Goal: Task Accomplishment & Management: Complete application form

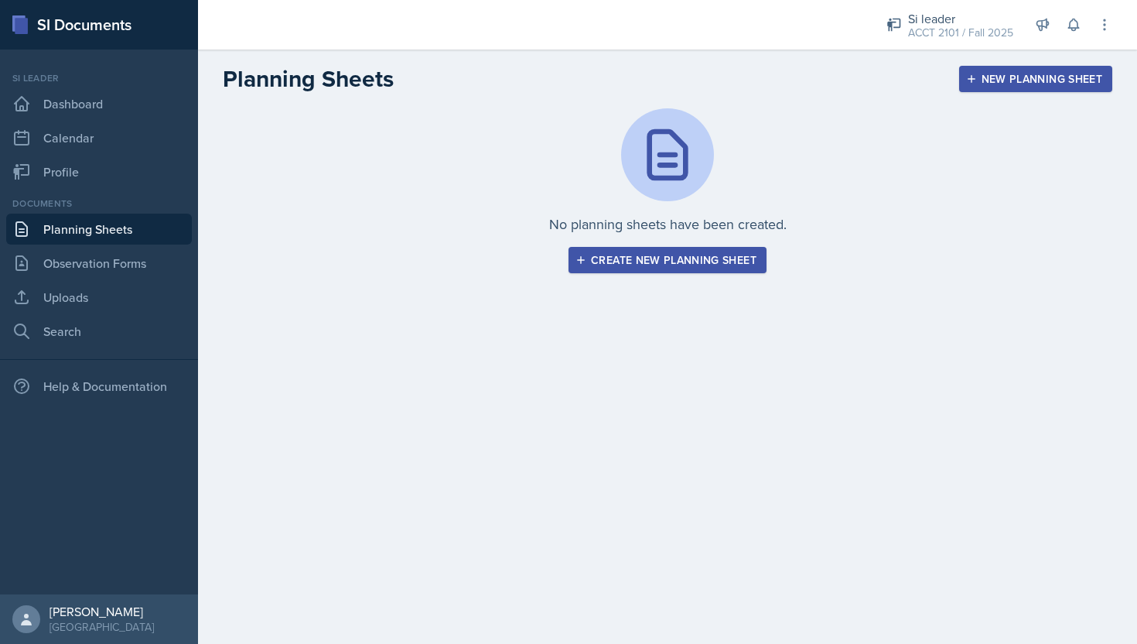
click at [654, 244] on div "No planning sheets have been created. Create new planning sheet" at bounding box center [668, 190] width 890 height 165
click at [630, 277] on div "No planning sheets have been created. Create new planning sheet" at bounding box center [667, 209] width 939 height 202
click at [627, 265] on div "Create new planning sheet" at bounding box center [668, 260] width 178 height 12
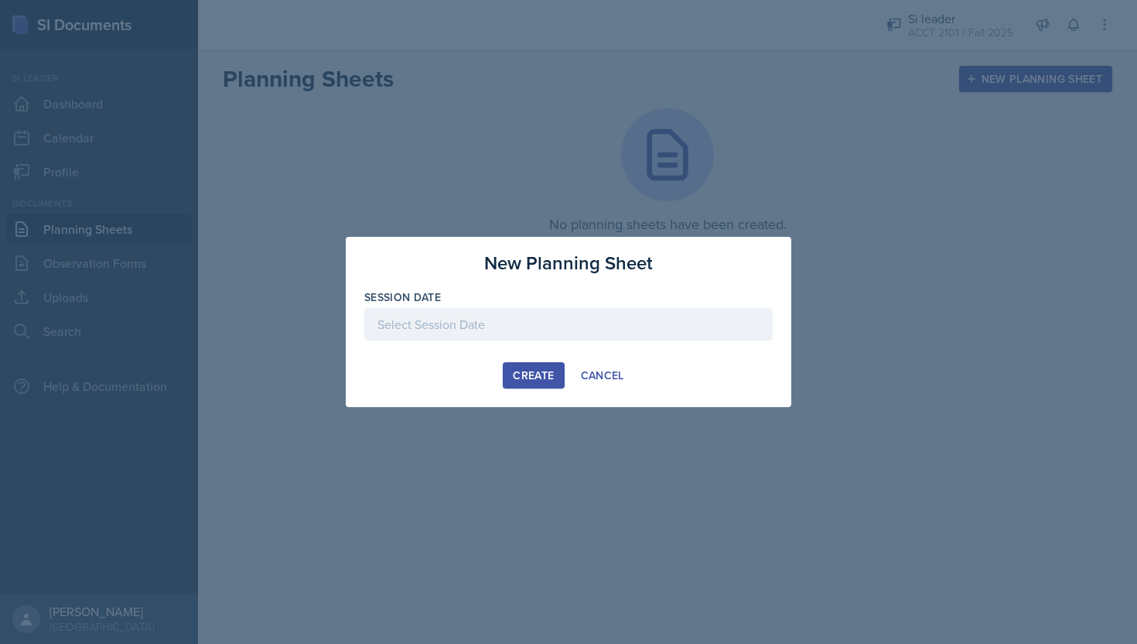
click at [504, 328] on div at bounding box center [568, 324] width 408 height 32
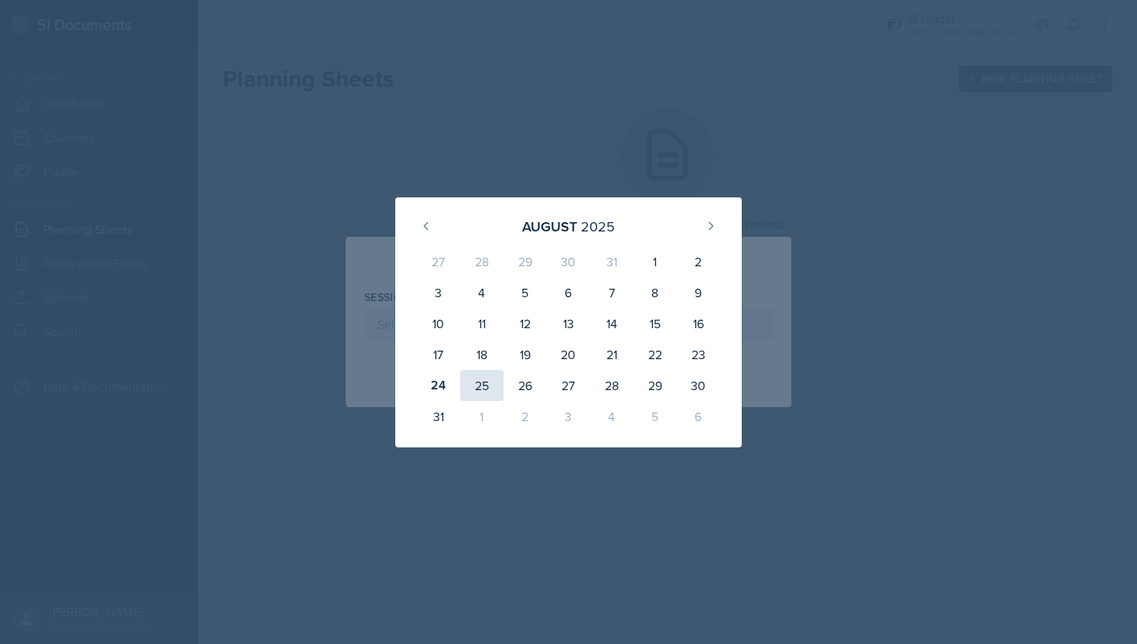
click at [480, 391] on div "25" at bounding box center [481, 385] width 43 height 31
type input "[DATE]"
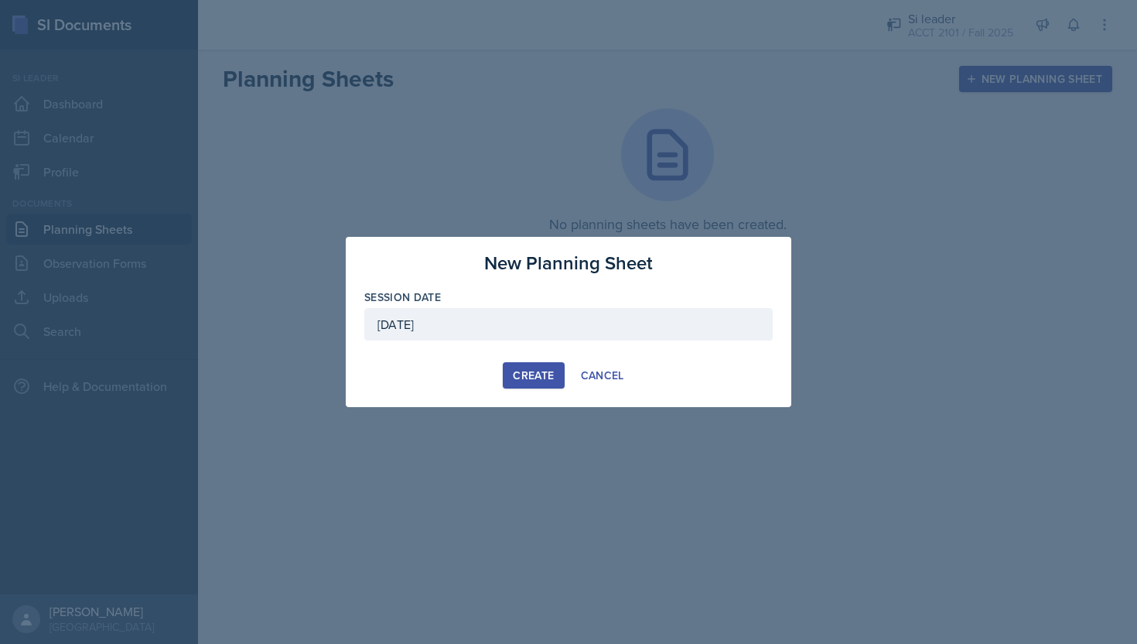
click at [526, 379] on div "Create" at bounding box center [533, 375] width 41 height 12
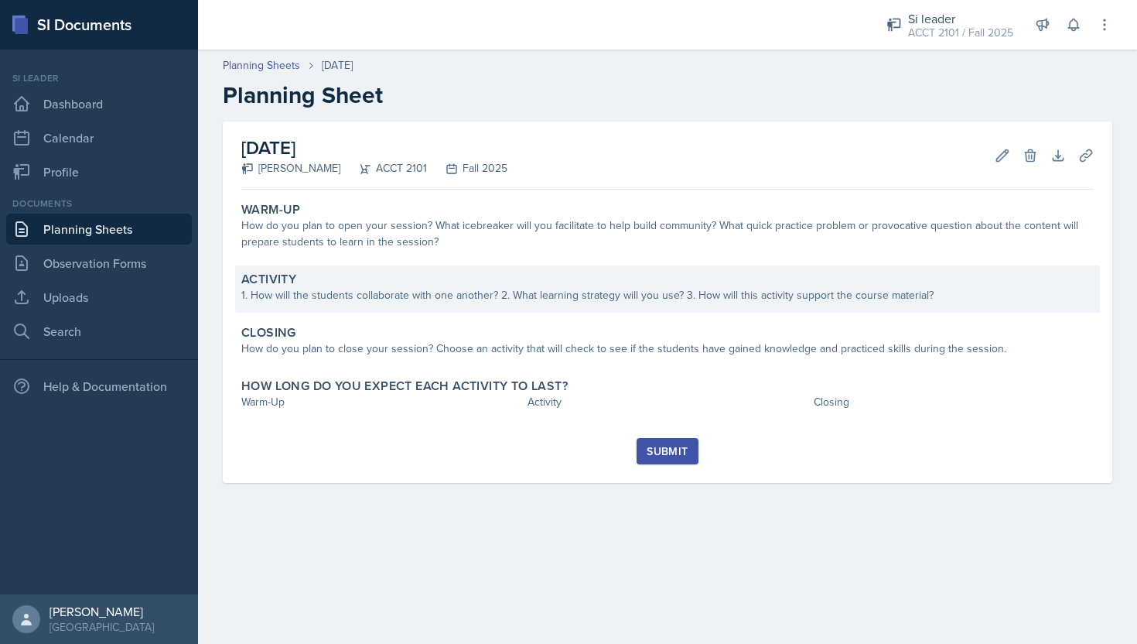
click at [553, 288] on div "1. How will the students collaborate with one another? 2. What learning strateg…" at bounding box center [667, 295] width 853 height 16
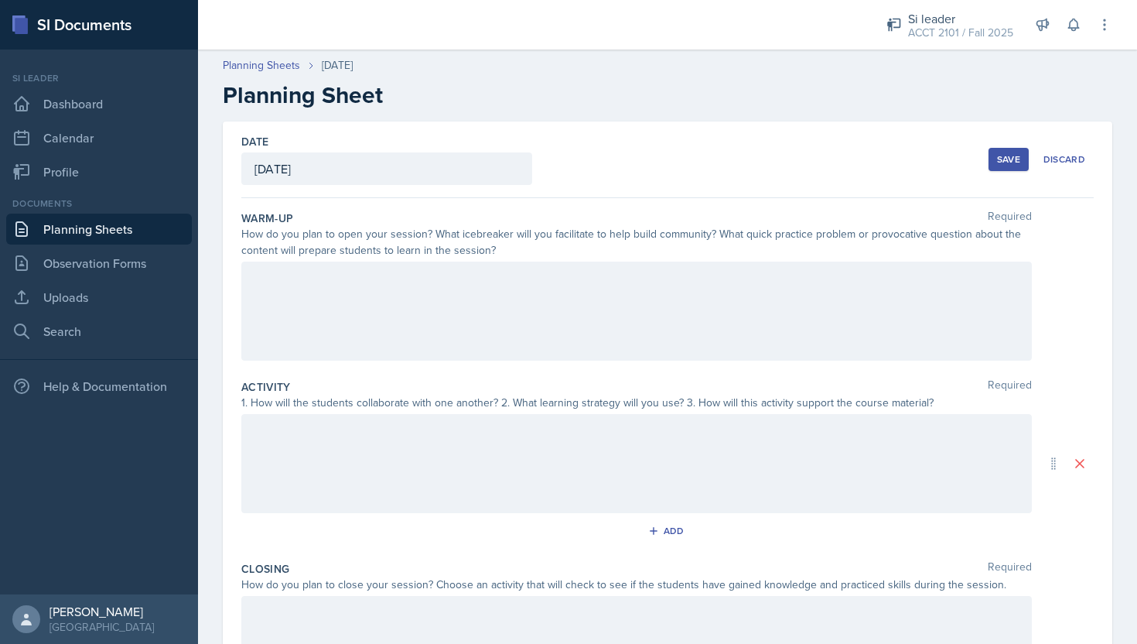
click at [552, 308] on div at bounding box center [636, 310] width 791 height 99
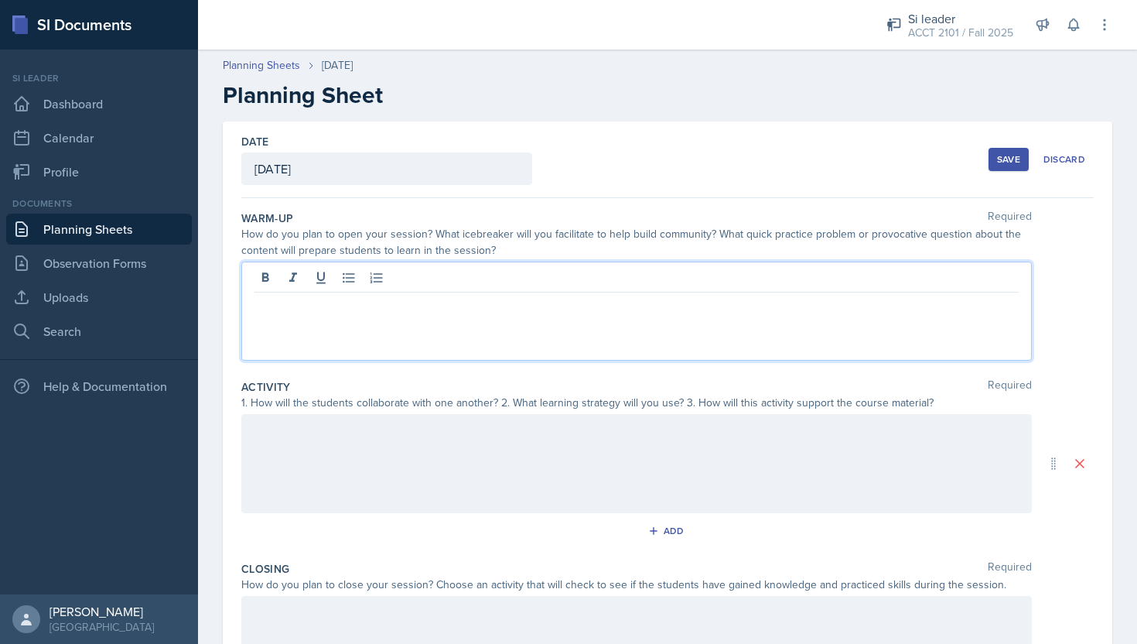
scroll to position [3, 0]
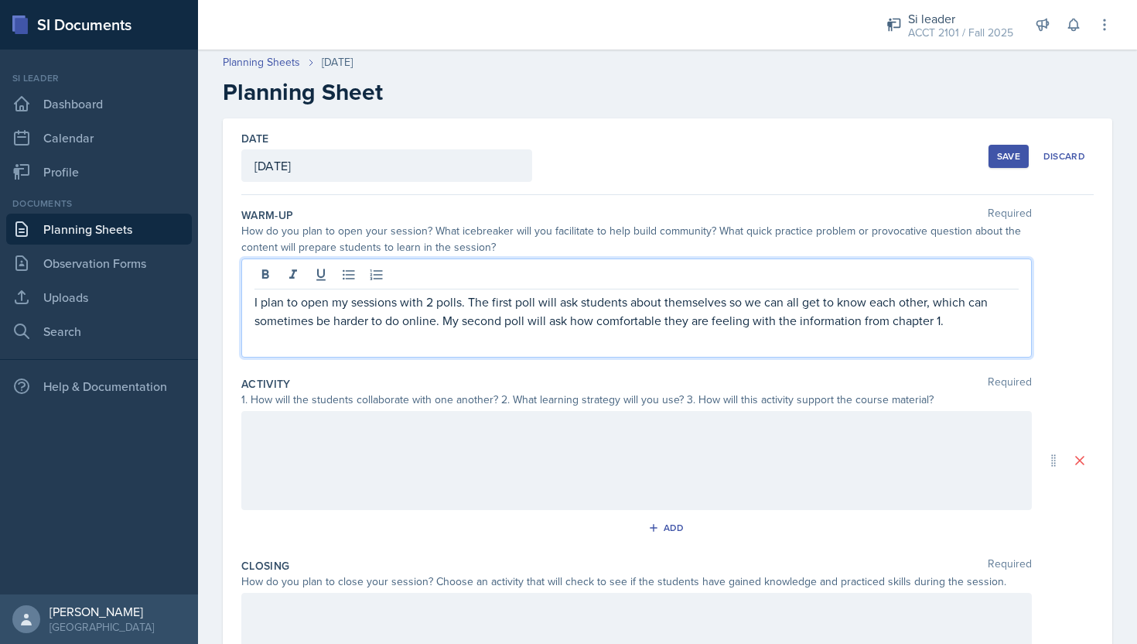
click at [508, 314] on p "I plan to open my sessions with 2 polls. The first poll will ask students about…" at bounding box center [637, 310] width 764 height 37
click at [760, 330] on p at bounding box center [637, 339] width 764 height 19
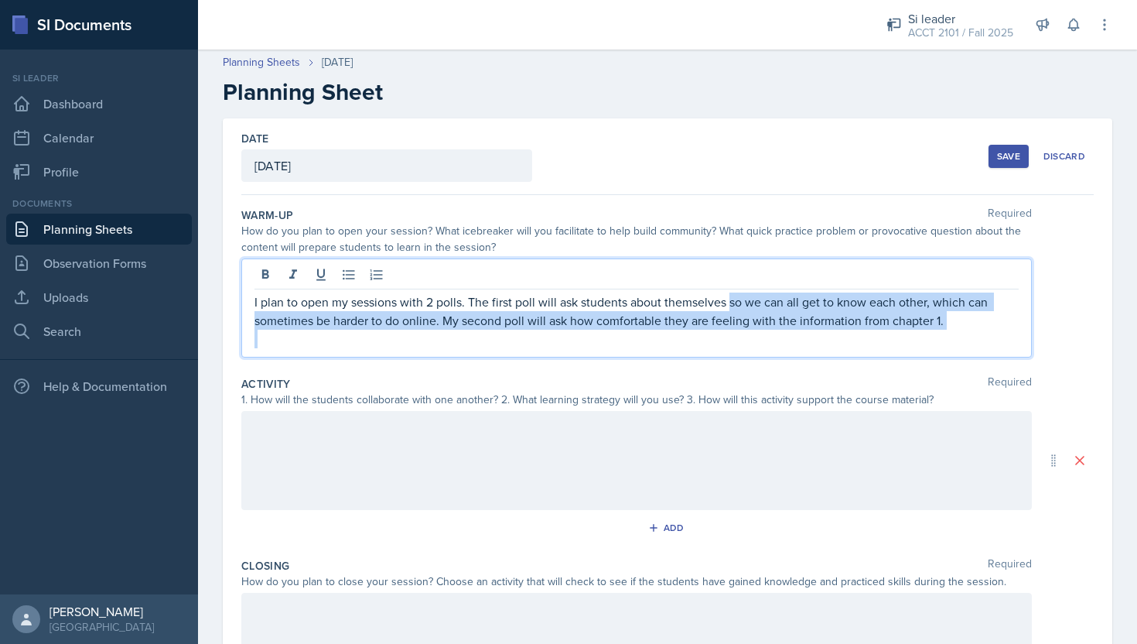
drag, startPoint x: 730, startPoint y: 306, endPoint x: 552, endPoint y: 326, distance: 179.1
click at [554, 326] on p "I plan to open my sessions with 2 polls. The first poll will ask students about…" at bounding box center [637, 310] width 764 height 37
click at [551, 326] on p "I plan to open my sessions with 2 polls. The first poll will ask students about…" at bounding box center [637, 310] width 764 height 37
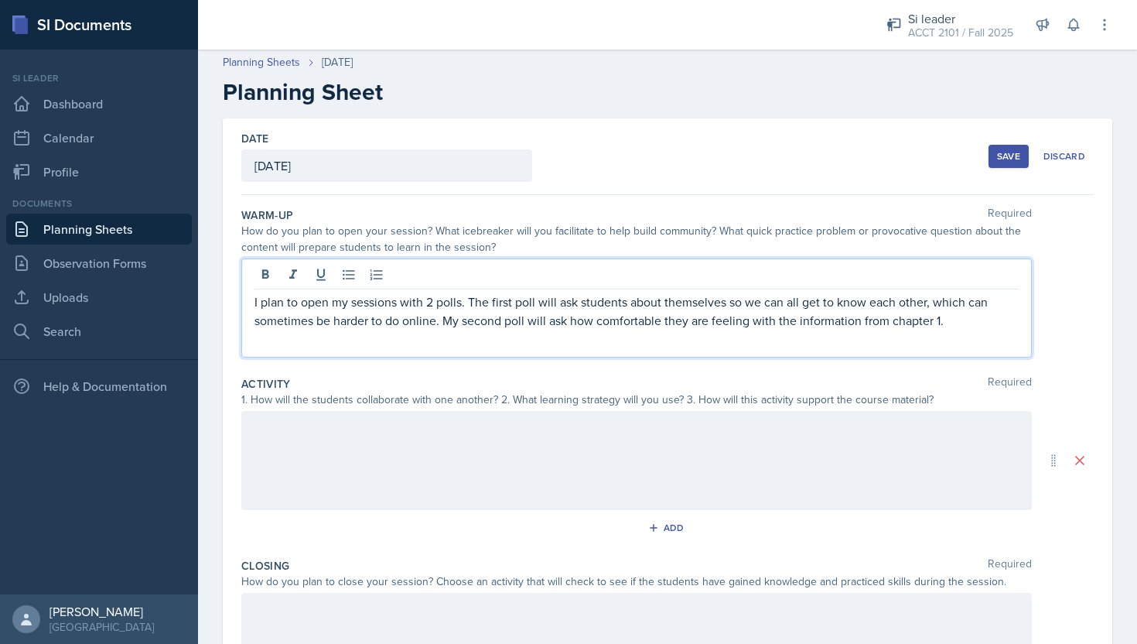
click at [553, 334] on p at bounding box center [637, 339] width 764 height 19
click at [437, 323] on p "I plan to open my sessions with 2 polls. The first poll will ask students about…" at bounding box center [637, 310] width 764 height 37
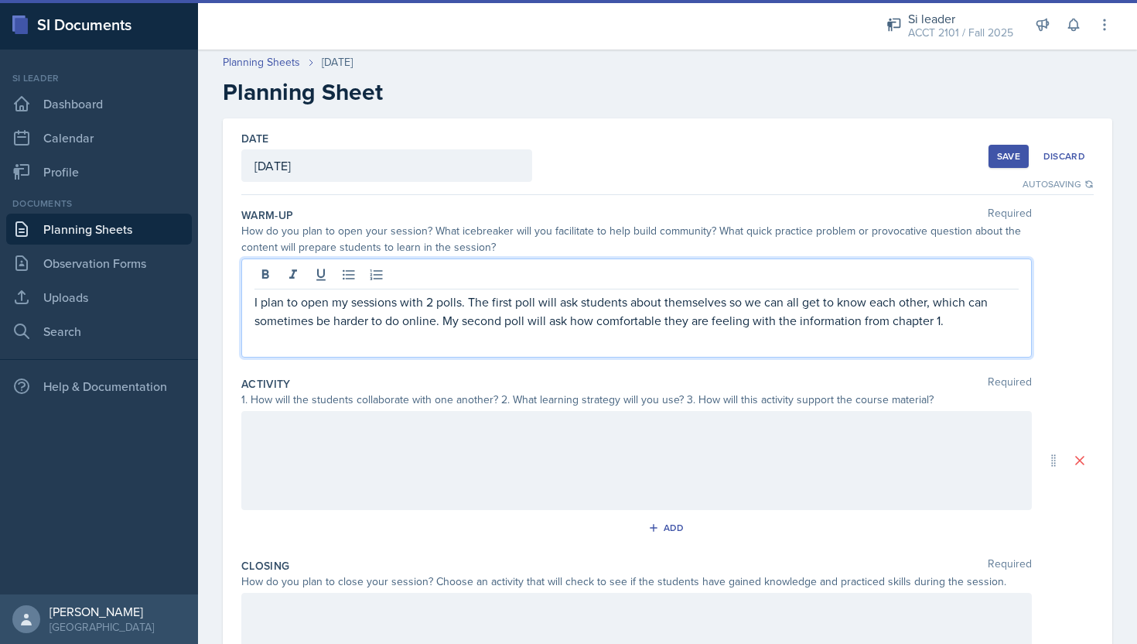
click at [456, 326] on p "I plan to open my sessions with 2 polls. The first poll will ask students about…" at bounding box center [637, 310] width 764 height 37
click at [442, 324] on p "I plan to open my sessions with 2 polls. The first poll will ask students about…" at bounding box center [637, 310] width 764 height 37
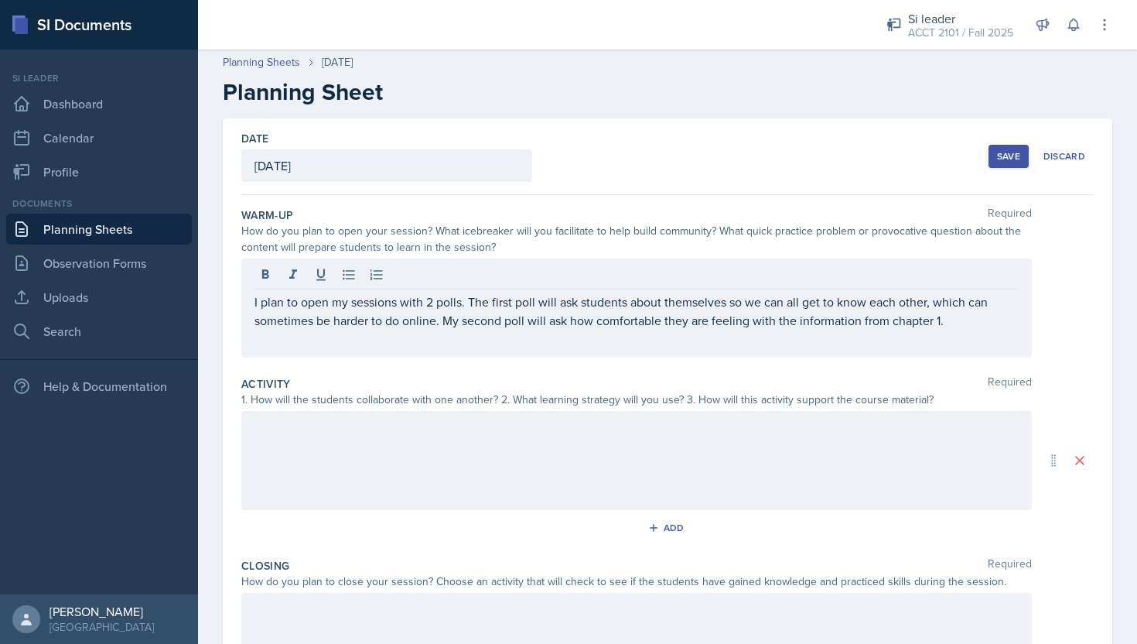
click at [785, 350] on div "I plan to open my sessions with 2 polls. The first poll will ask students about…" at bounding box center [636, 307] width 791 height 99
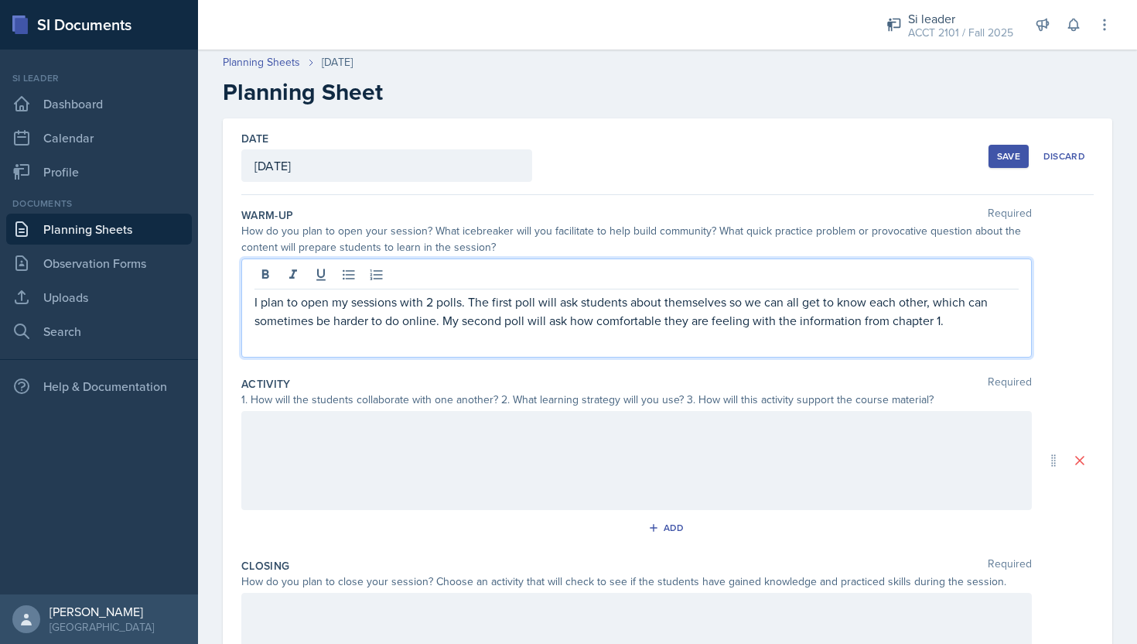
click at [975, 330] on p at bounding box center [637, 339] width 764 height 19
click at [941, 324] on p "I plan to open my sessions with 2 polls. The first poll will ask students about…" at bounding box center [637, 310] width 764 height 37
click at [570, 322] on p "I plan to open my sessions with 2 polls. The first poll will ask students about…" at bounding box center [637, 310] width 764 height 37
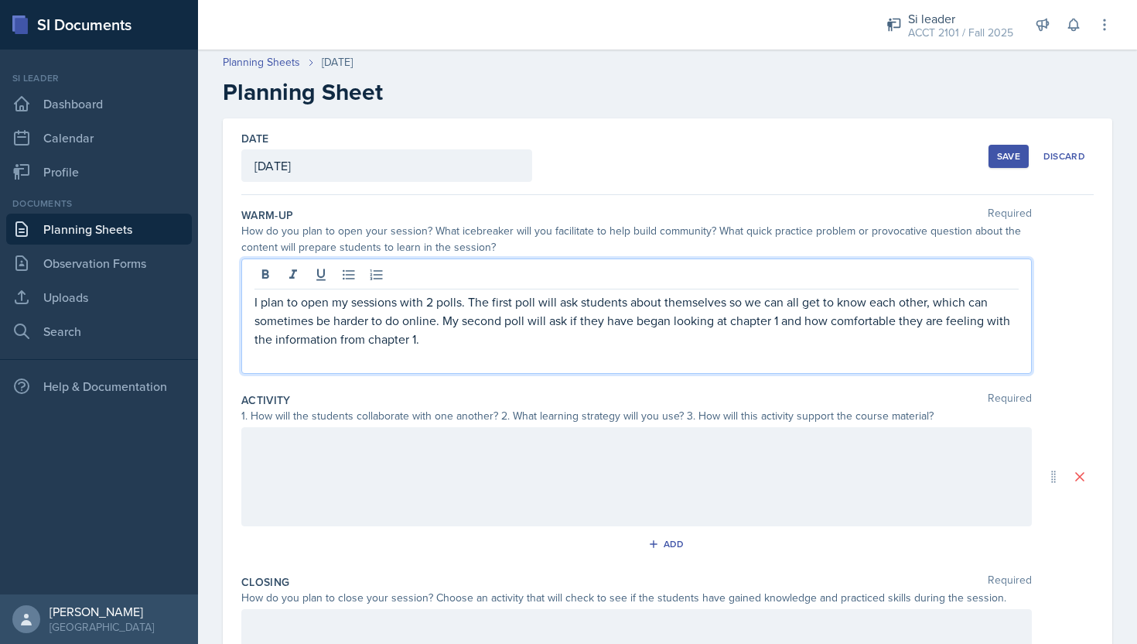
click at [461, 348] on p at bounding box center [637, 357] width 764 height 19
click at [450, 341] on p "I plan to open my sessions with 2 polls. The first poll will ask students about…" at bounding box center [637, 320] width 764 height 56
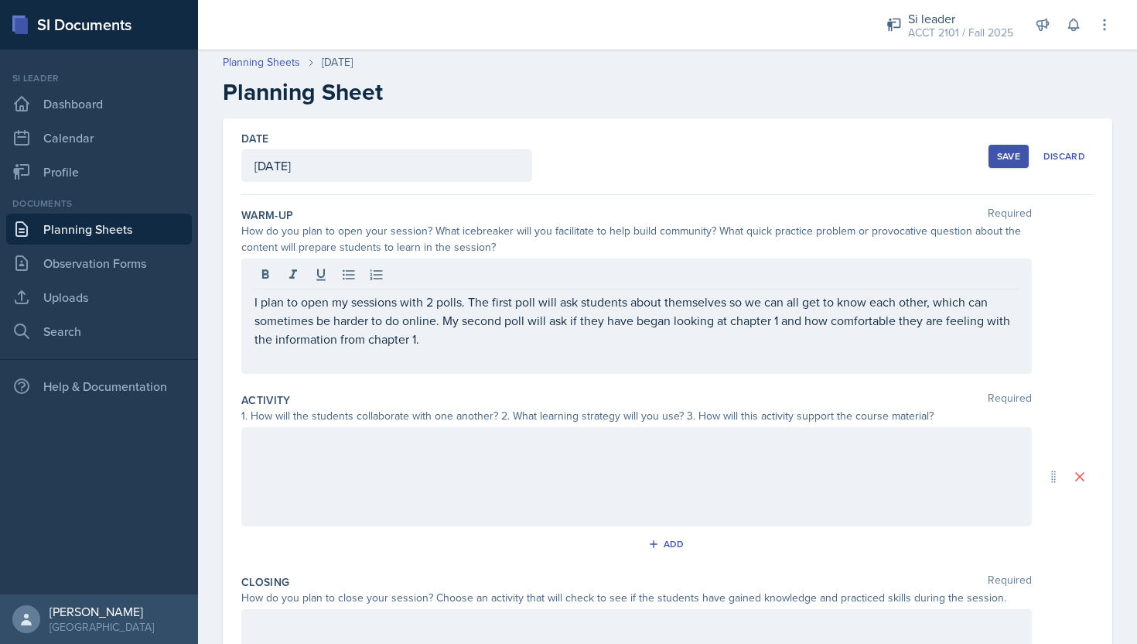
click at [394, 504] on div at bounding box center [636, 476] width 791 height 99
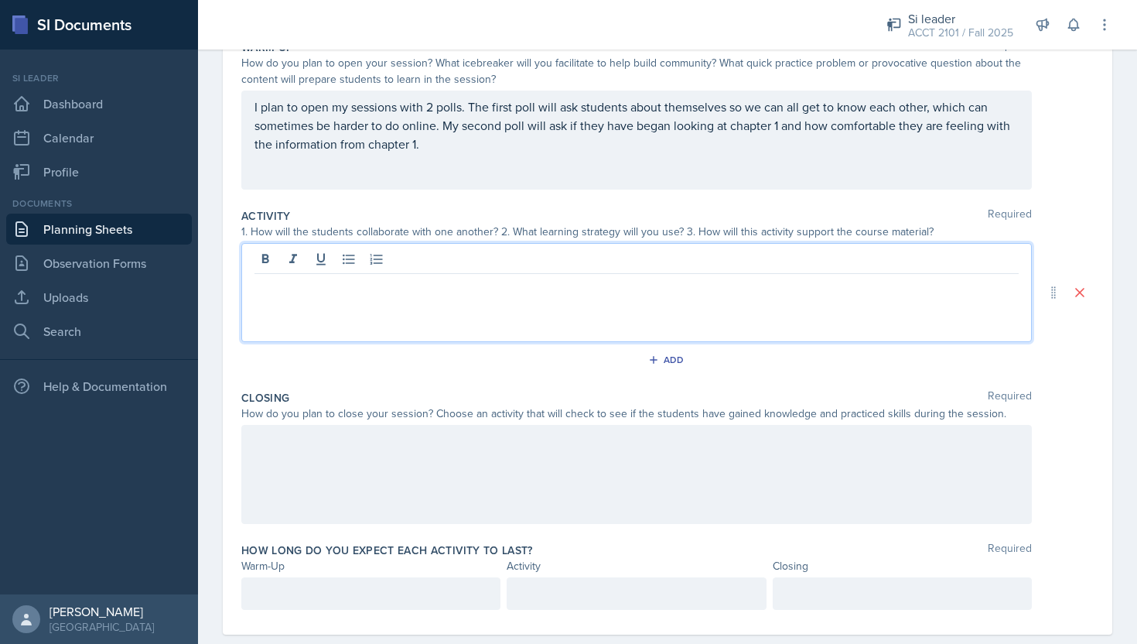
scroll to position [197, 0]
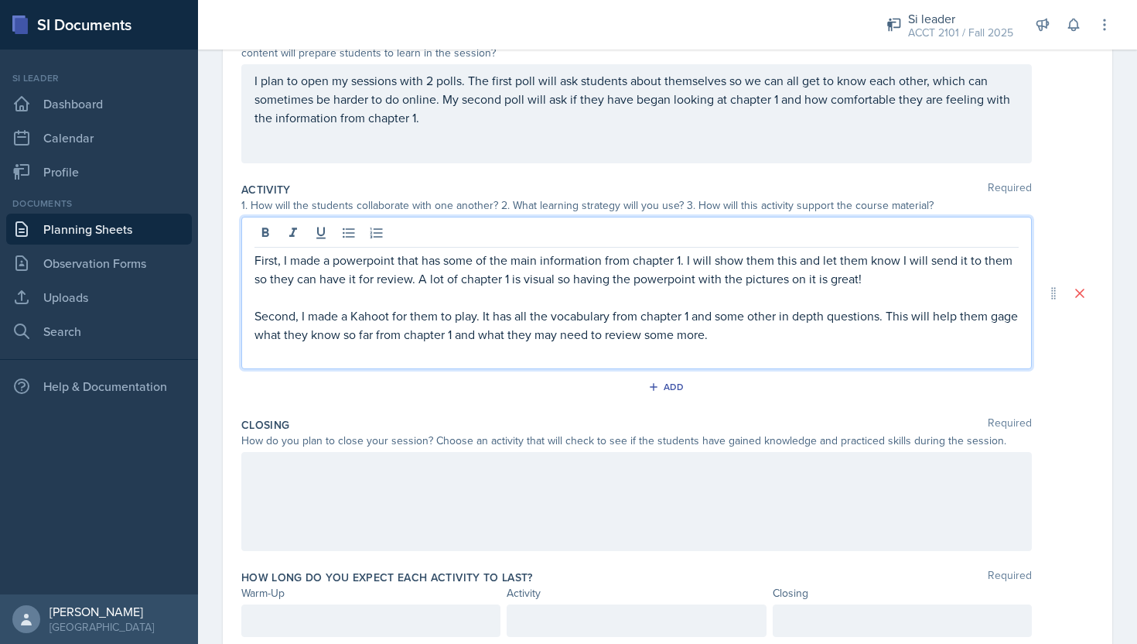
click at [519, 351] on p at bounding box center [637, 352] width 764 height 19
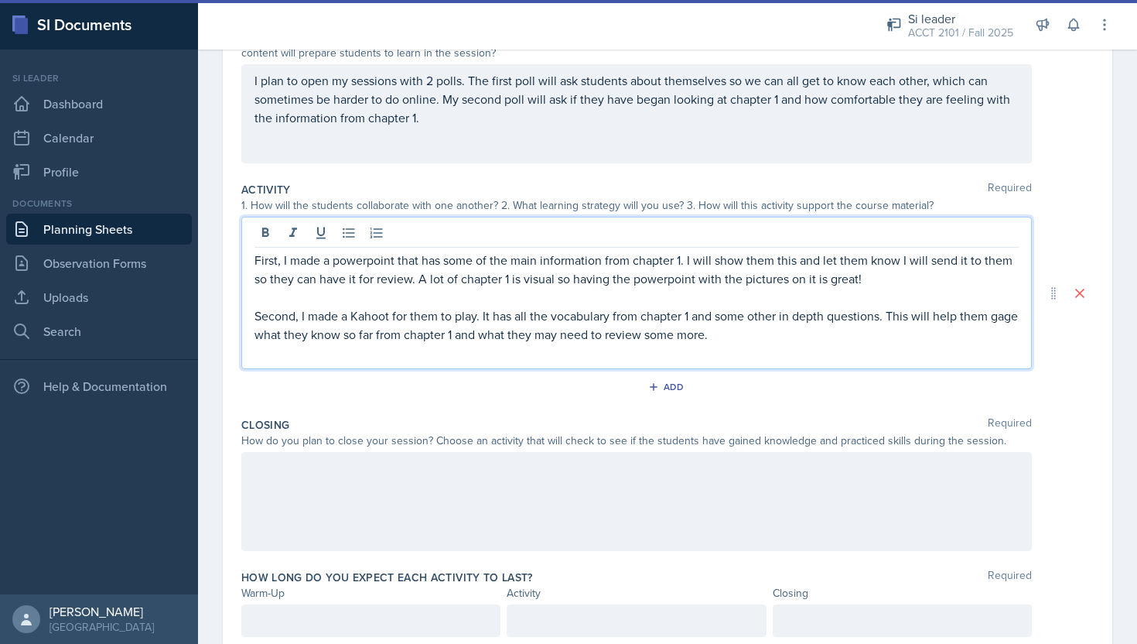
click at [551, 340] on p "Second, I made a Kahoot for them to play. It has all the vocabulary from chapte…" at bounding box center [637, 324] width 764 height 37
click at [624, 292] on p at bounding box center [637, 297] width 764 height 19
click at [890, 291] on p at bounding box center [637, 297] width 764 height 19
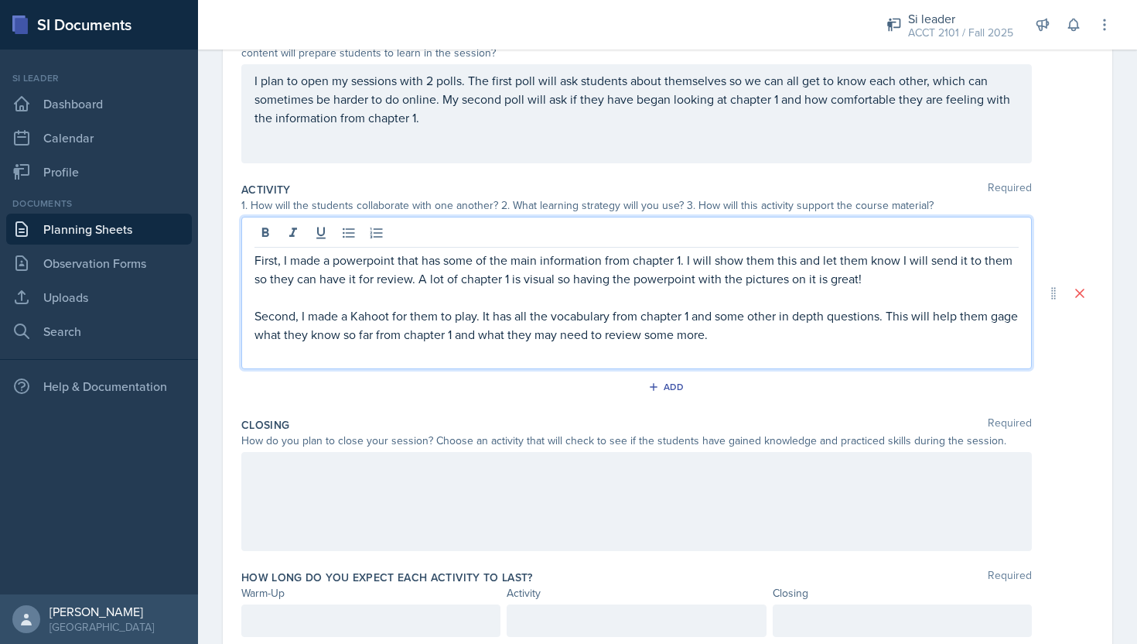
click at [887, 290] on p at bounding box center [637, 297] width 764 height 19
click at [879, 284] on p "First, I made a powerpoint that has some of the main information from chapter 1…" at bounding box center [637, 269] width 764 height 37
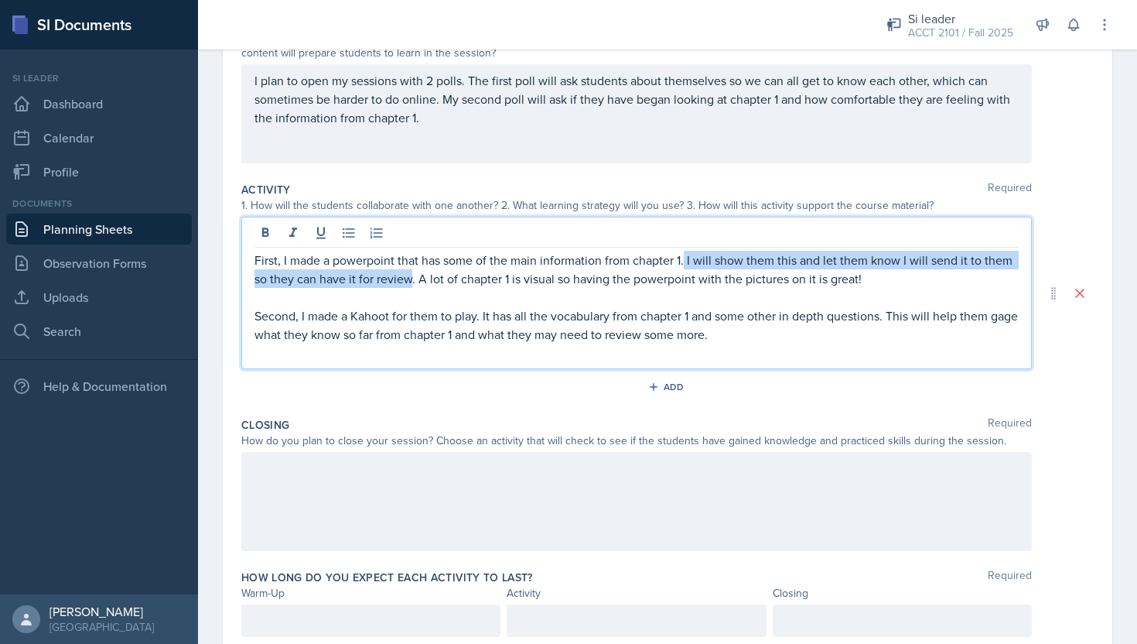
drag, startPoint x: 412, startPoint y: 281, endPoint x: 685, endPoint y: 256, distance: 273.4
click at [685, 256] on p "First, I made a powerpoint that has some of the main information from chapter 1…" at bounding box center [637, 269] width 764 height 37
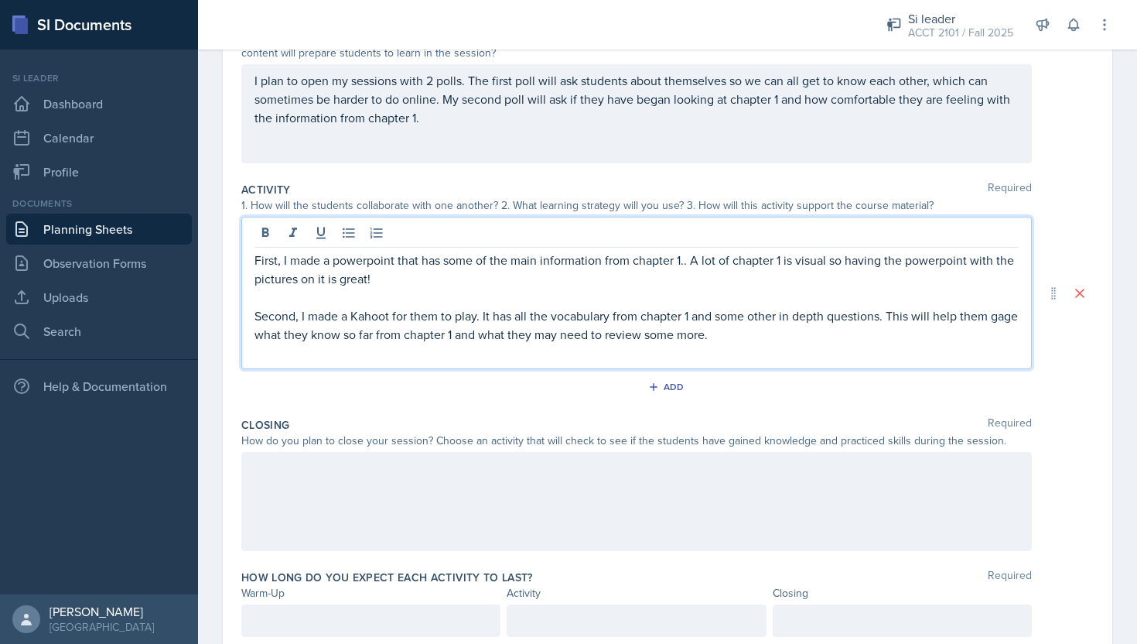
click at [617, 278] on p "First, I made a powerpoint that has some of the main information from chapter 1…" at bounding box center [637, 269] width 764 height 37
click at [502, 283] on p "First, I made a powerpoint that has some of the main information from chapter 1…" at bounding box center [637, 269] width 764 height 37
click at [401, 281] on p "First, I made a powerpoint that has some of the main information from chapter 1…" at bounding box center [637, 269] width 764 height 37
click at [689, 261] on p "First, I made a powerpoint that has some of the main information from chapter 1…" at bounding box center [637, 269] width 764 height 37
click at [683, 261] on p "First, I made a powerpoint that has some of the main information from chapter 1…" at bounding box center [637, 269] width 764 height 37
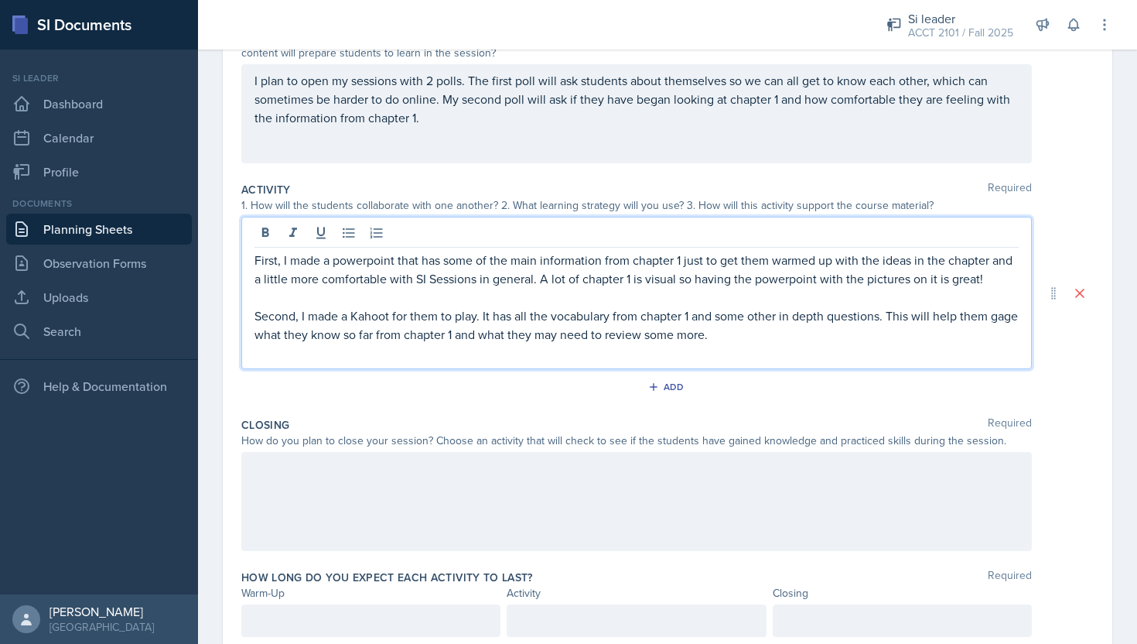
click at [869, 337] on p "Second, I made a Kahoot for them to play. It has all the vocabulary from chapte…" at bounding box center [637, 324] width 764 height 37
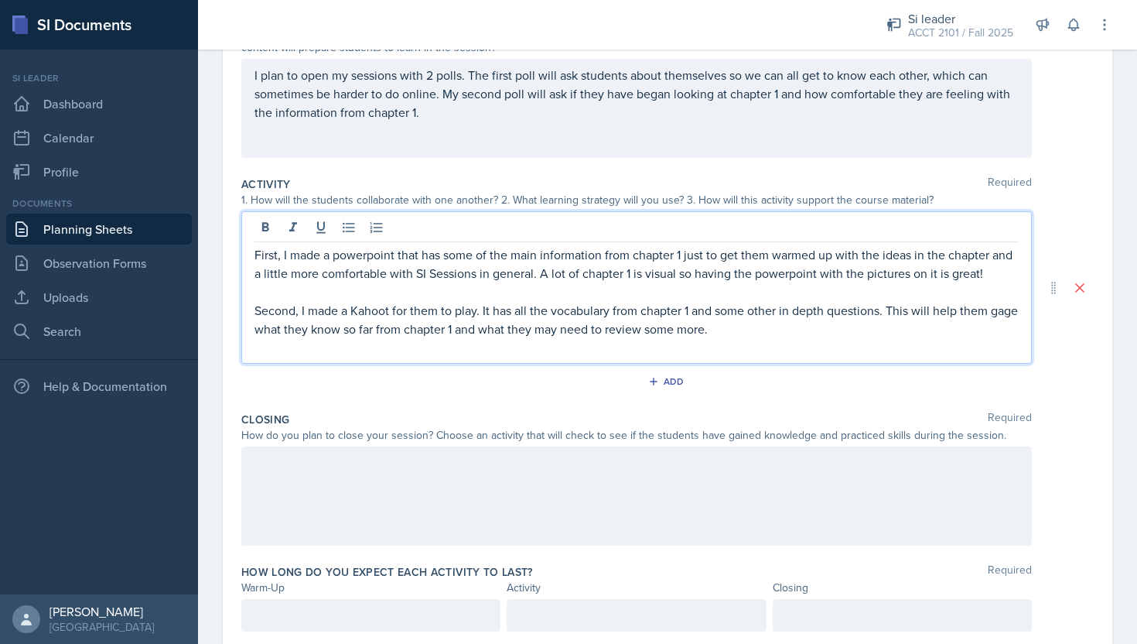
scroll to position [204, 0]
click at [737, 333] on p "Second, I made a Kahoot for them to play. It has all the vocabulary from chapte…" at bounding box center [637, 317] width 764 height 37
click at [749, 337] on p at bounding box center [637, 346] width 764 height 19
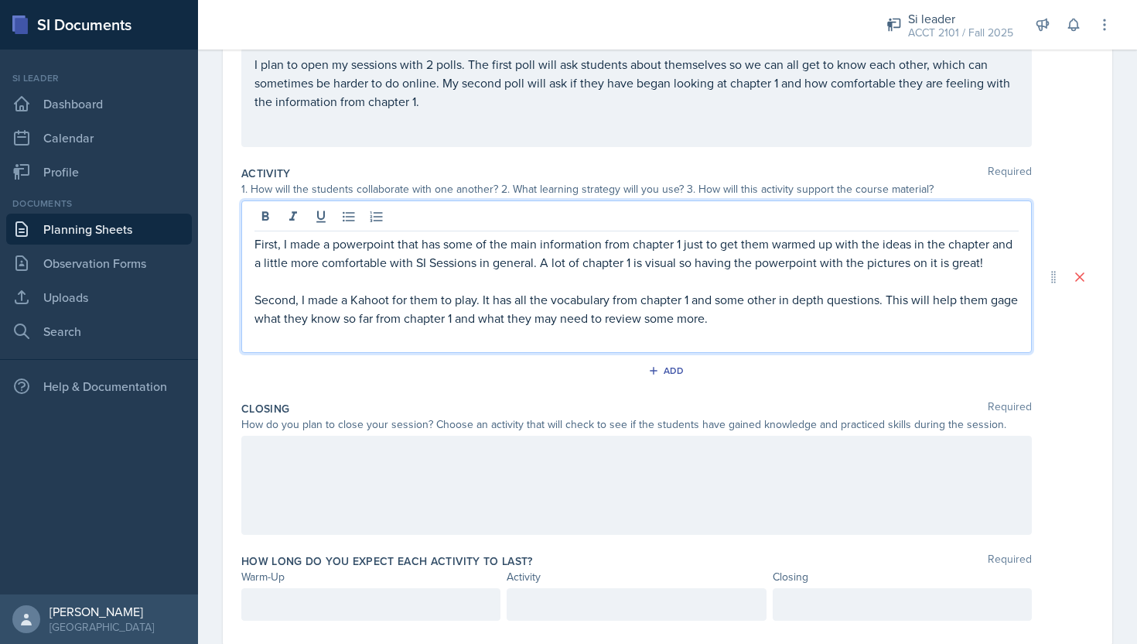
click at [255, 319] on p "Second, I made a Kahoot for them to play. It has all the vocabulary from chapte…" at bounding box center [637, 308] width 764 height 37
click at [316, 328] on p at bounding box center [637, 336] width 764 height 19
click at [269, 322] on p "Second, I made a Kahoot for them to play. It has all the vocabulary from chapte…" at bounding box center [637, 308] width 764 height 37
click at [427, 316] on p "Second, I made a Kahoot for them to play. It has all the vocabulary from chapte…" at bounding box center [637, 308] width 764 height 37
click at [777, 325] on p "Second, I made a Kahoot for them to play. It has all the vocabulary from chapte…" at bounding box center [637, 308] width 764 height 37
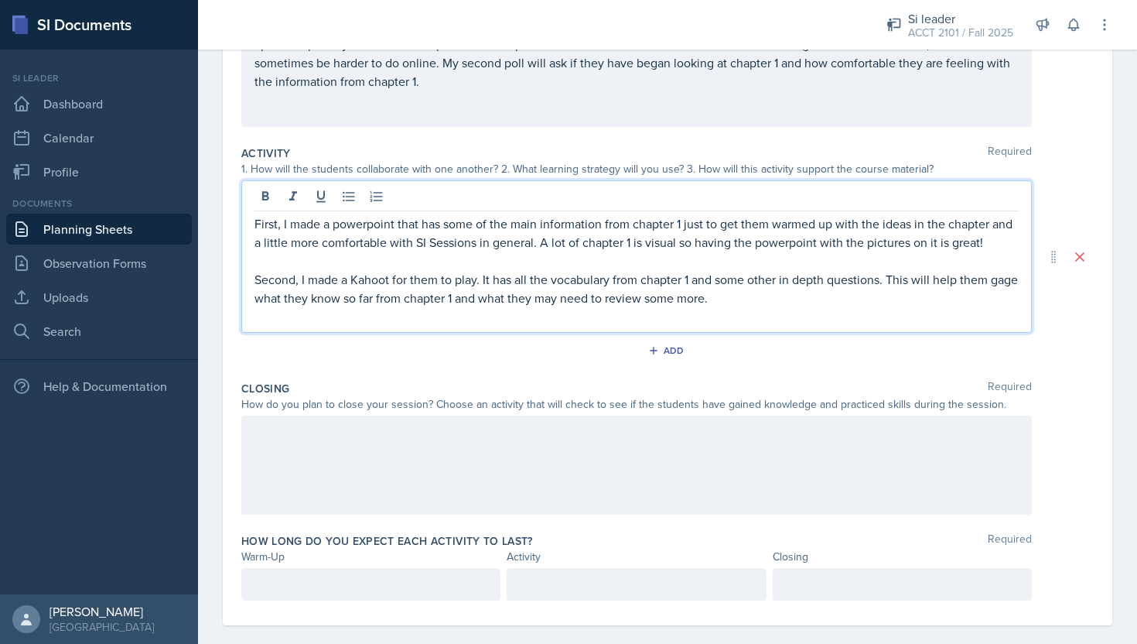
scroll to position [233, 0]
click at [354, 308] on p "Second, I made a Kahoot for them to play. It has all the vocabulary from chapte…" at bounding box center [637, 289] width 764 height 37
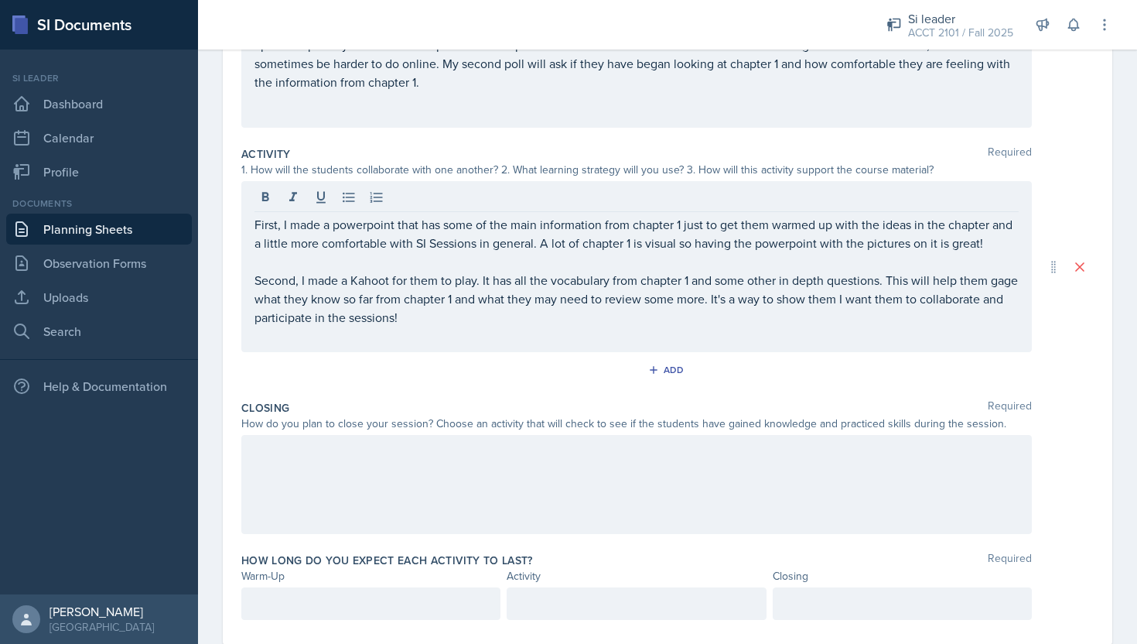
click at [279, 499] on div at bounding box center [636, 484] width 791 height 99
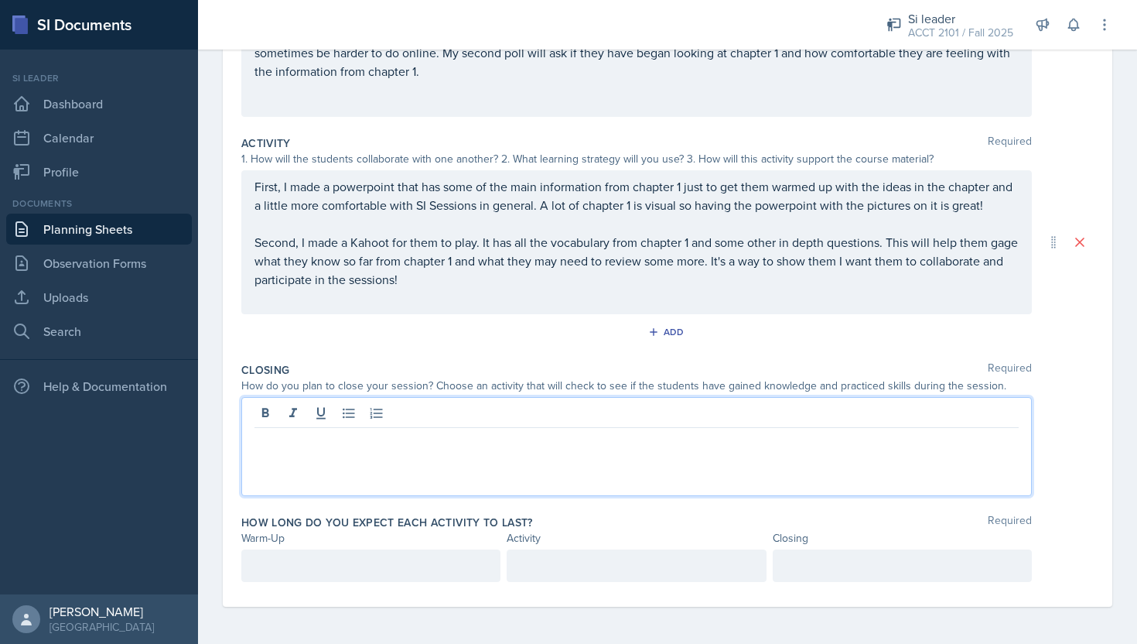
scroll to position [260, 0]
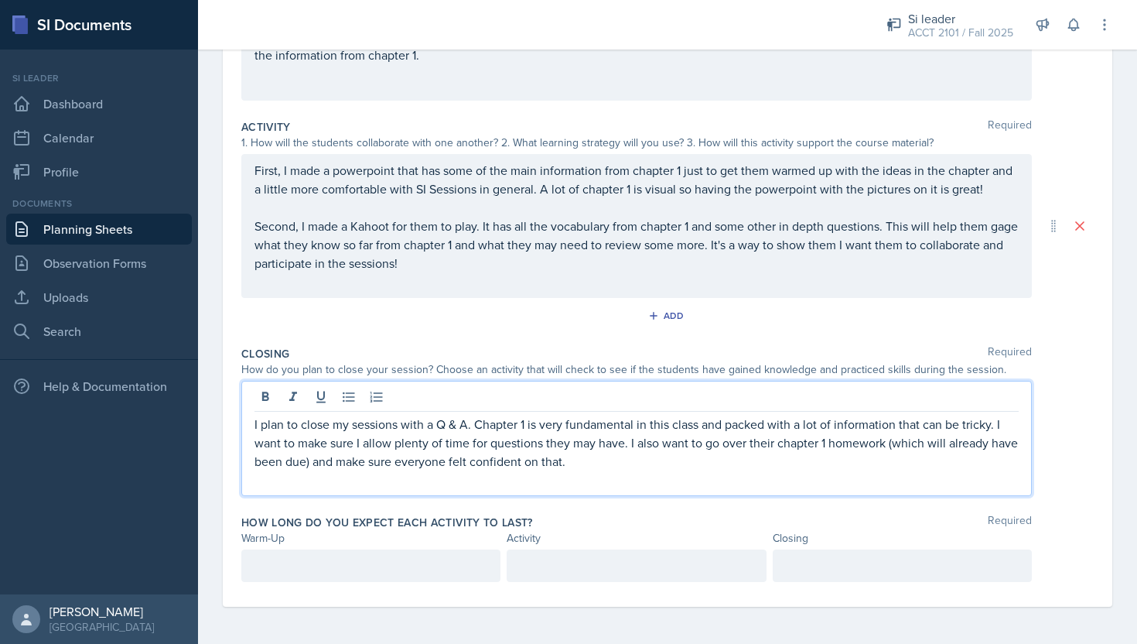
click at [585, 466] on p "I plan to close my sessions with a Q & A. Chapter 1 is very fundamental in this…" at bounding box center [637, 443] width 764 height 56
click at [630, 449] on p "I plan to close my sessions with a Q & A. Chapter 1 is very fundamental in this…" at bounding box center [637, 443] width 764 height 56
click at [624, 447] on p "I plan to close my sessions with a Q & A. Chapter 1 is very fundamental in this…" at bounding box center [637, 443] width 764 height 56
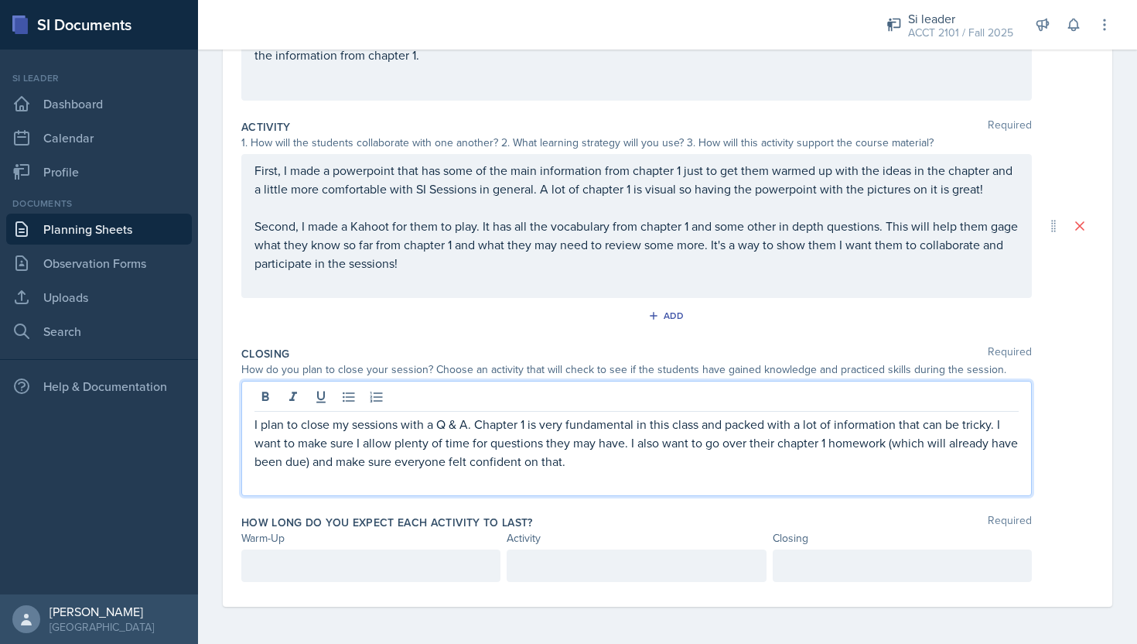
click at [684, 474] on p at bounding box center [637, 479] width 764 height 19
click at [627, 447] on p "I plan to close my sessions with a Q & A. Chapter 1 is very fundamental in this…" at bounding box center [637, 443] width 764 height 56
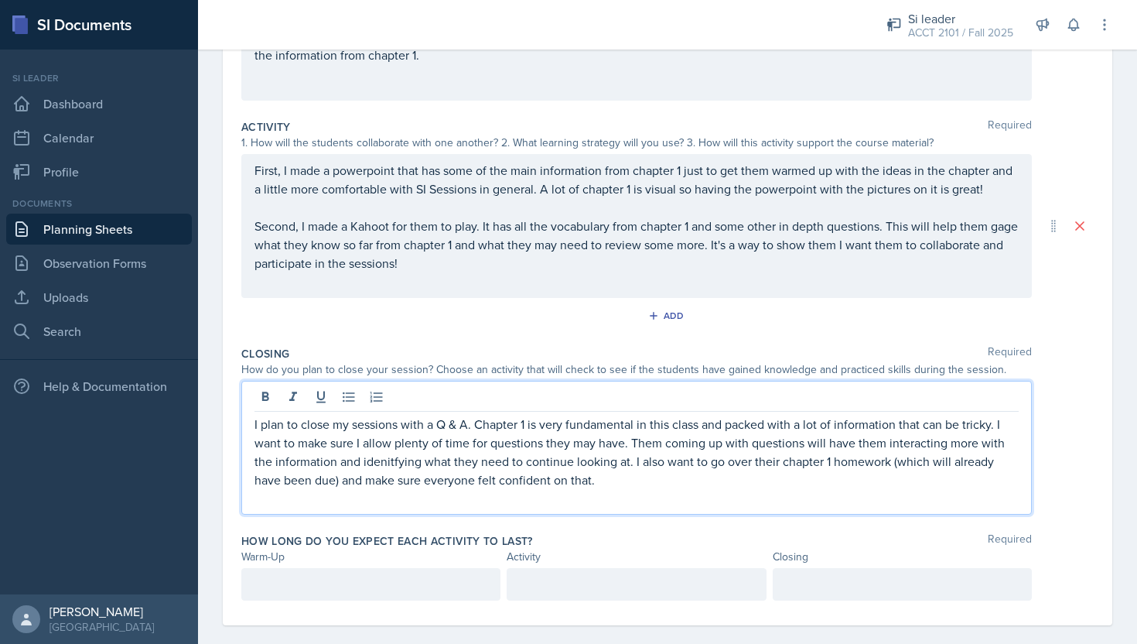
click at [398, 461] on p "I plan to close my sessions with a Q & A. Chapter 1 is very fundamental in this…" at bounding box center [637, 452] width 764 height 74
click at [741, 490] on p at bounding box center [637, 498] width 764 height 19
click at [712, 480] on p "I plan to close my sessions with a Q & A. Chapter 1 is very fundamental in this…" at bounding box center [637, 452] width 764 height 74
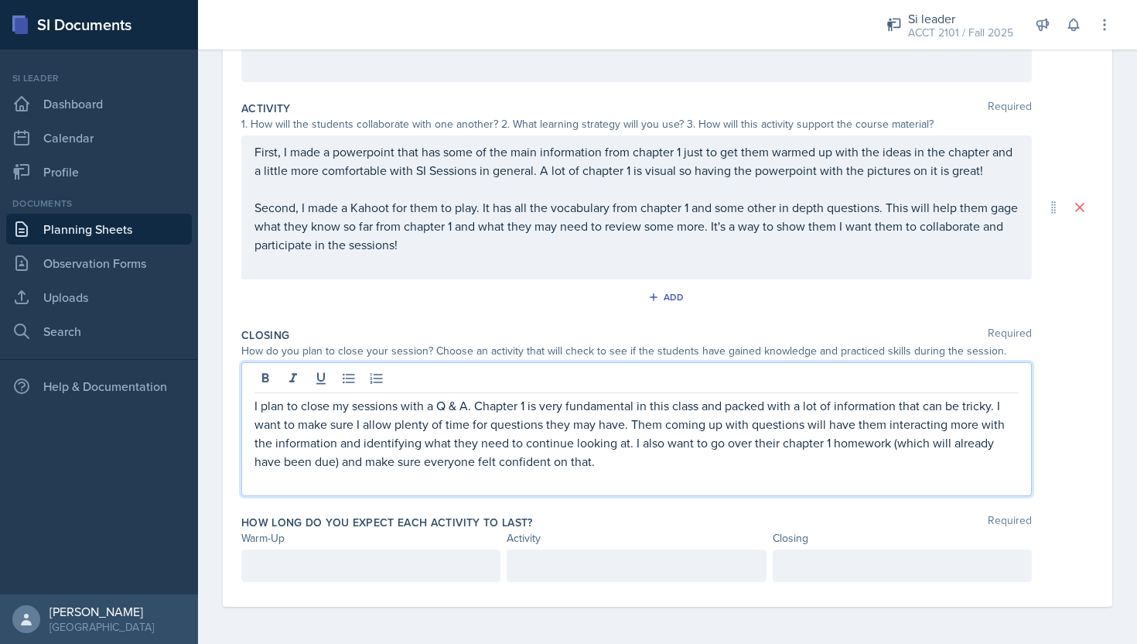
click at [801, 460] on p "I plan to close my sessions with a Q & A. Chapter 1 is very fundamental in this…" at bounding box center [637, 433] width 764 height 74
click at [430, 555] on div at bounding box center [370, 565] width 259 height 32
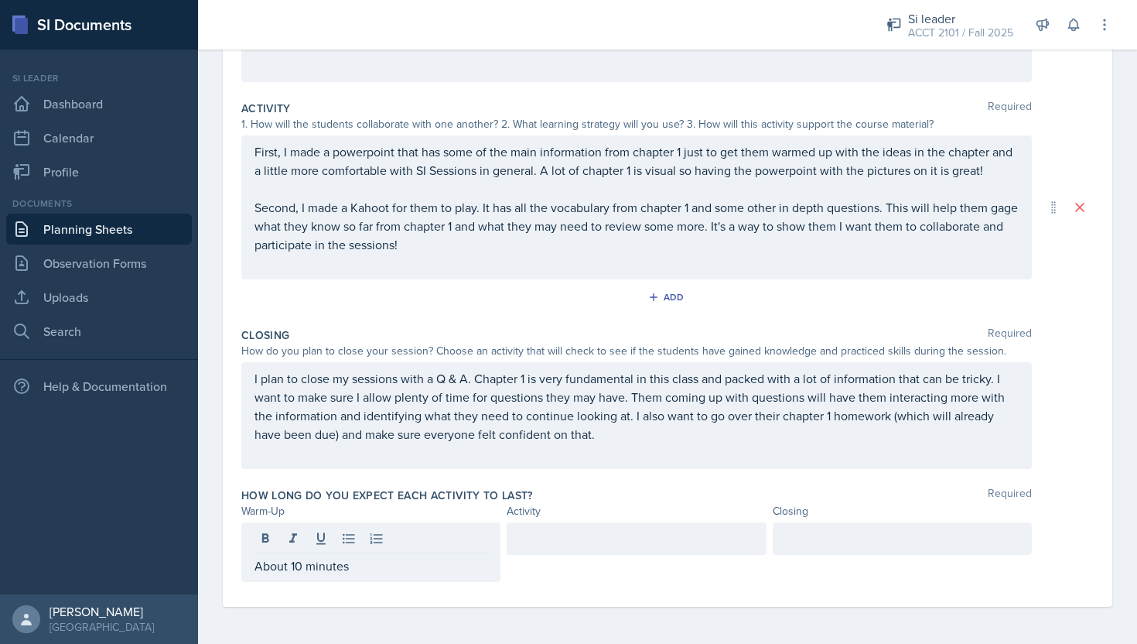
click at [579, 549] on div at bounding box center [636, 538] width 259 height 32
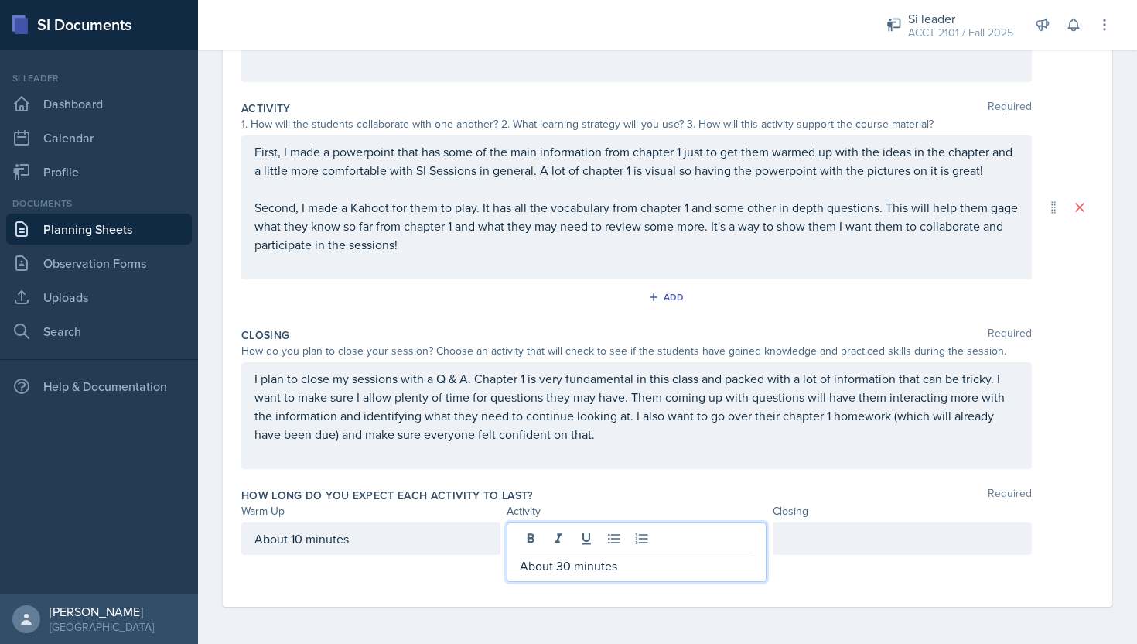
click at [803, 536] on div at bounding box center [902, 538] width 259 height 32
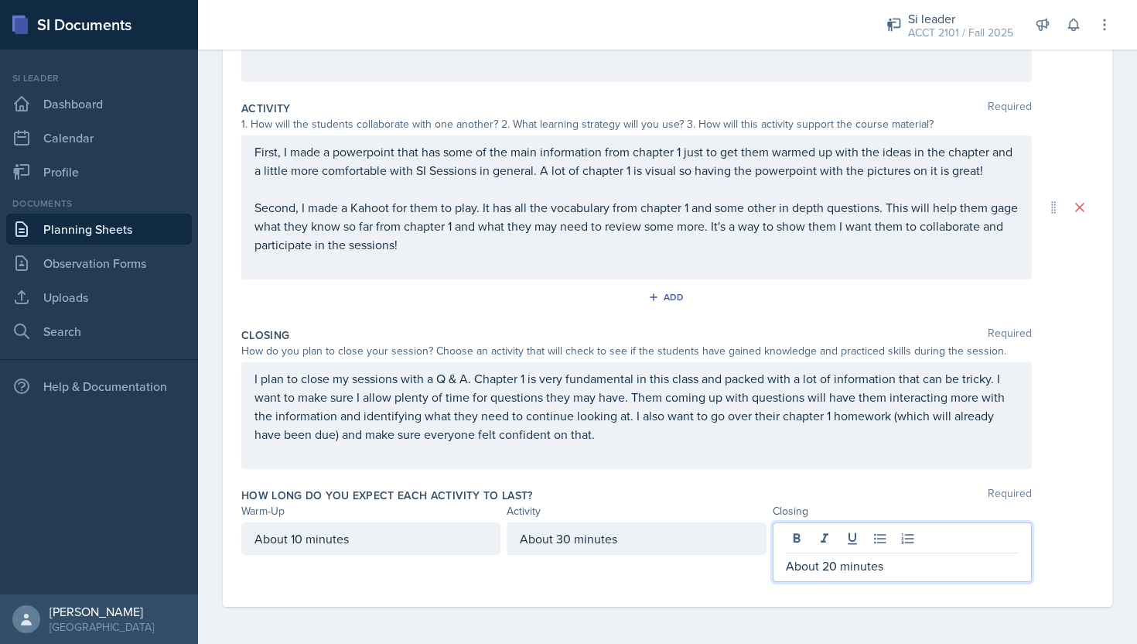
click at [619, 566] on div "About 30 minutes" at bounding box center [636, 552] width 259 height 60
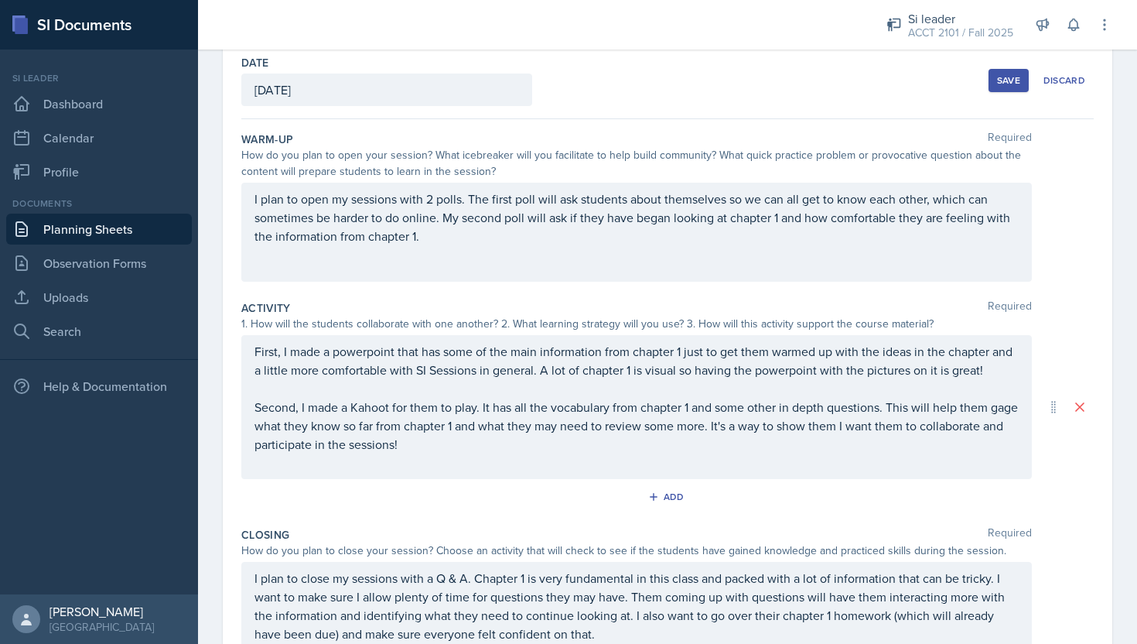
scroll to position [0, 0]
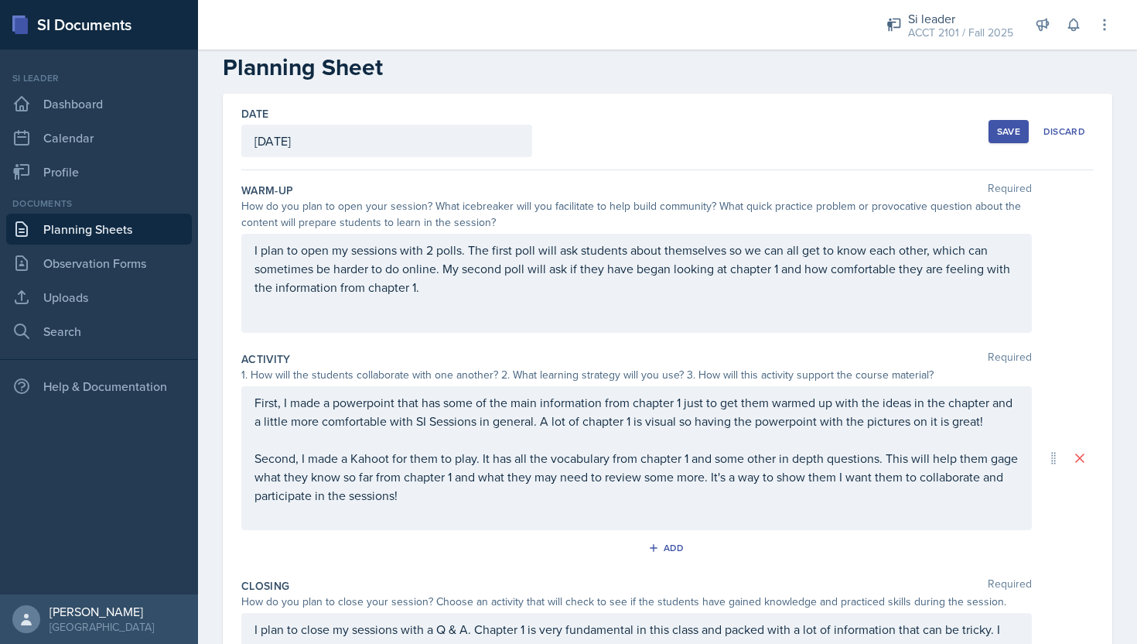
click at [610, 294] on p "I plan to open my sessions with 2 polls. The first poll will ask students about…" at bounding box center [637, 269] width 764 height 56
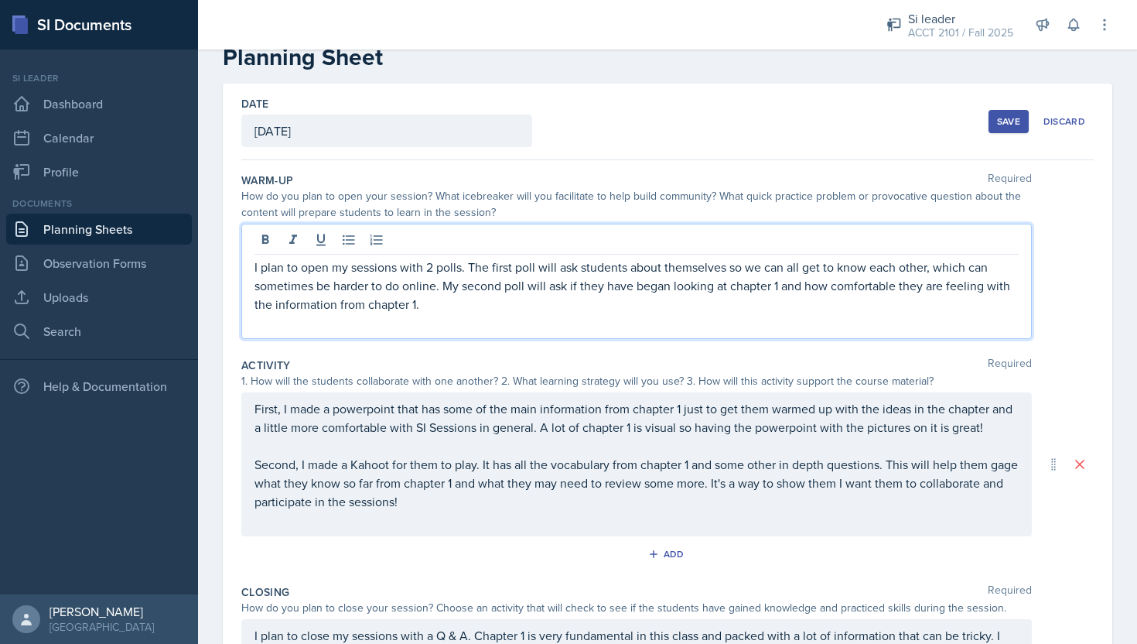
scroll to position [23, 0]
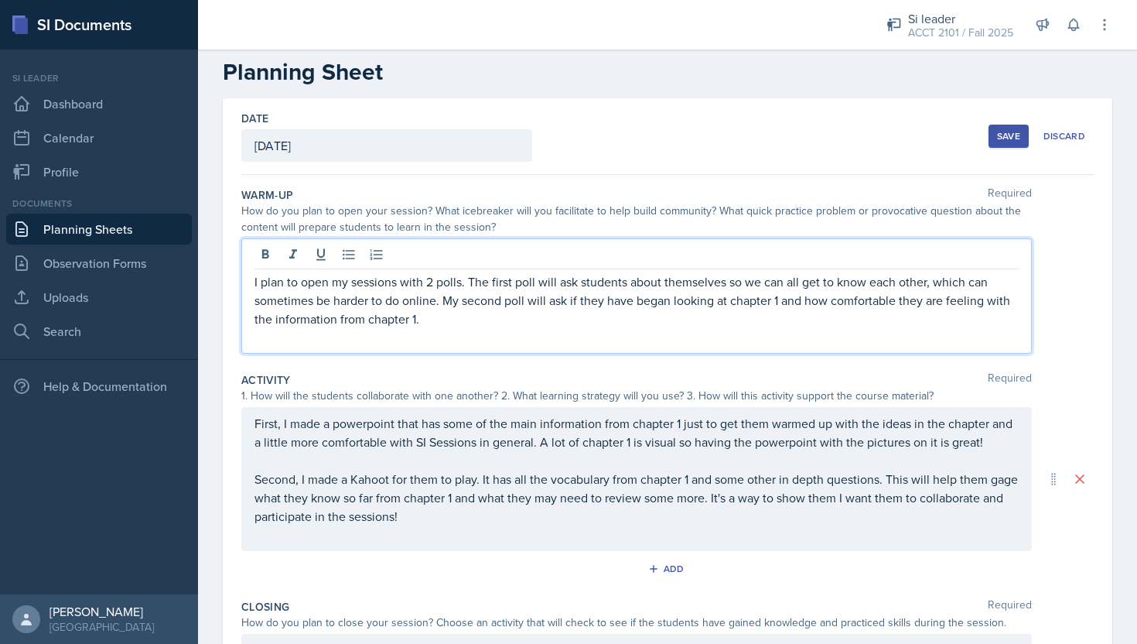
click at [618, 315] on p "I plan to open my sessions with 2 polls. The first poll will ask students about…" at bounding box center [637, 300] width 764 height 56
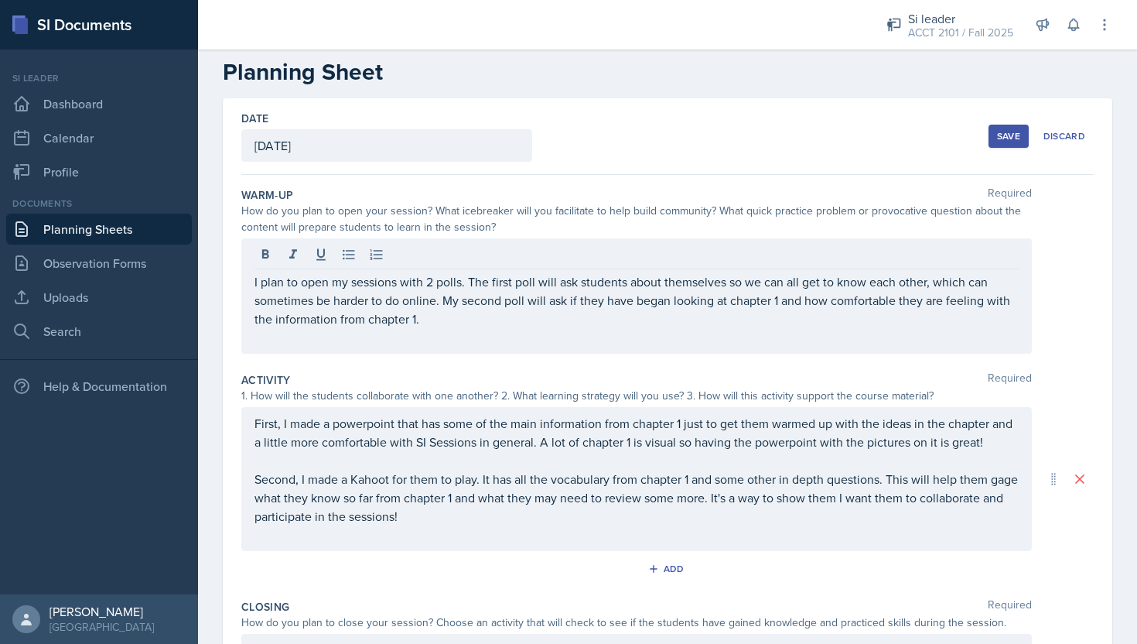
click at [1003, 143] on button "Save" at bounding box center [1009, 136] width 40 height 23
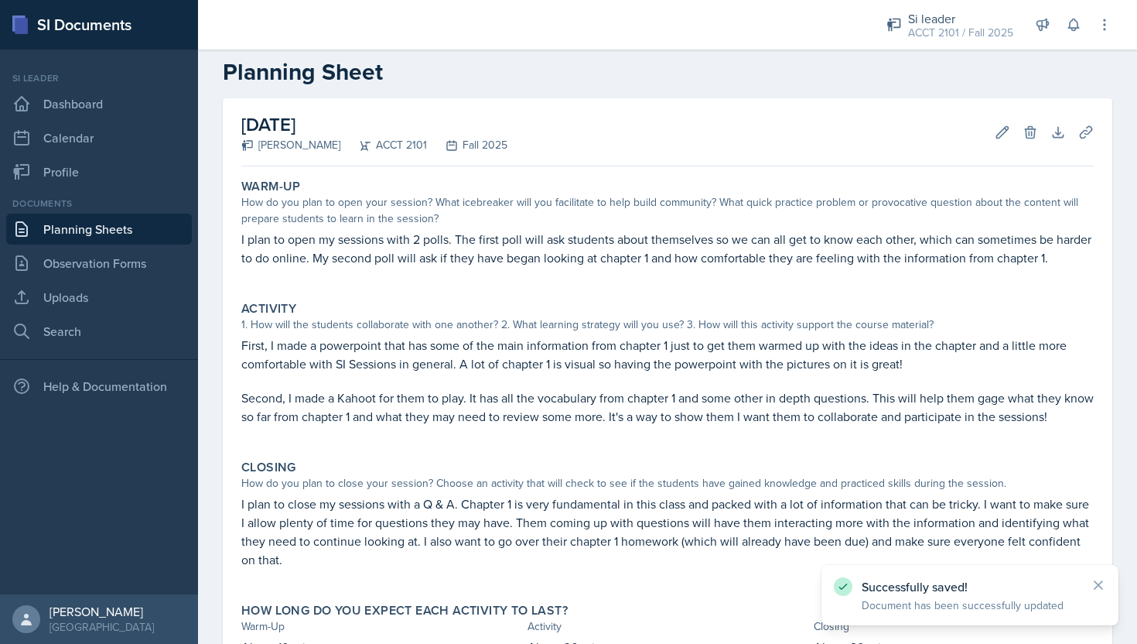
click at [155, 235] on link "Planning Sheets" at bounding box center [99, 229] width 186 height 31
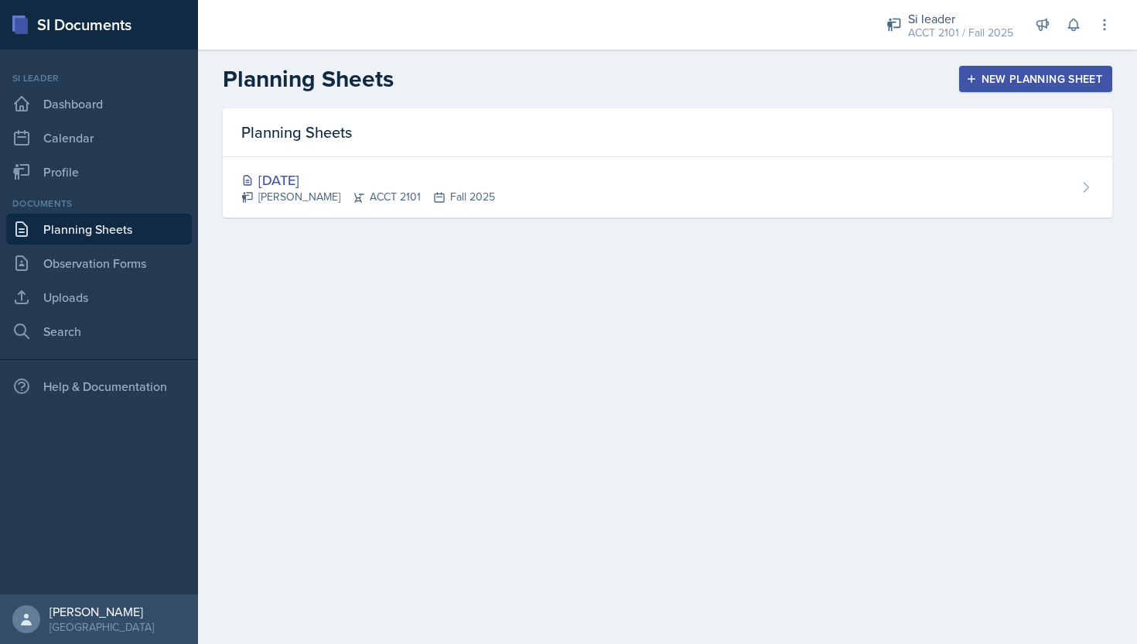
click at [1017, 94] on header "Planning Sheets New Planning Sheet" at bounding box center [667, 79] width 939 height 59
click at [1018, 79] on div "New Planning Sheet" at bounding box center [1035, 79] width 133 height 12
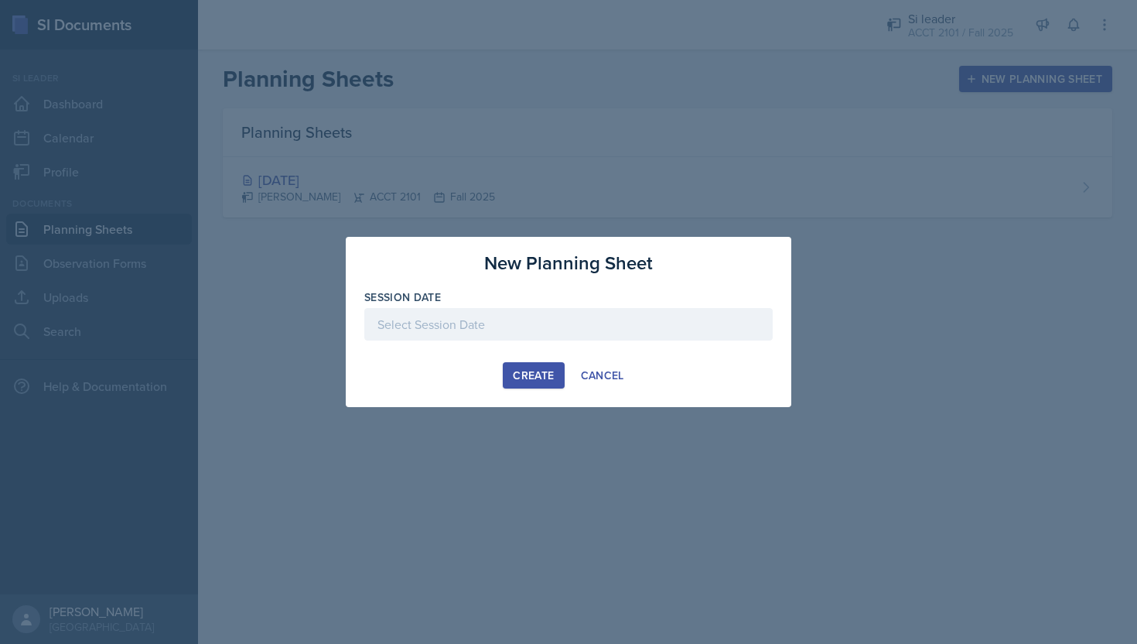
click at [518, 326] on div at bounding box center [568, 324] width 408 height 32
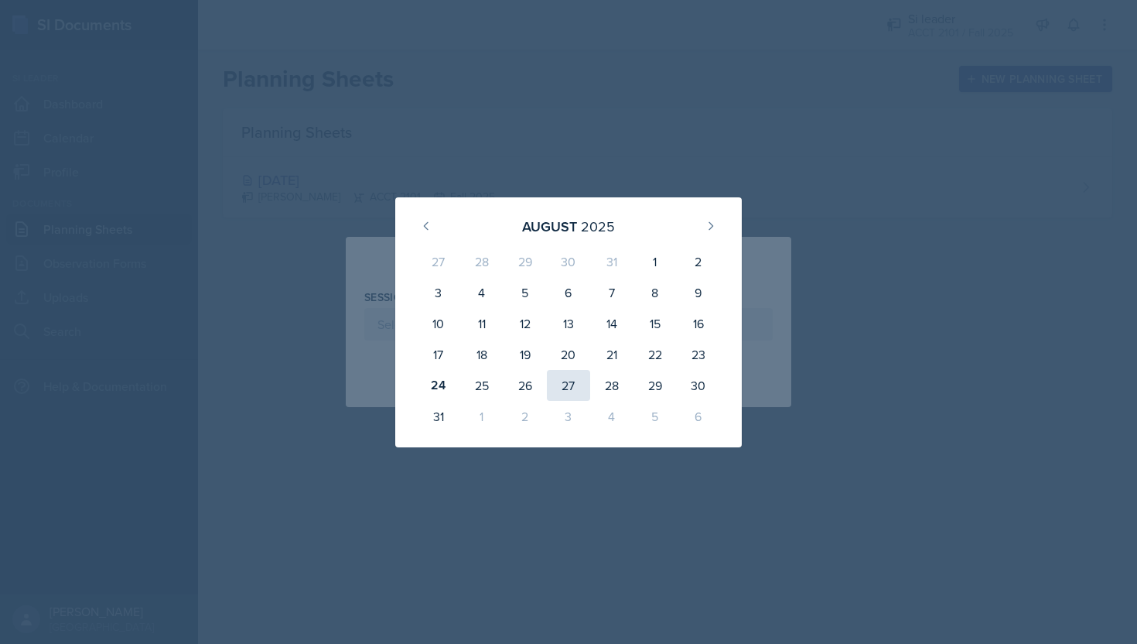
click at [560, 381] on div "27" at bounding box center [568, 385] width 43 height 31
type input "[DATE]"
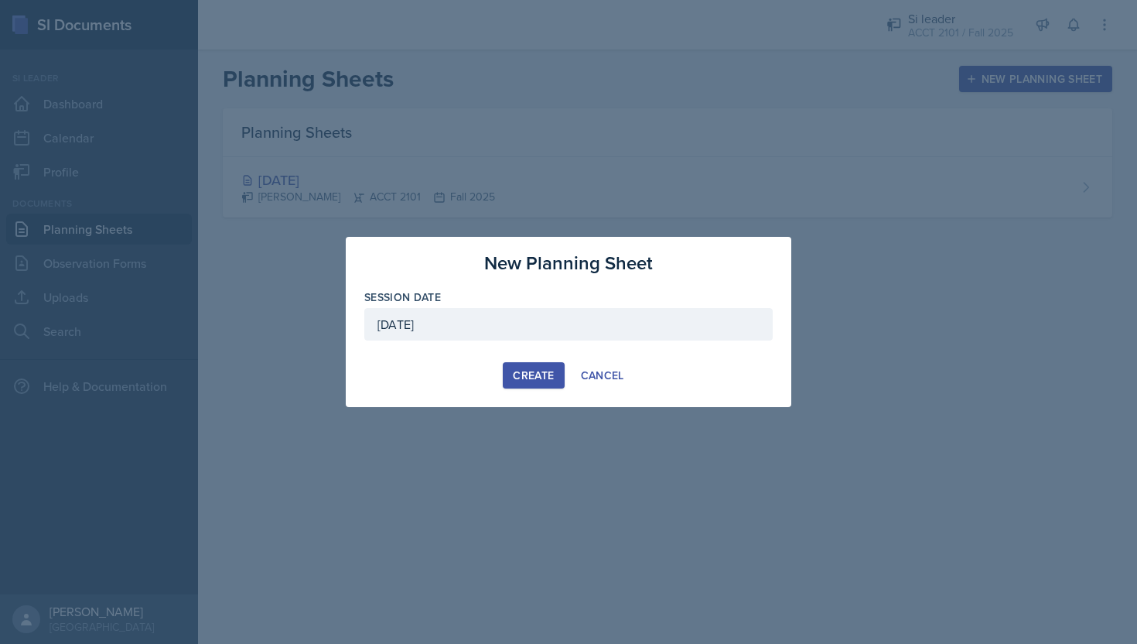
click at [523, 370] on div "Create" at bounding box center [533, 375] width 41 height 12
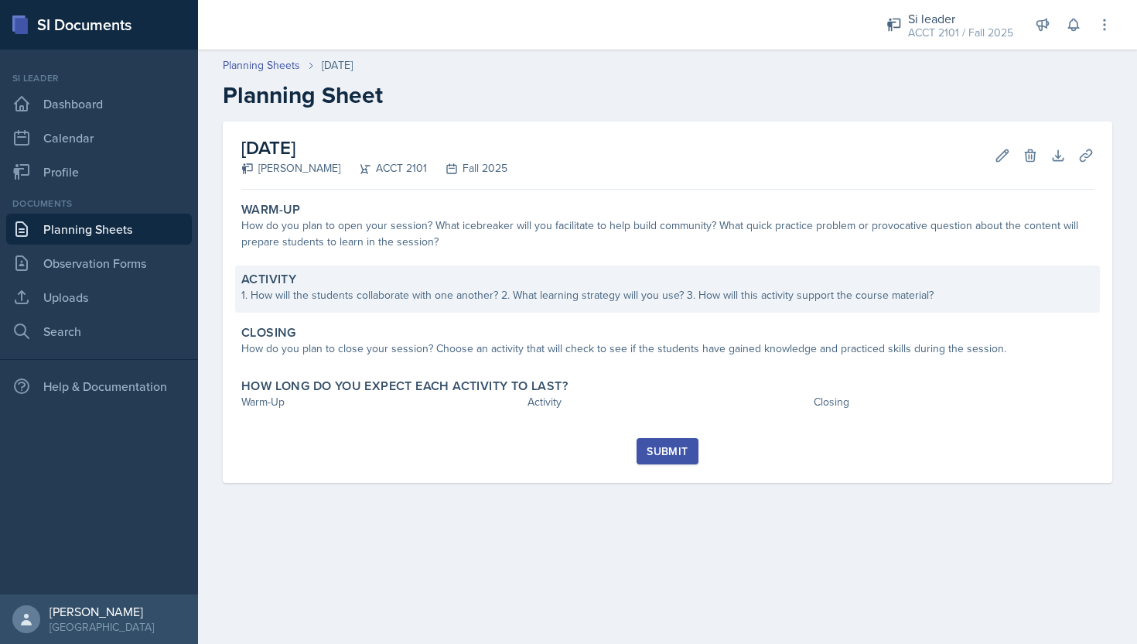
click at [439, 282] on div "Activity" at bounding box center [667, 279] width 853 height 15
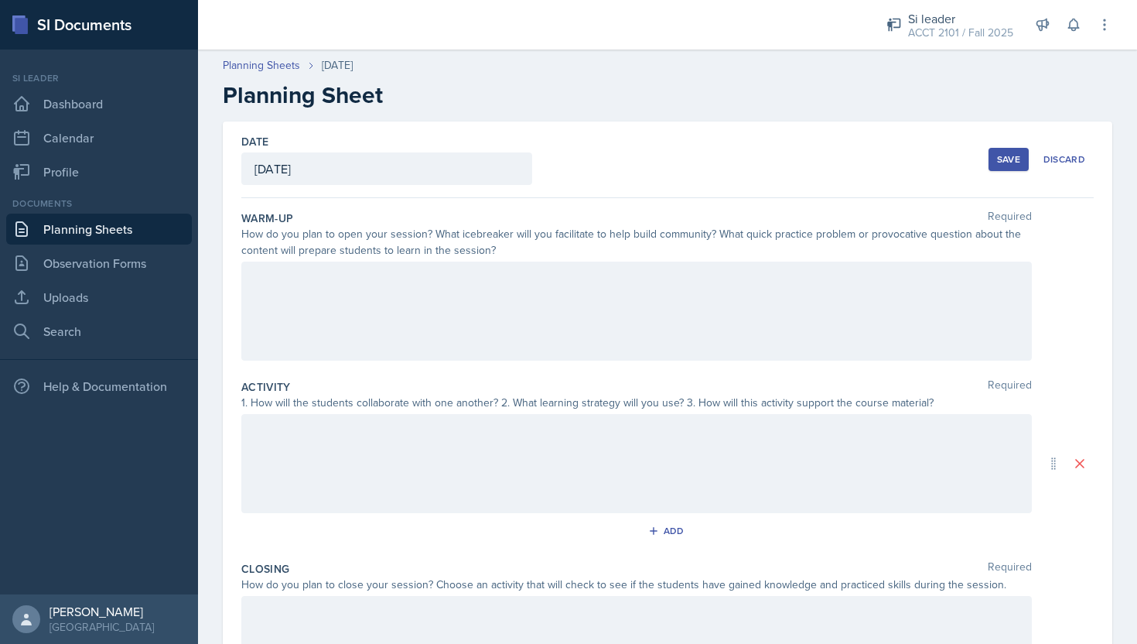
click at [439, 282] on div at bounding box center [636, 310] width 791 height 99
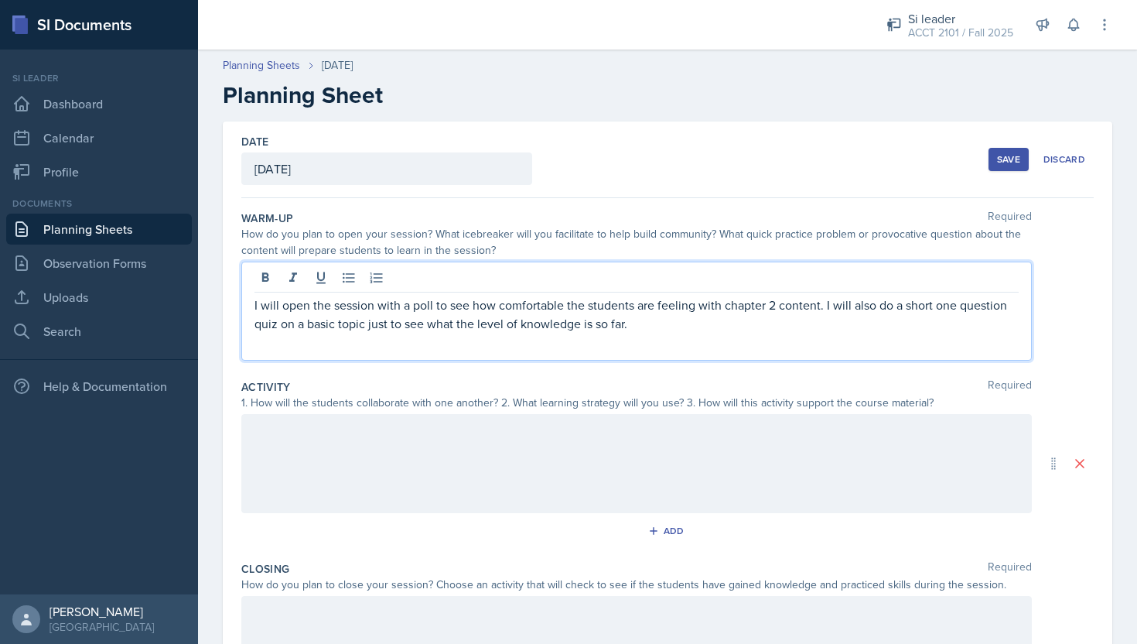
click at [820, 306] on p "I will open the session with a poll to see how comfortable the students are fee…" at bounding box center [637, 314] width 764 height 37
click at [824, 306] on p "I will open the session with a poll to see how comfortable the students are fee…" at bounding box center [637, 314] width 764 height 37
click at [668, 322] on p "I will open the session with a poll to see how comfortable the students are fee…" at bounding box center [637, 314] width 764 height 37
click at [536, 470] on div at bounding box center [636, 463] width 791 height 99
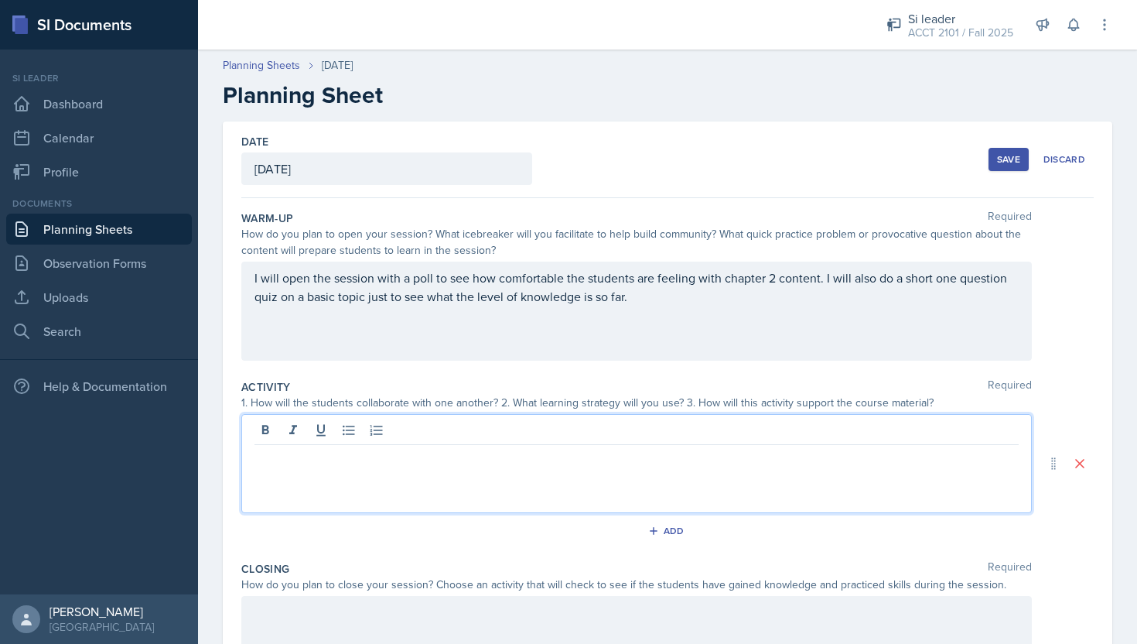
scroll to position [70, 0]
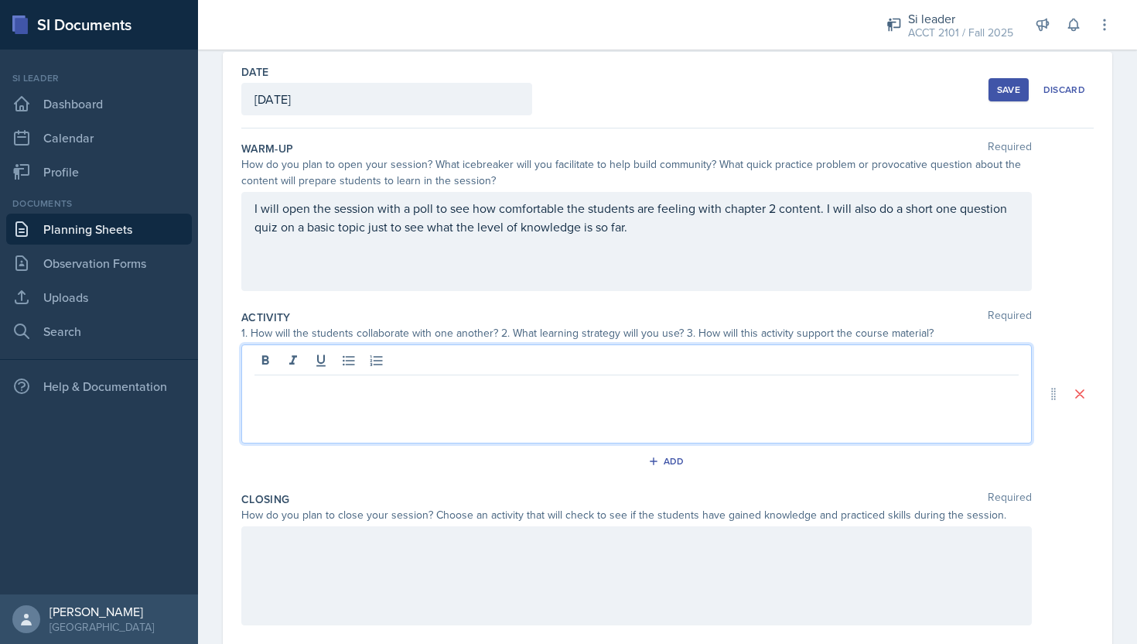
paste div
click at [405, 412] on p at bounding box center [637, 406] width 764 height 19
click at [311, 391] on p "First, I will go over the major topics from chapter 2 in a powerpoint and show …" at bounding box center [637, 387] width 764 height 19
click at [334, 411] on p at bounding box center [637, 406] width 764 height 19
click at [940, 389] on p "First, I will quickly go over the major topics from chapter 2 in a powerpoint a…" at bounding box center [637, 387] width 764 height 19
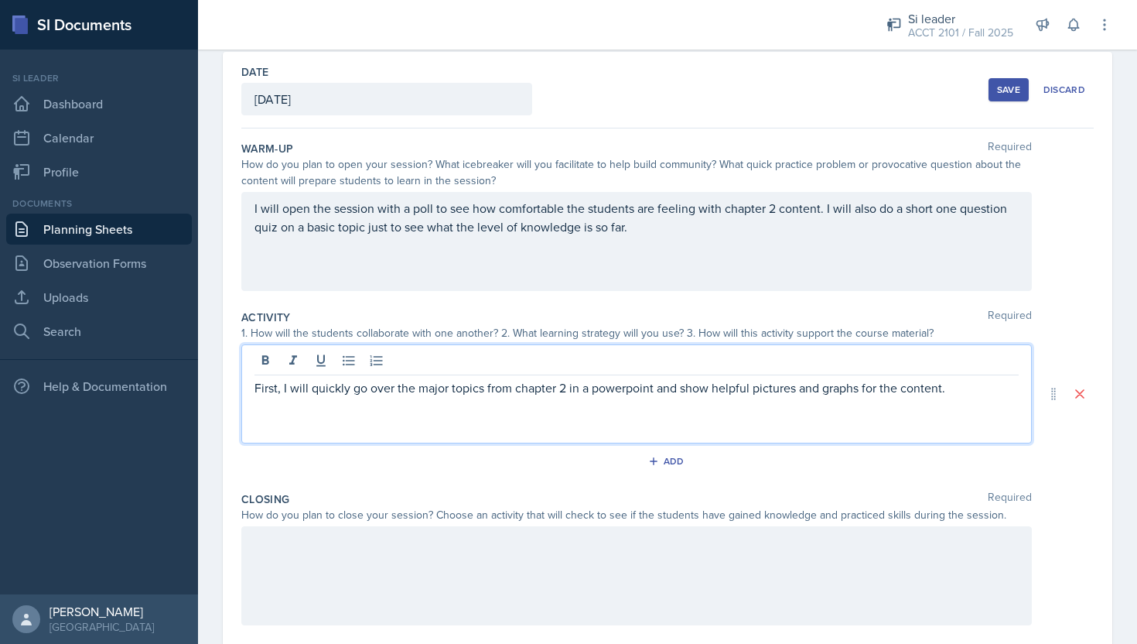
click at [941, 389] on p "First, I will quickly go over the major topics from chapter 2 in a powerpoint a…" at bounding box center [637, 387] width 764 height 19
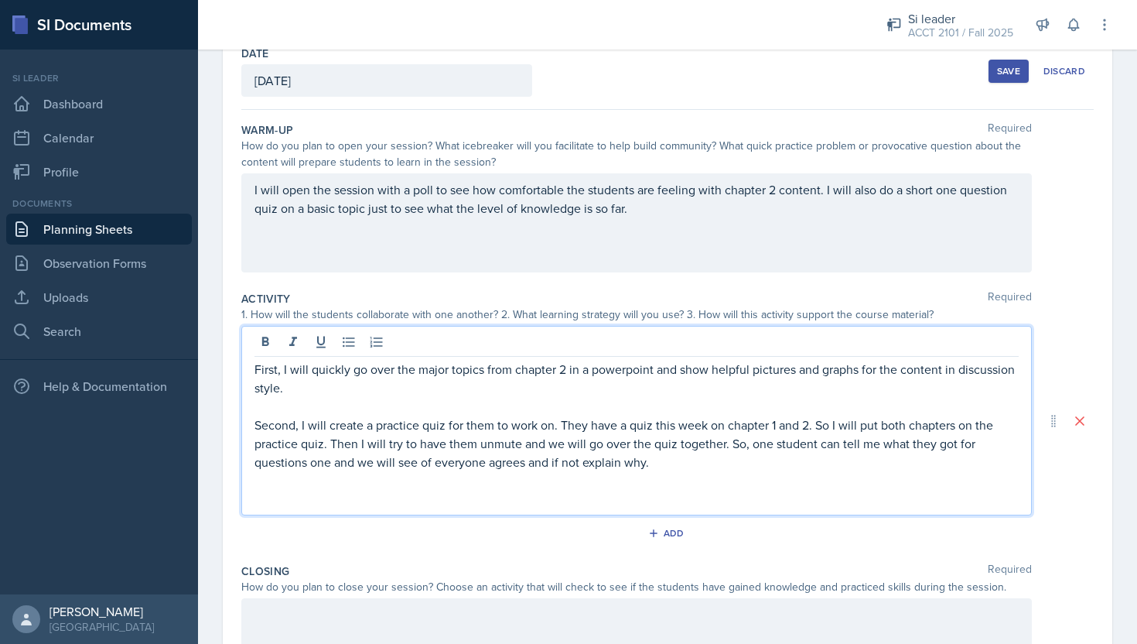
scroll to position [91, 0]
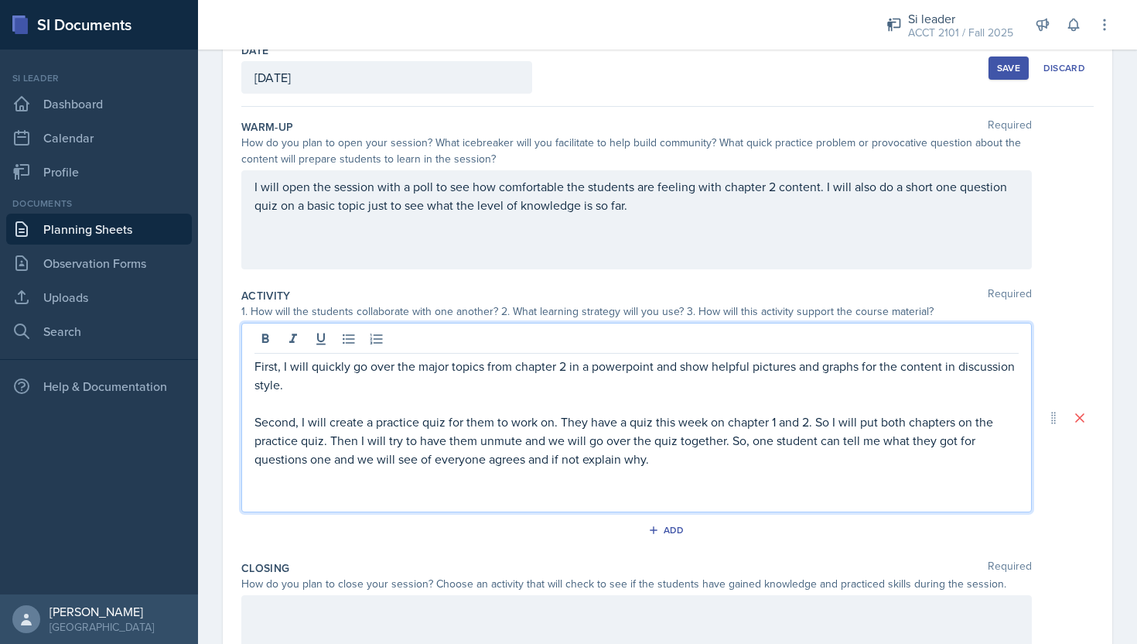
click at [548, 428] on p "Second, I will create a practice quiz for them to work on. They have a quiz thi…" at bounding box center [637, 440] width 764 height 56
click at [555, 425] on p "Second, I will create a practice quiz for them to work on. They have a quiz thi…" at bounding box center [637, 440] width 764 height 56
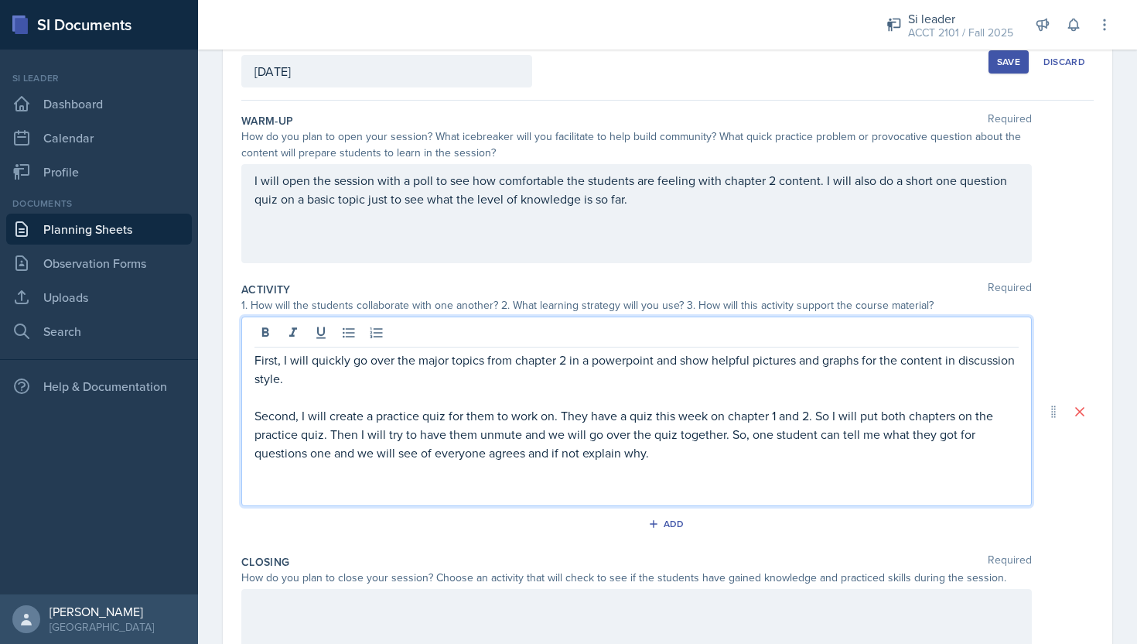
scroll to position [104, 0]
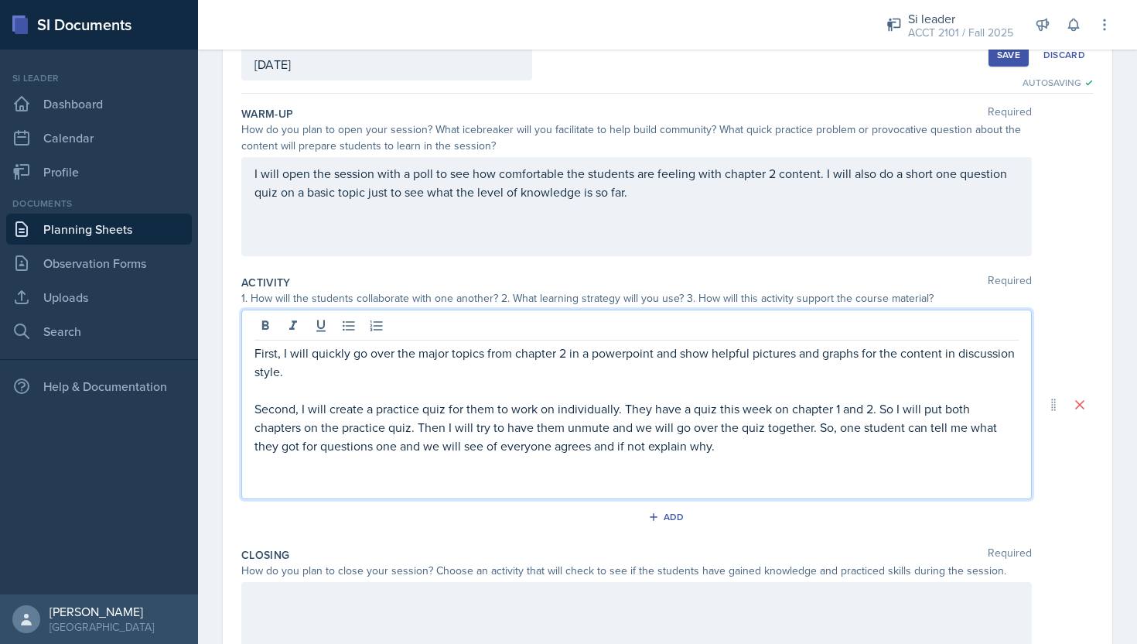
click at [735, 463] on p at bounding box center [637, 464] width 764 height 19
click at [728, 441] on p "Second, I will create a practice quiz for them to work on individually. They ha…" at bounding box center [637, 427] width 764 height 56
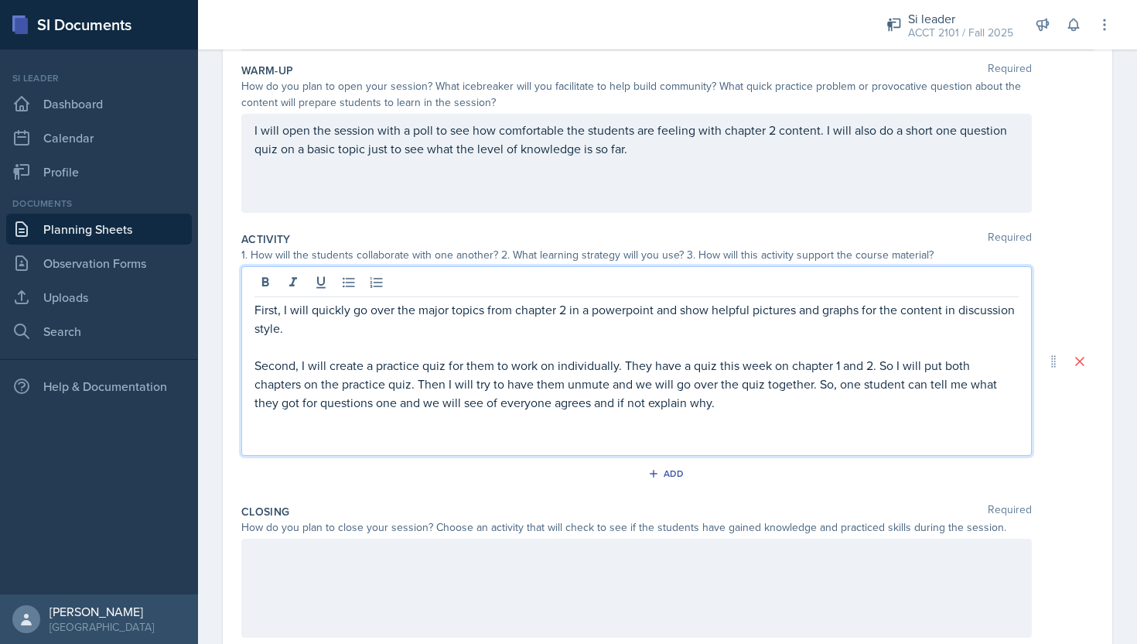
scroll to position [156, 0]
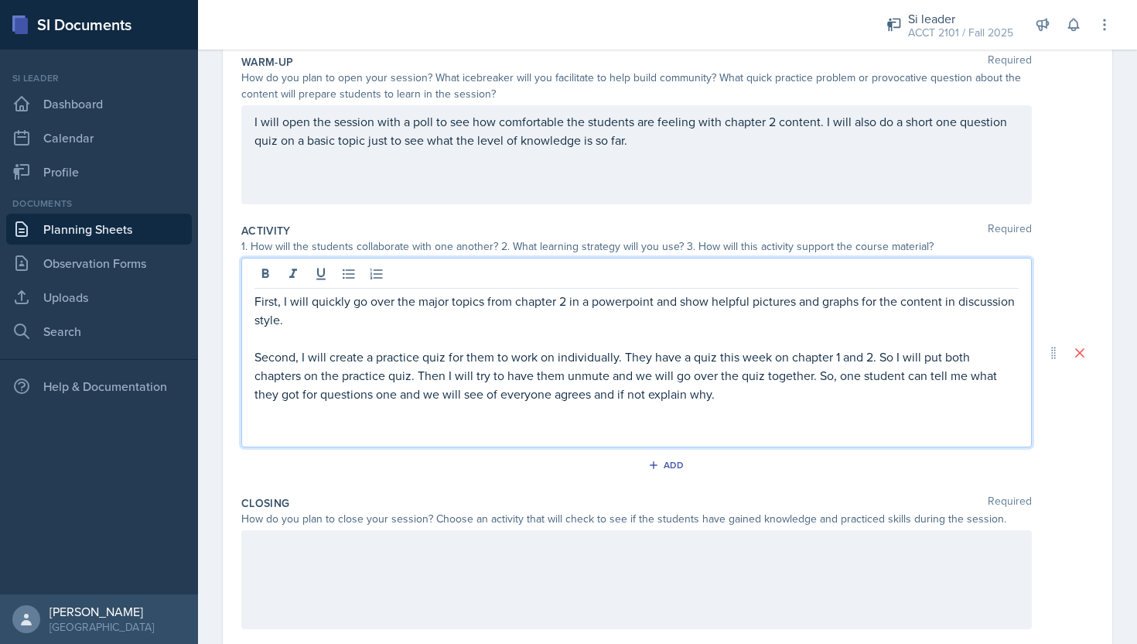
click at [623, 360] on p "Second, I will create a practice quiz for them to work on individually. They ha…" at bounding box center [637, 375] width 764 height 56
click at [384, 376] on p "Second, I will create a practice quiz for them to work on individually. I want …" at bounding box center [637, 375] width 764 height 56
click at [828, 361] on p "Second, I will create a practice quiz for them to work on individually. I want …" at bounding box center [637, 375] width 764 height 56
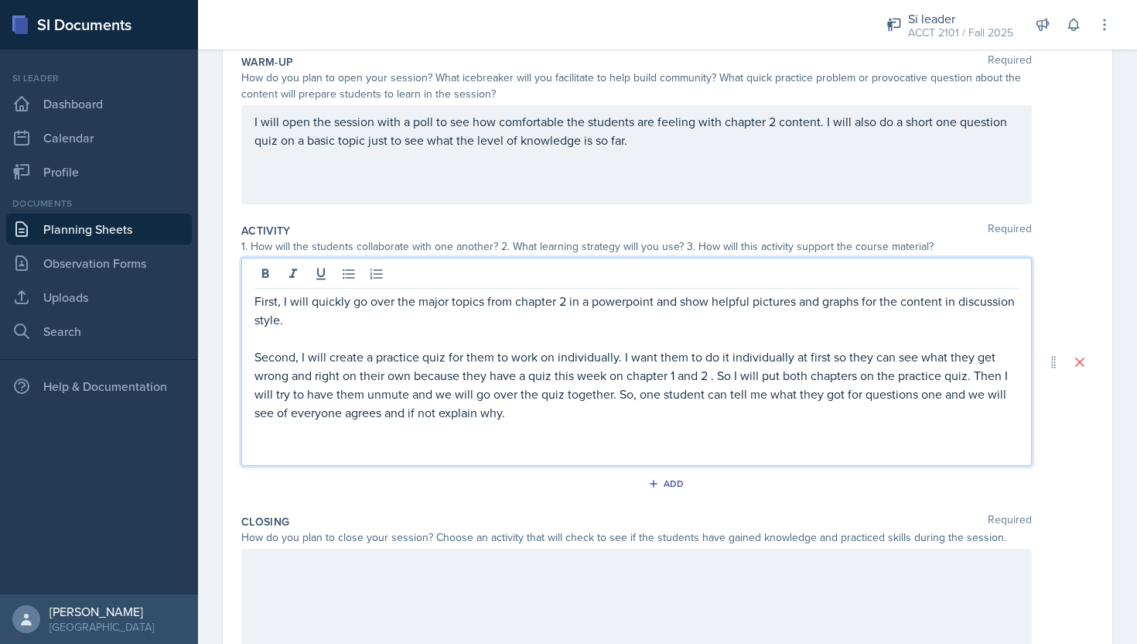
click at [630, 406] on p "Second, I will create a practice quiz for them to work on individually. I want …" at bounding box center [637, 384] width 764 height 74
click at [734, 378] on p "Second, I will create a practice quiz for them to work on individually. I want …" at bounding box center [637, 384] width 764 height 74
click at [742, 409] on p "Second, I will create a practice quiz for them to work on individually. I want …" at bounding box center [637, 384] width 764 height 74
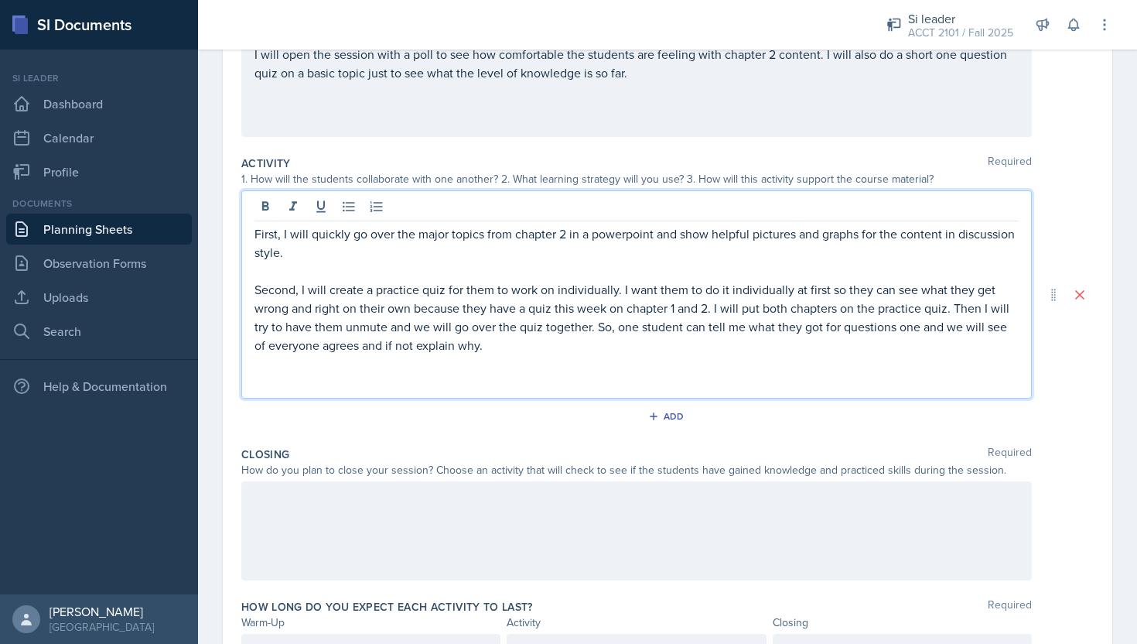
scroll to position [233, 0]
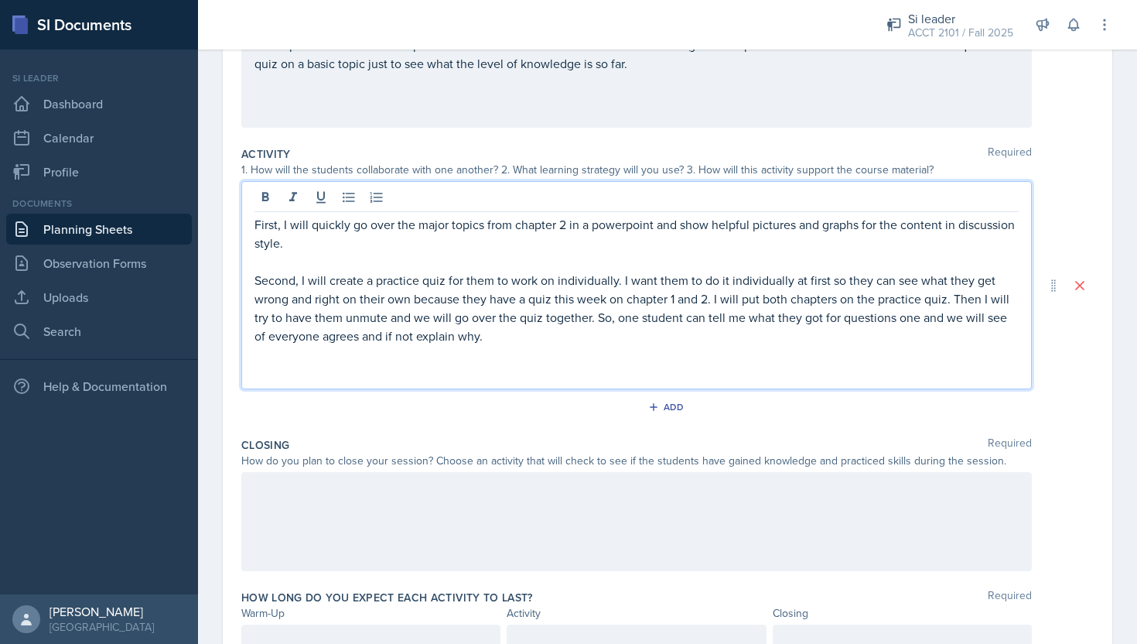
click at [581, 347] on p at bounding box center [637, 354] width 764 height 19
click at [556, 343] on p "Second, I will create a practice quiz for them to work on individually. I want …" at bounding box center [637, 308] width 764 height 74
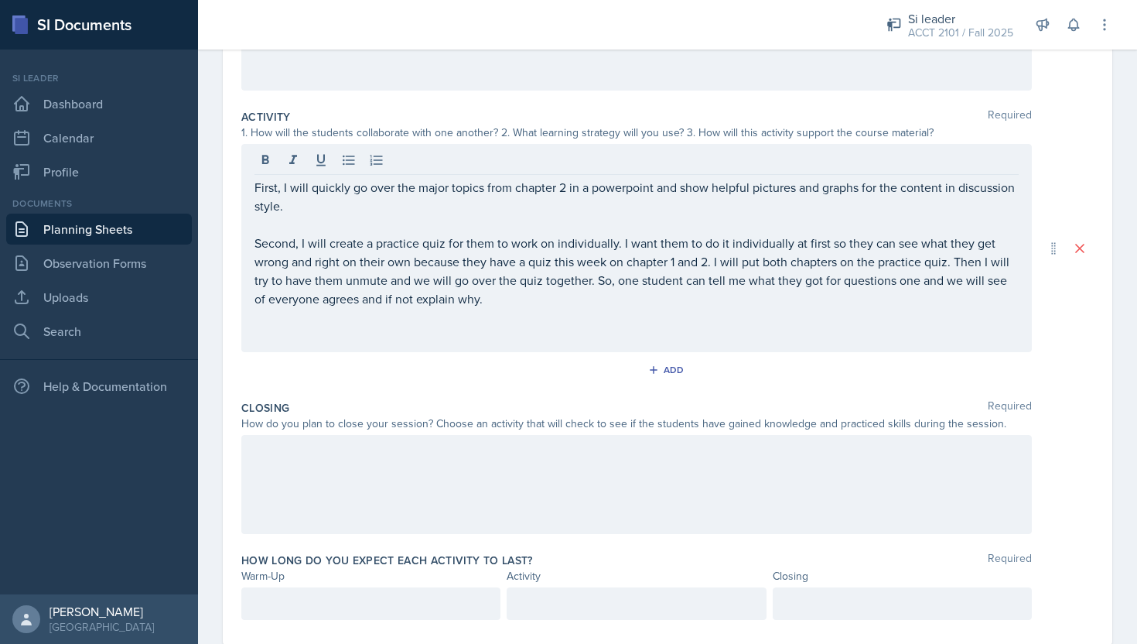
click at [578, 485] on div at bounding box center [636, 484] width 791 height 99
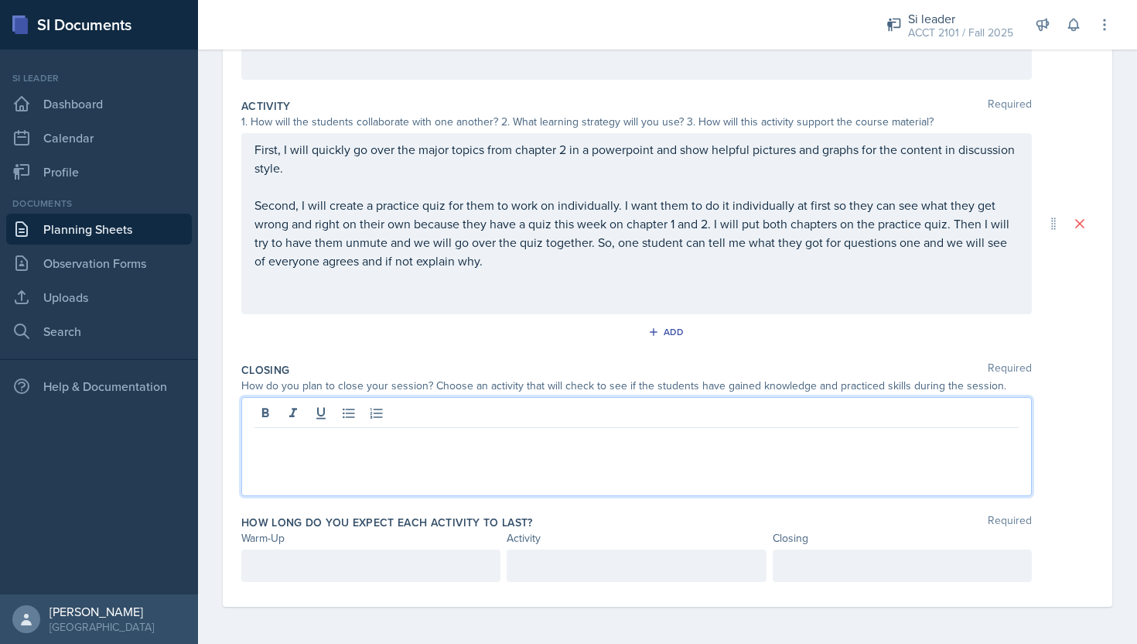
click at [389, 449] on div at bounding box center [636, 446] width 791 height 99
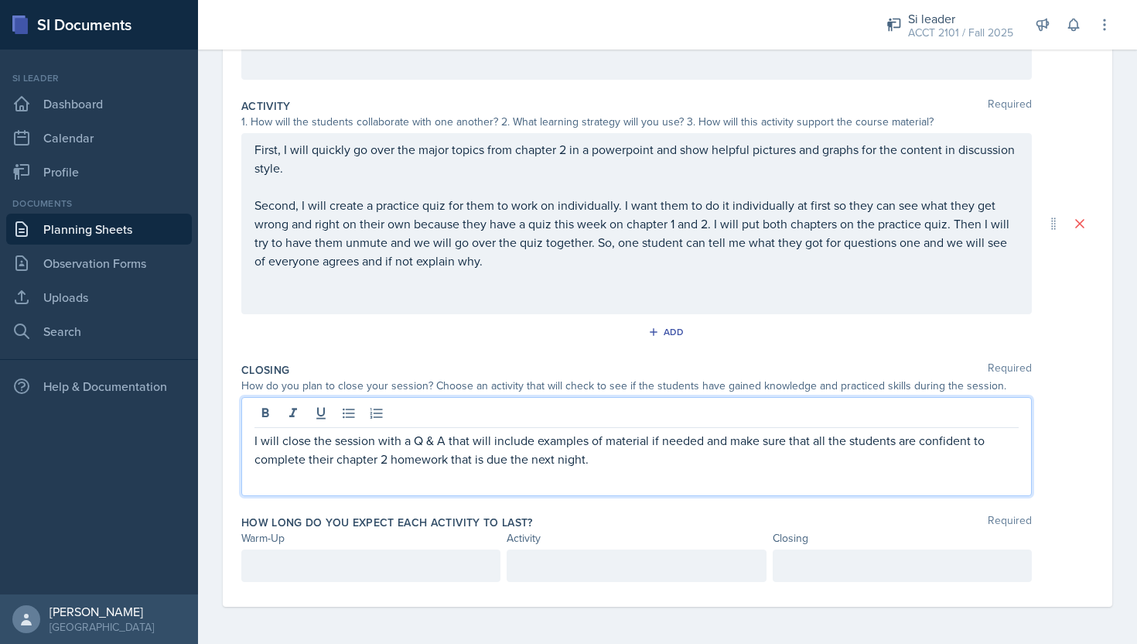
click at [610, 476] on p at bounding box center [637, 477] width 764 height 19
click at [610, 461] on p "I will close the session with a Q & A that will include examples of material if…" at bounding box center [637, 449] width 764 height 37
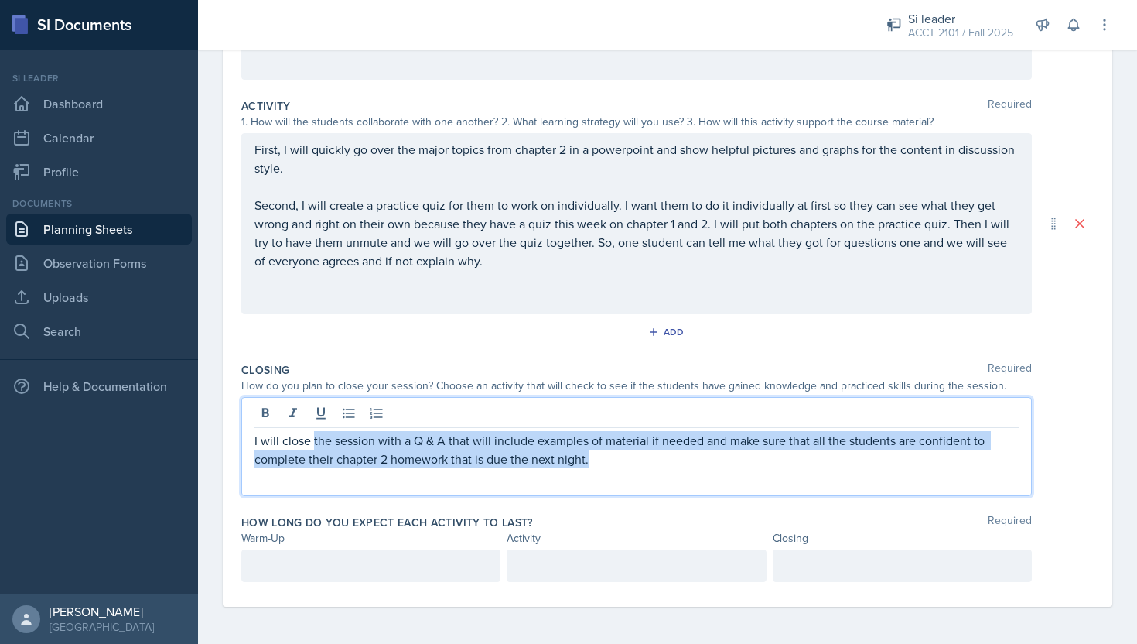
drag, startPoint x: 610, startPoint y: 461, endPoint x: 313, endPoint y: 444, distance: 297.5
click at [313, 444] on p "I will close the session with a Q & A that will include examples of material if…" at bounding box center [637, 449] width 764 height 37
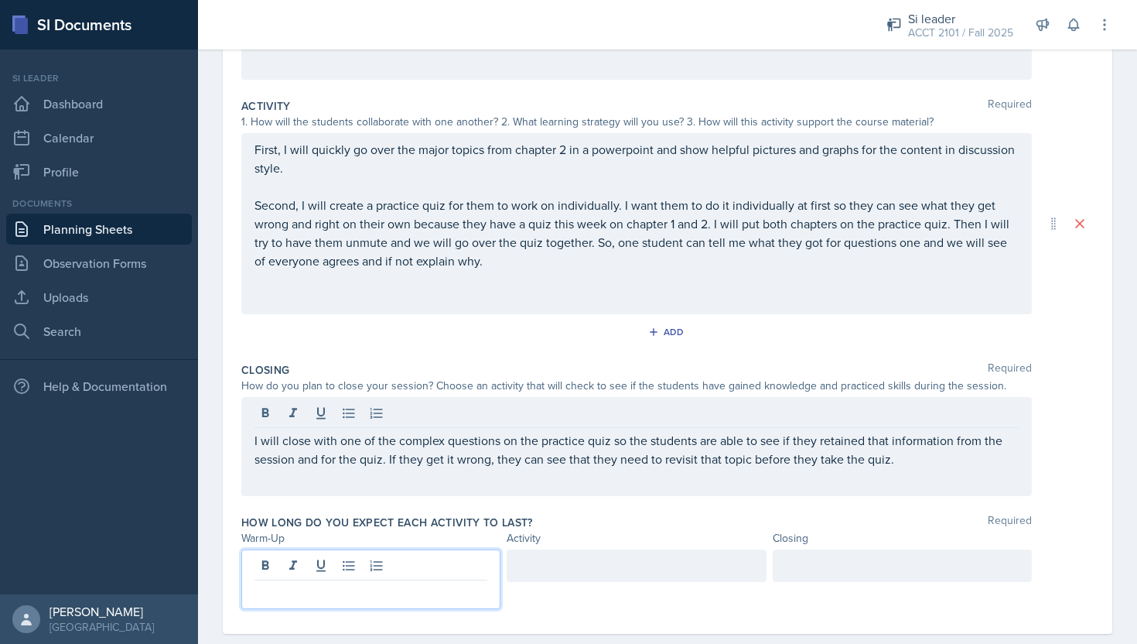
click at [345, 573] on div at bounding box center [370, 579] width 259 height 60
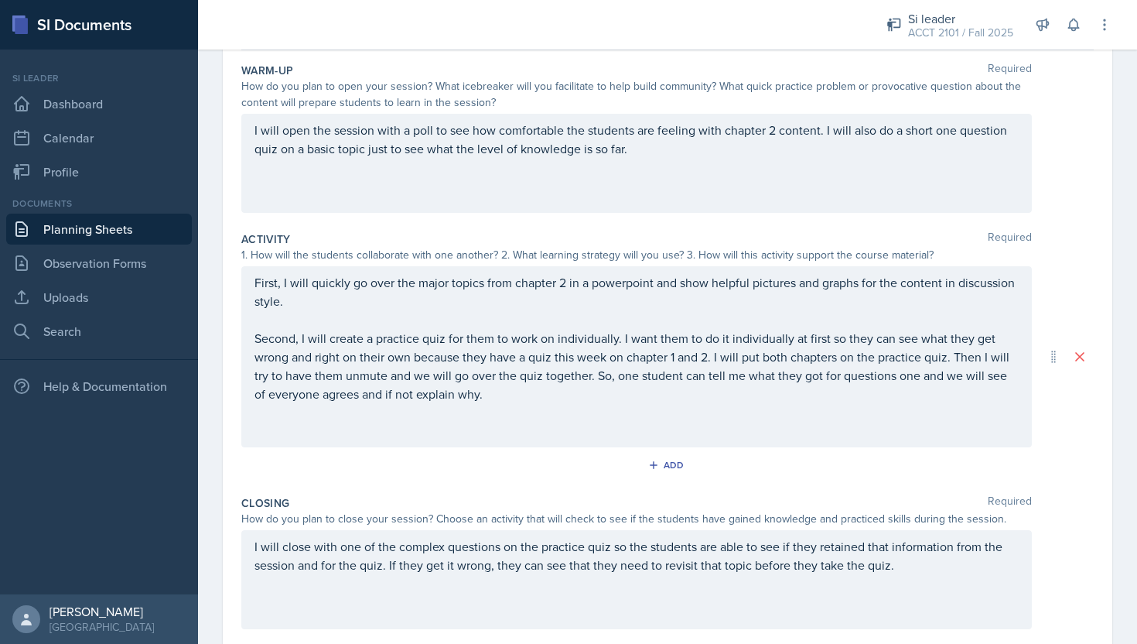
scroll to position [138, 0]
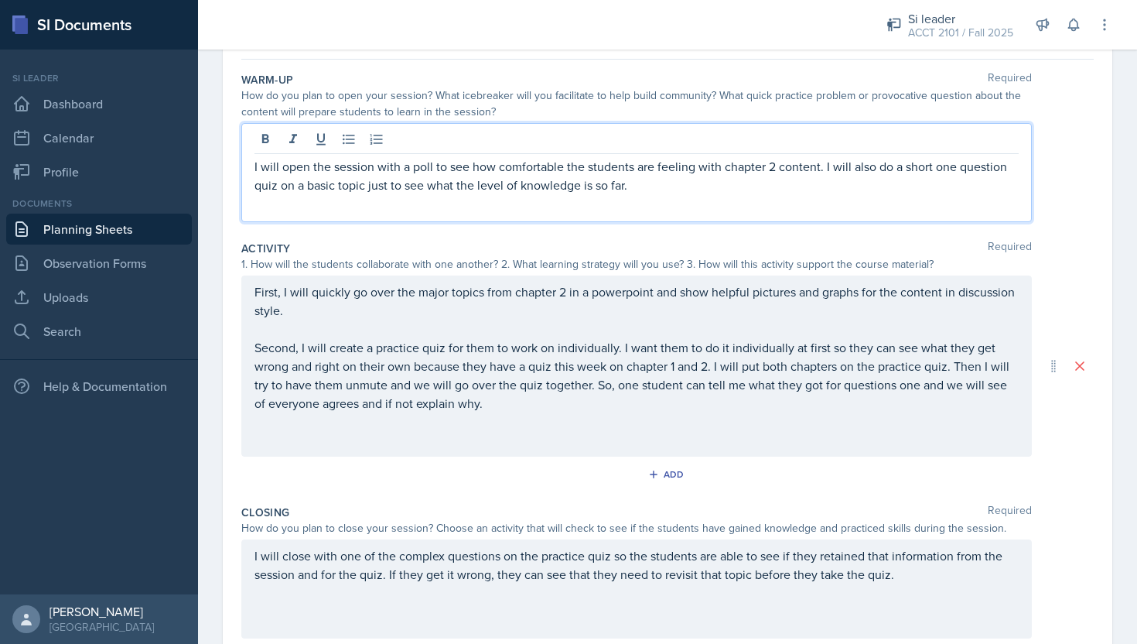
click at [647, 166] on p "I will open the session with a poll to see how comfortable the students are fee…" at bounding box center [637, 175] width 764 height 37
drag, startPoint x: 648, startPoint y: 186, endPoint x: 810, endPoint y: 179, distance: 161.8
click at [810, 179] on p "I will open the session with a poll to see how comfortable the students are fee…" at bounding box center [637, 175] width 764 height 37
click at [809, 190] on p "I will open the session with a poll to see how comfortable the students are fee…" at bounding box center [637, 175] width 764 height 37
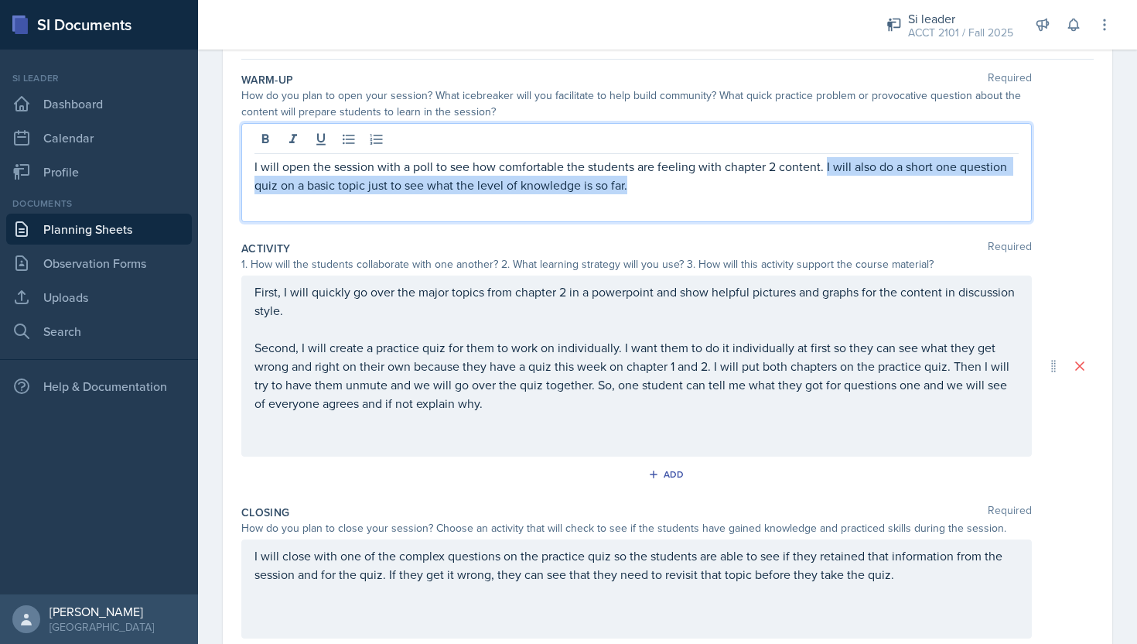
drag, startPoint x: 635, startPoint y: 189, endPoint x: 825, endPoint y: 162, distance: 192.1
click at [825, 162] on p "I will open the session with a poll to see how comfortable the students are fee…" at bounding box center [637, 175] width 764 height 37
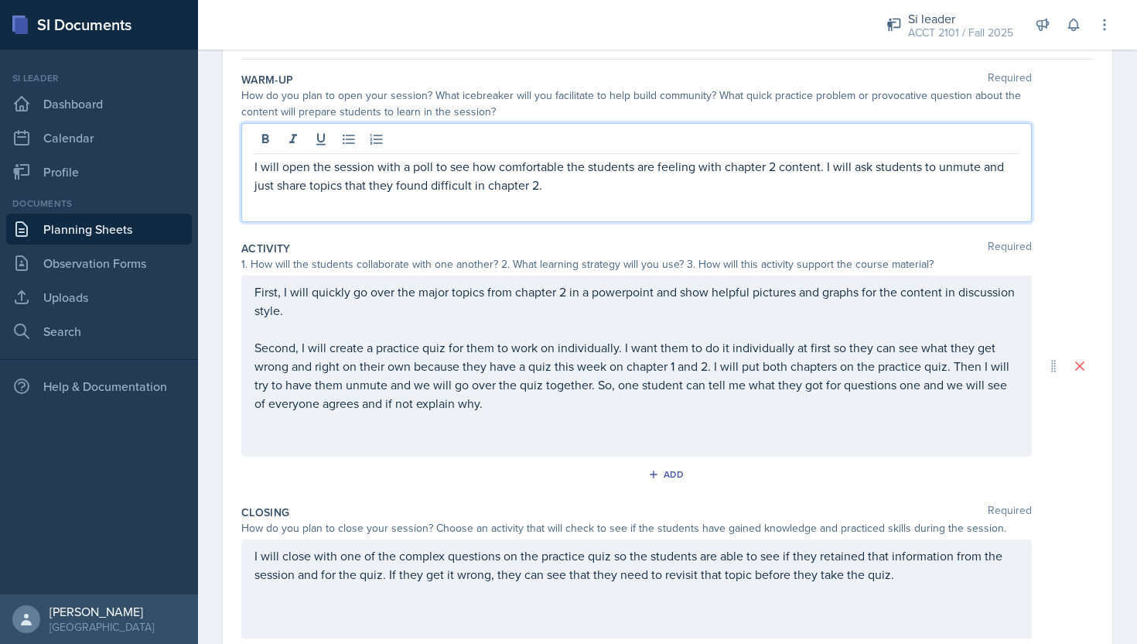
click at [899, 423] on div "First, I will quickly go over the major topics from chapter 2 in a powerpoint a…" at bounding box center [637, 365] width 764 height 167
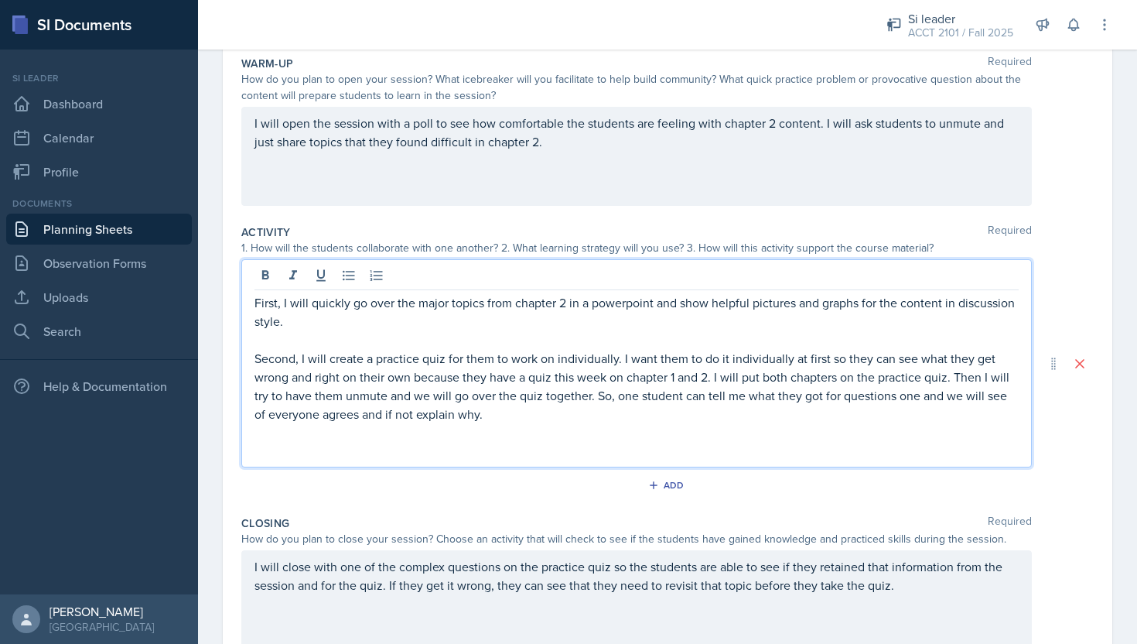
click at [709, 156] on div "I will open the session with a poll to see how comfortable the students are fee…" at bounding box center [636, 156] width 791 height 99
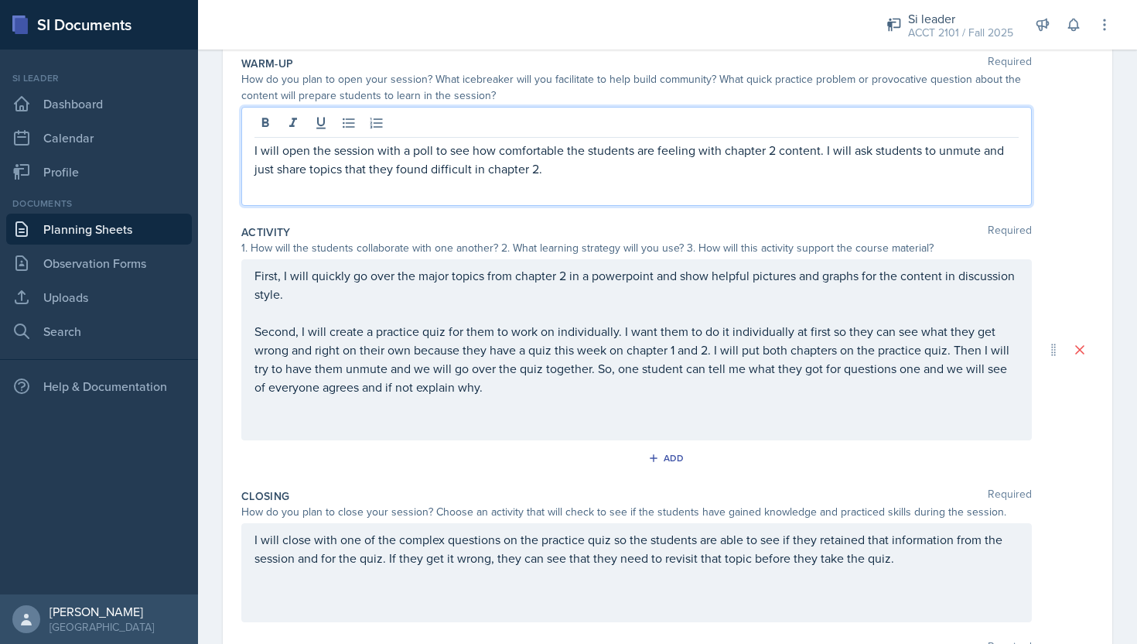
scroll to position [182, 0]
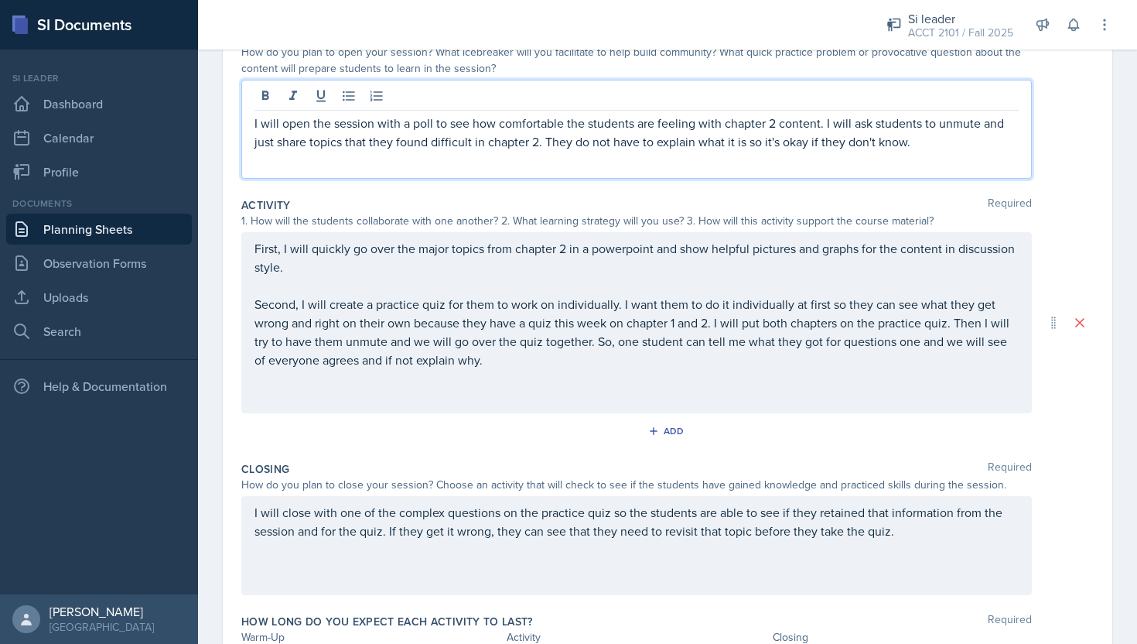
click at [648, 345] on p "Second, I will create a practice quiz for them to work on individually. I want …" at bounding box center [637, 332] width 764 height 74
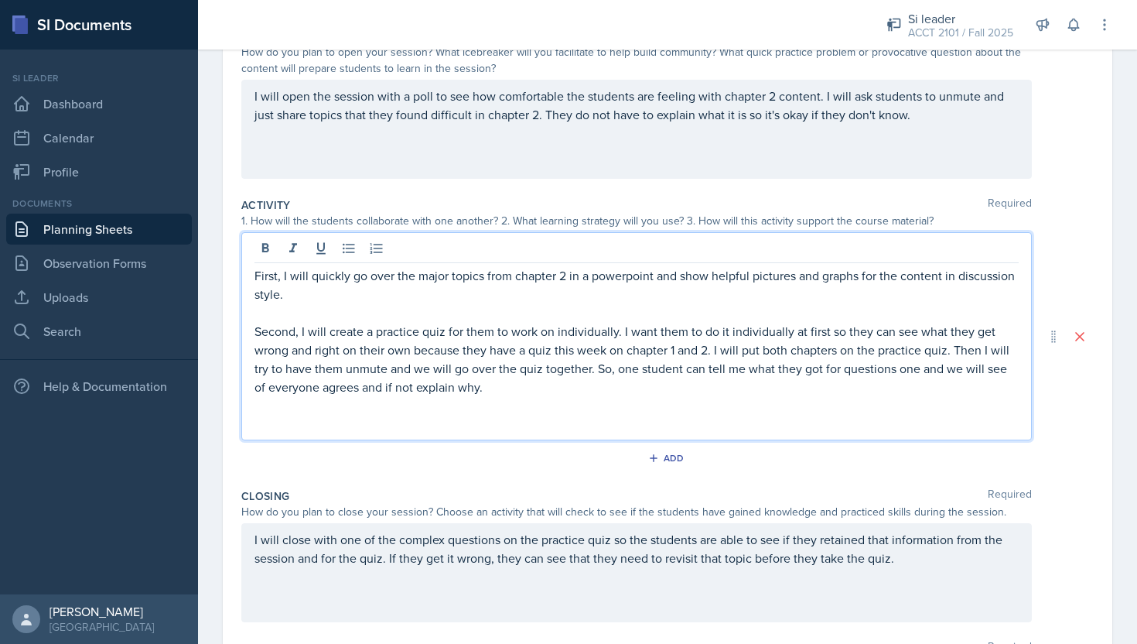
scroll to position [308, 0]
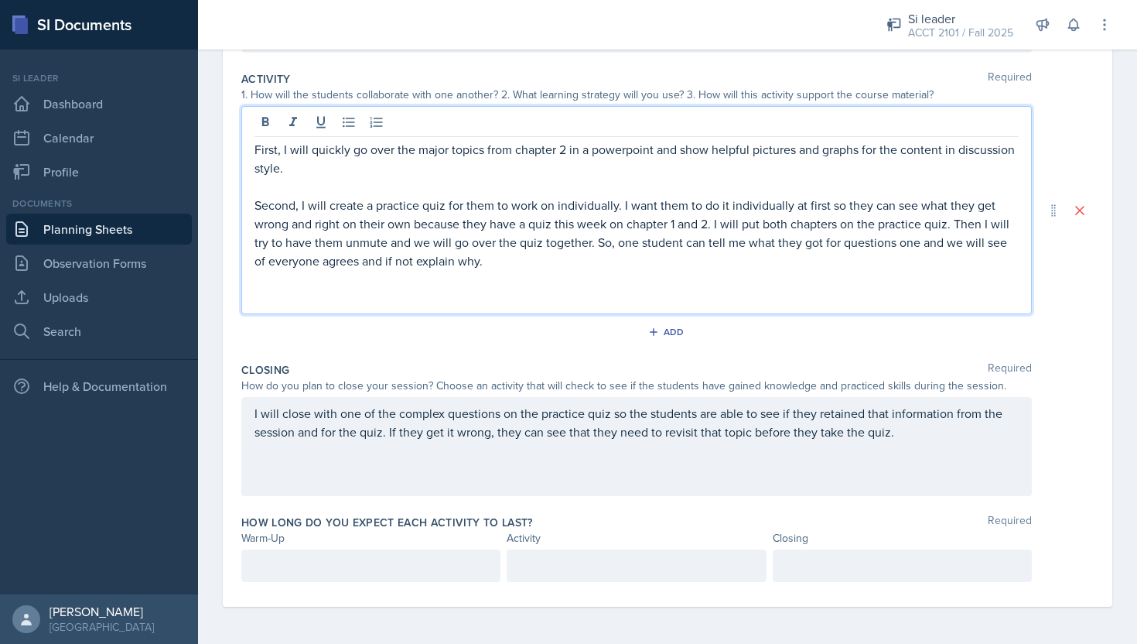
click at [354, 572] on p at bounding box center [371, 565] width 233 height 19
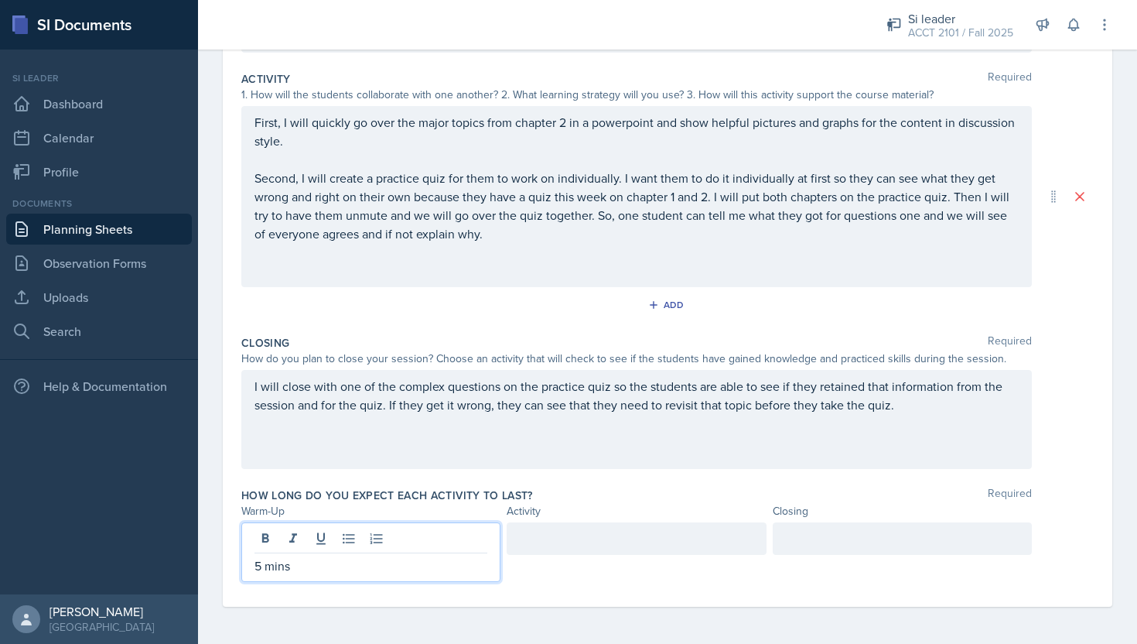
click at [253, 569] on div "5 mins" at bounding box center [370, 552] width 259 height 60
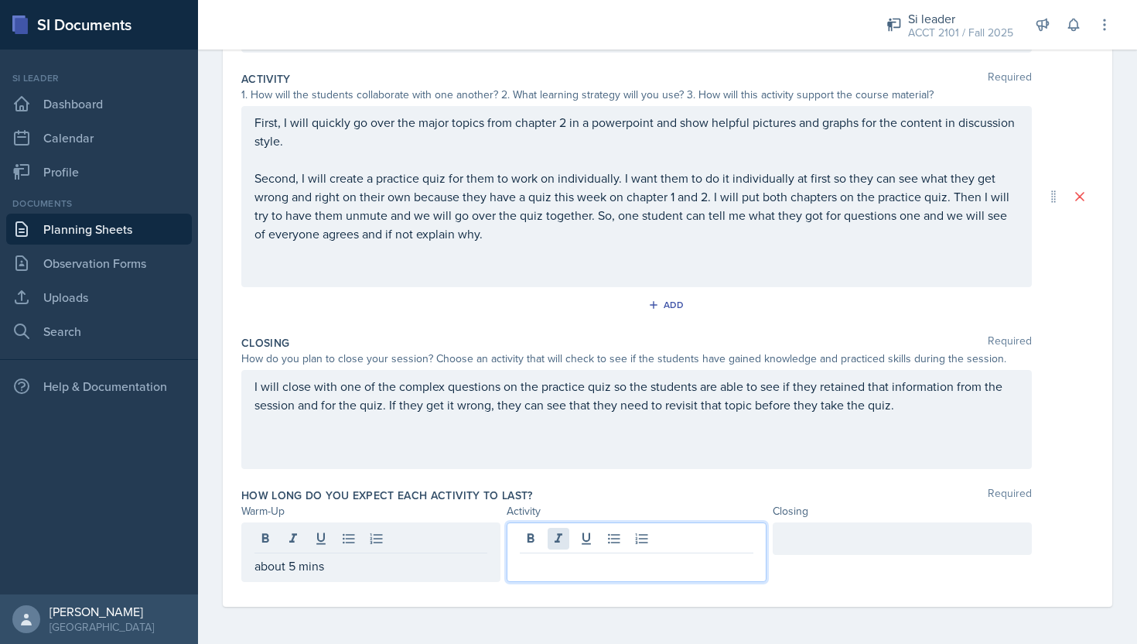
click at [553, 539] on div at bounding box center [636, 552] width 259 height 60
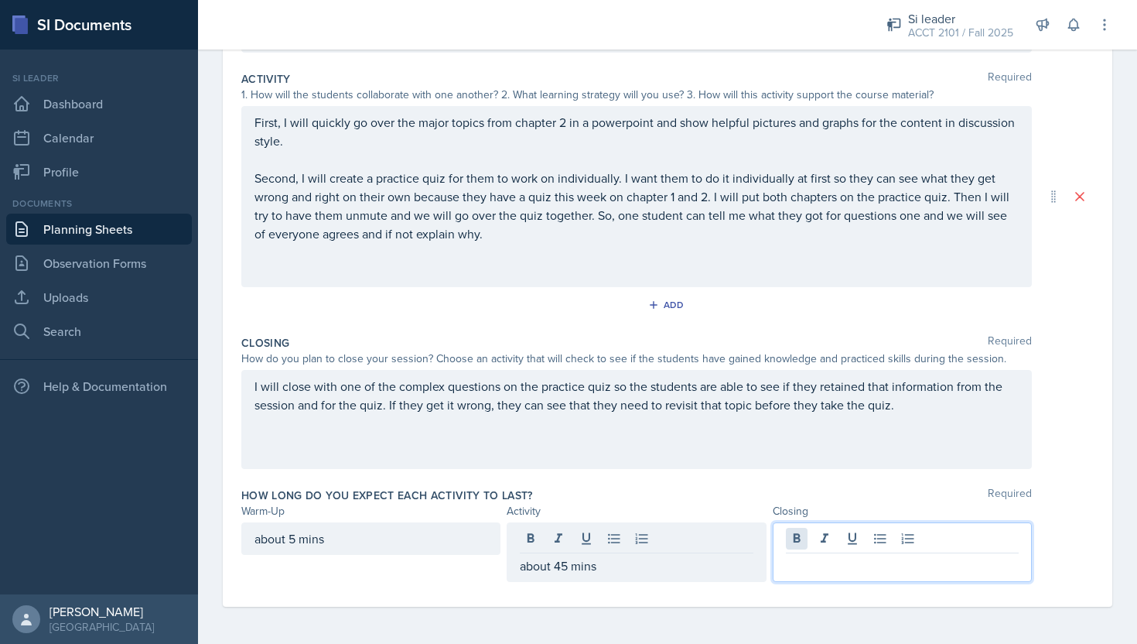
click at [791, 547] on div at bounding box center [902, 552] width 259 height 60
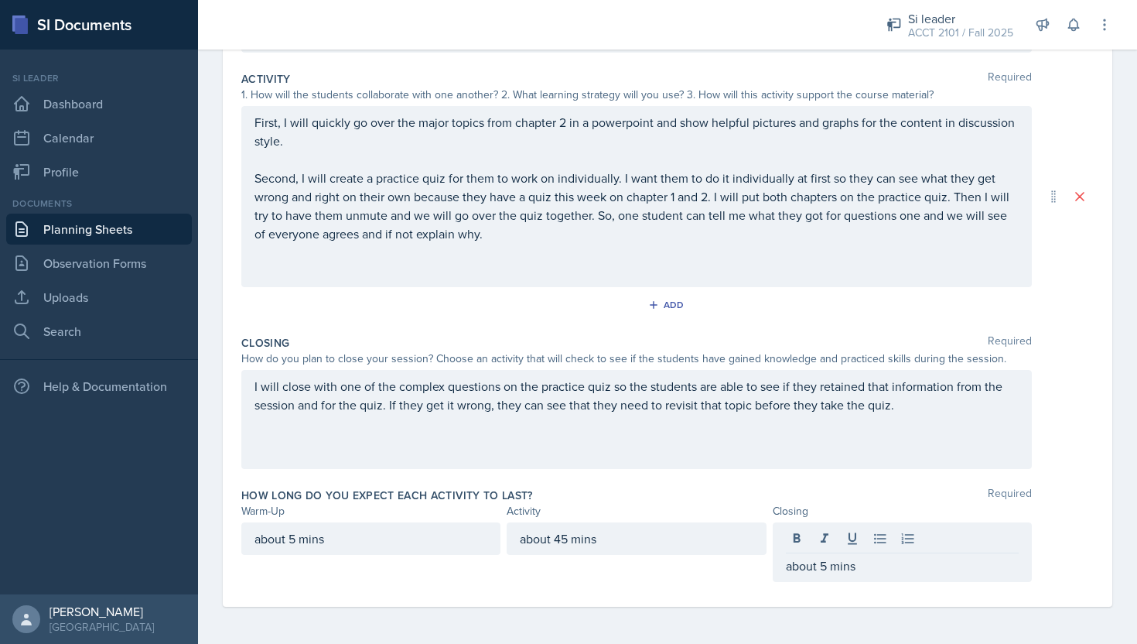
click at [689, 586] on div "How long do you expect each activity to last? Required Warm-Up Activity Closing…" at bounding box center [667, 537] width 853 height 113
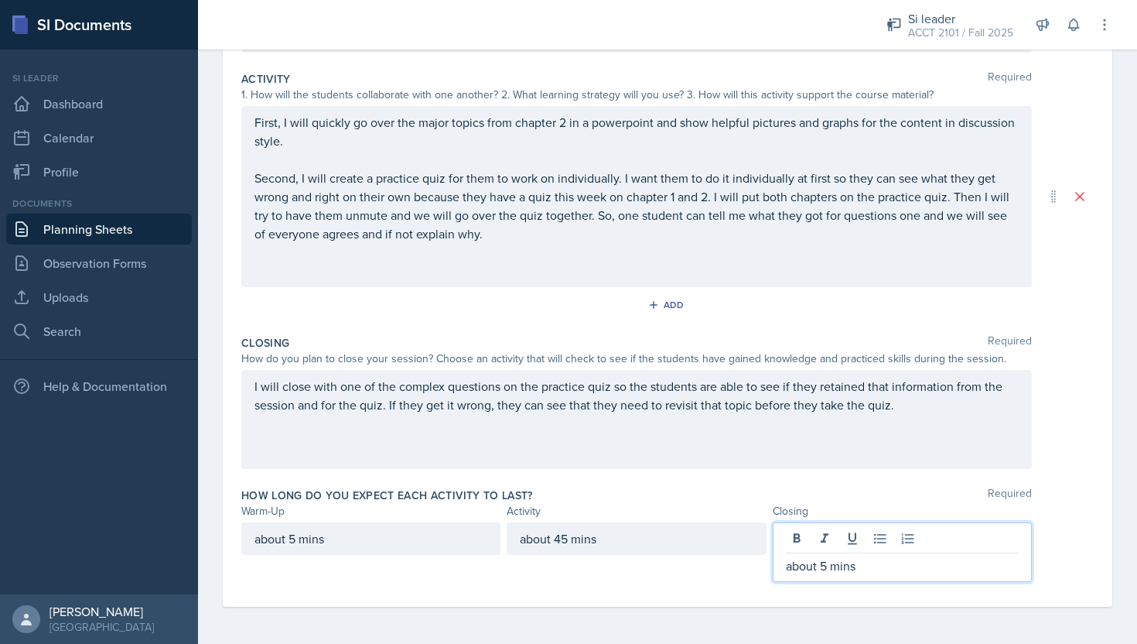
click at [827, 568] on p "about 5 mins" at bounding box center [902, 565] width 233 height 19
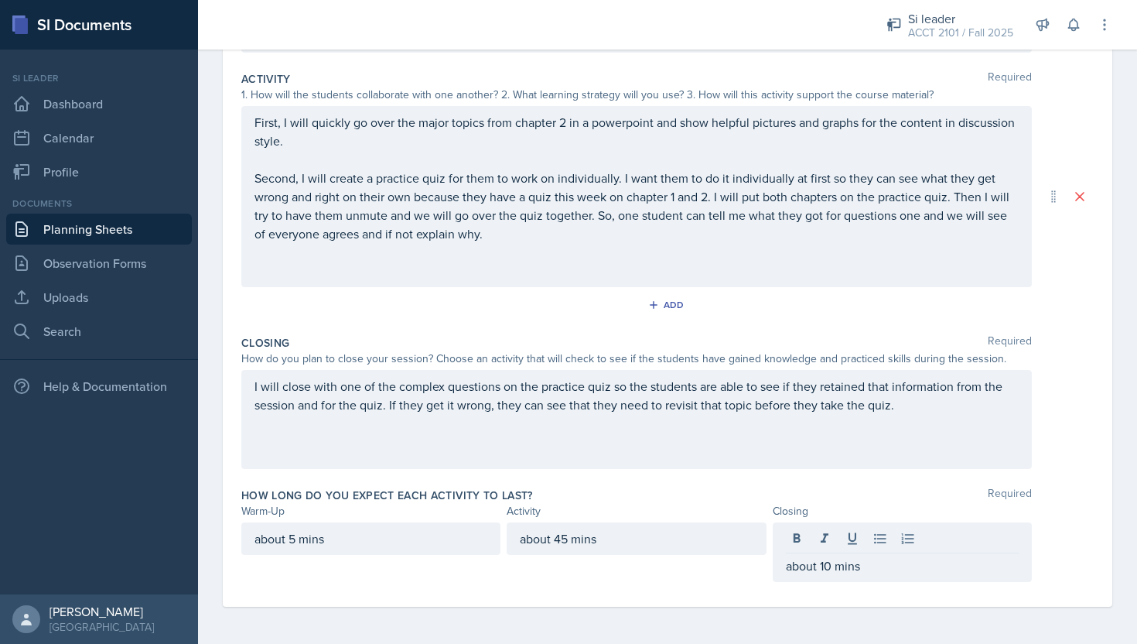
click at [678, 571] on div "about 45 mins" at bounding box center [636, 552] width 259 height 60
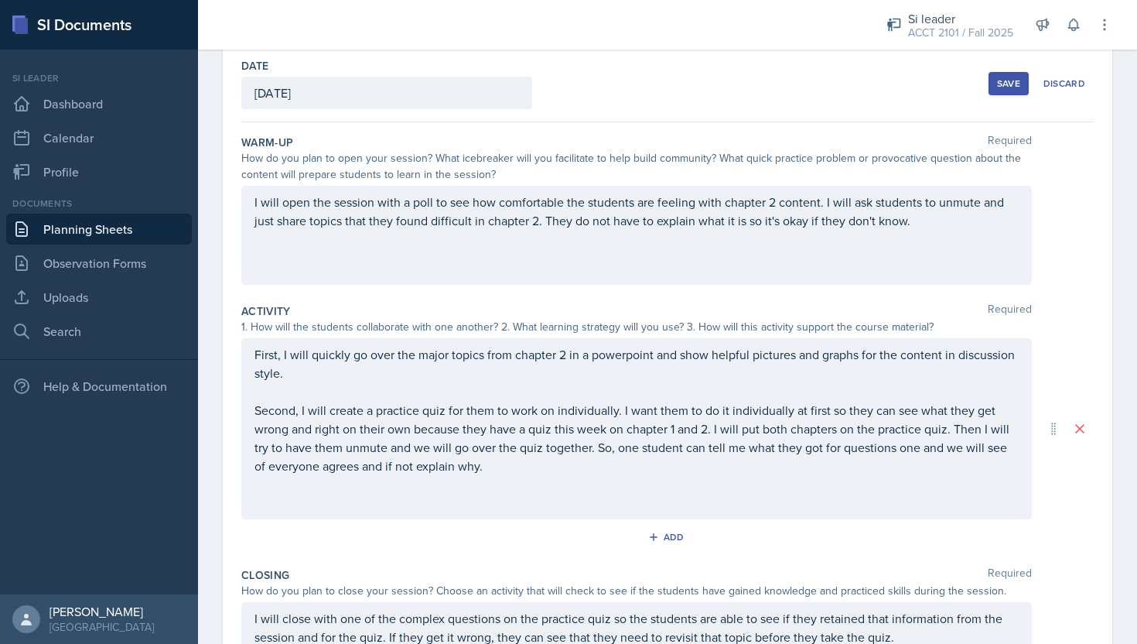
scroll to position [0, 0]
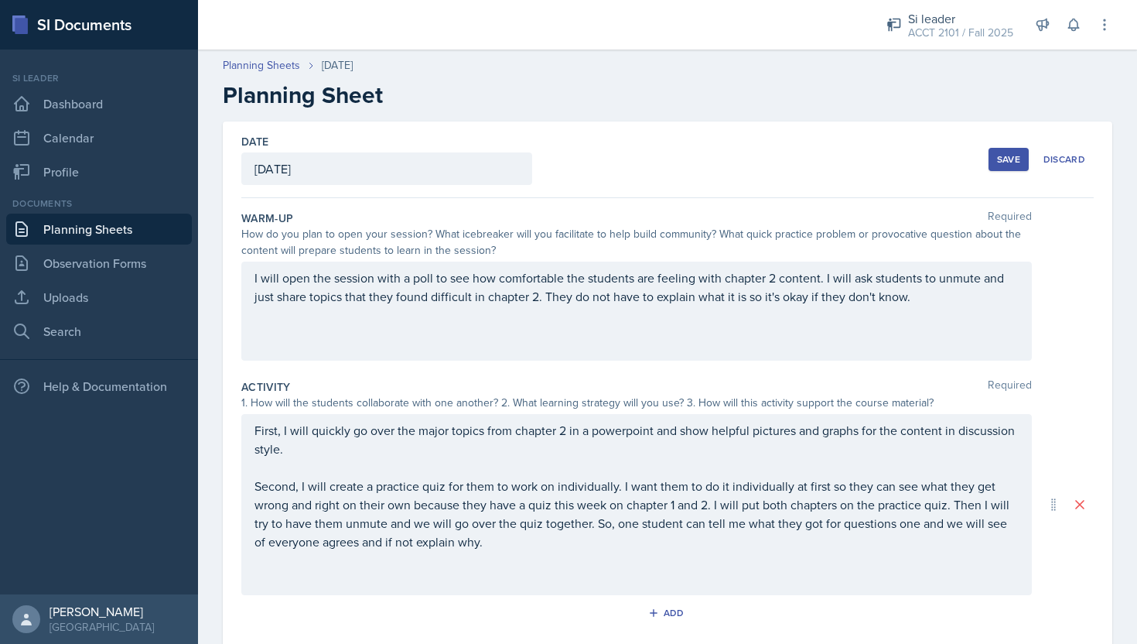
click at [996, 162] on button "Save" at bounding box center [1009, 159] width 40 height 23
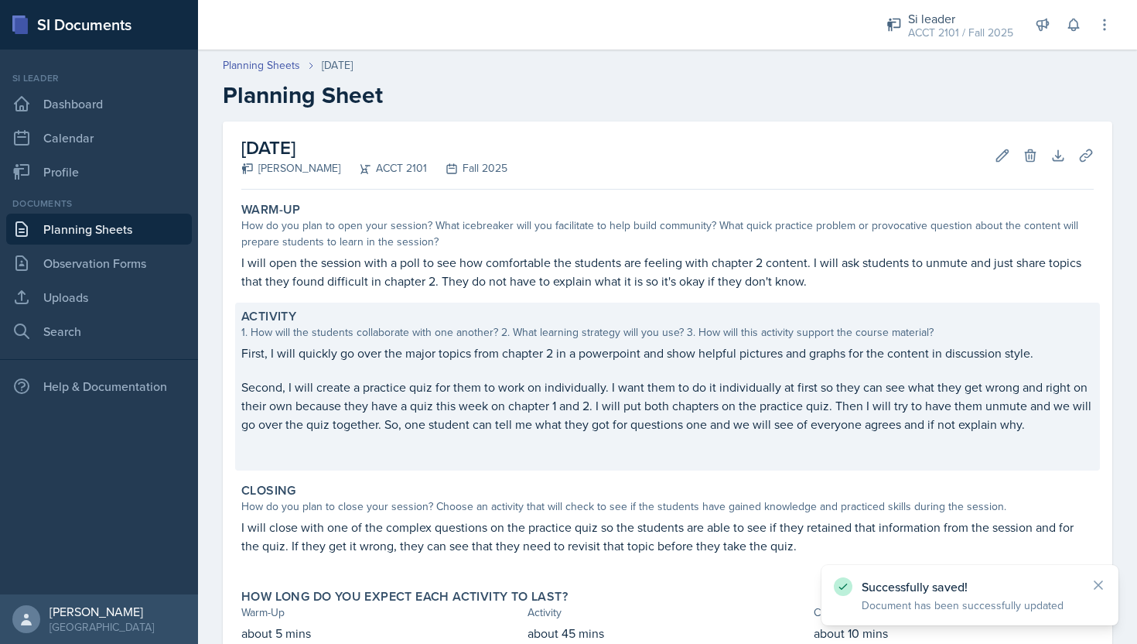
scroll to position [105, 0]
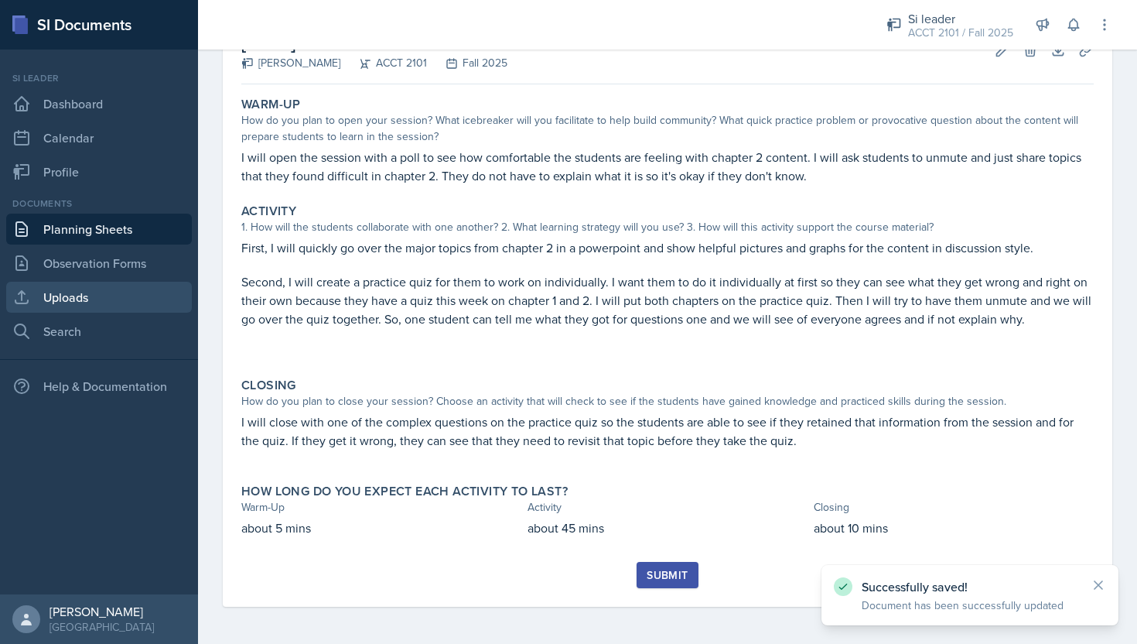
click at [123, 290] on link "Uploads" at bounding box center [99, 297] width 186 height 31
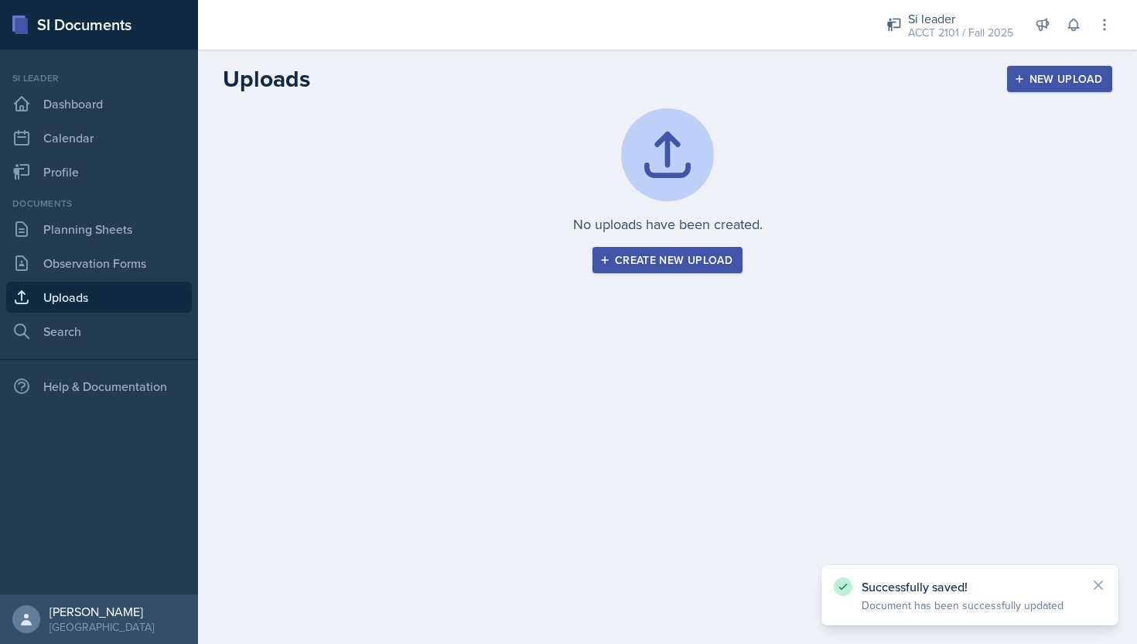
click at [665, 250] on button "Create new upload" at bounding box center [668, 260] width 150 height 26
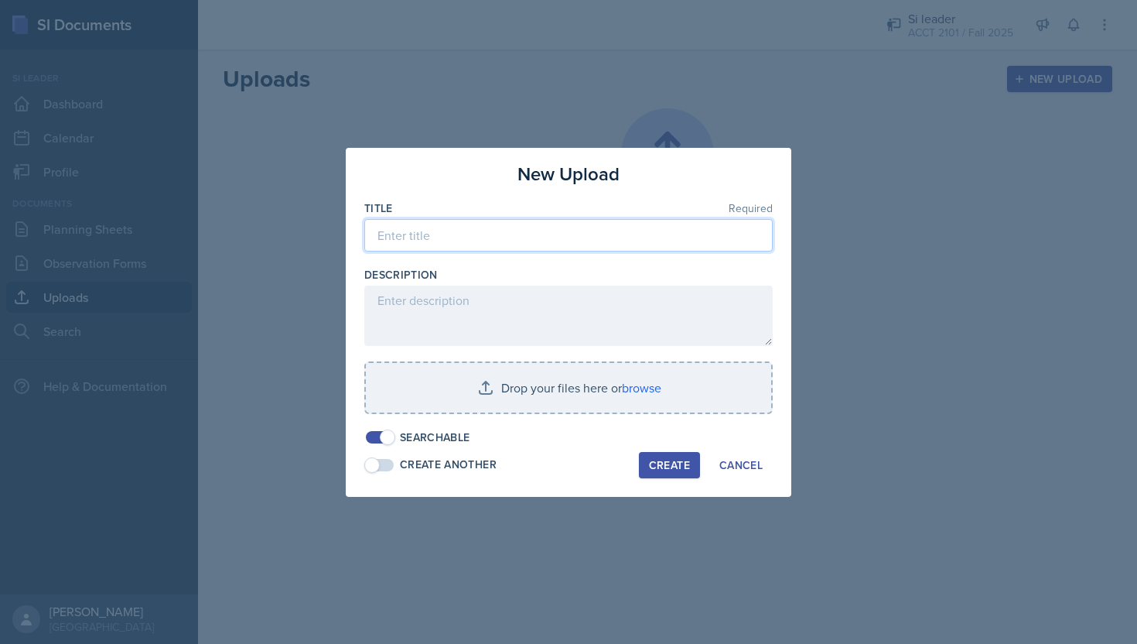
click at [580, 247] on input at bounding box center [568, 235] width 408 height 32
type input "Session 1 Chapter 1 SI Slides"
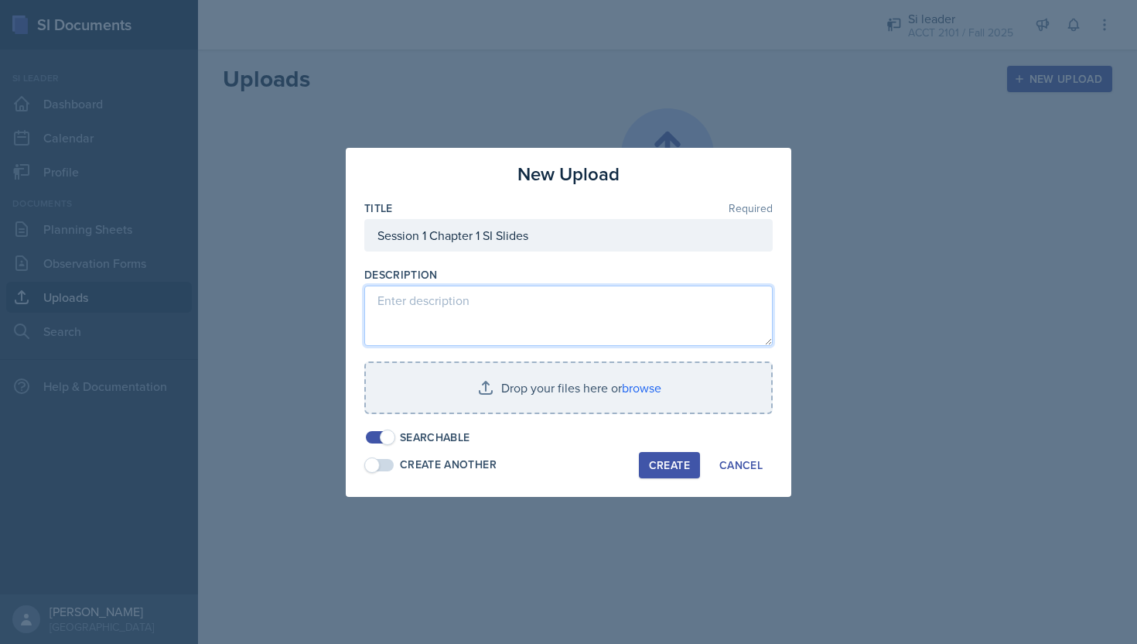
click at [589, 306] on textarea at bounding box center [568, 315] width 408 height 60
click at [565, 316] on textarea at bounding box center [568, 315] width 408 height 60
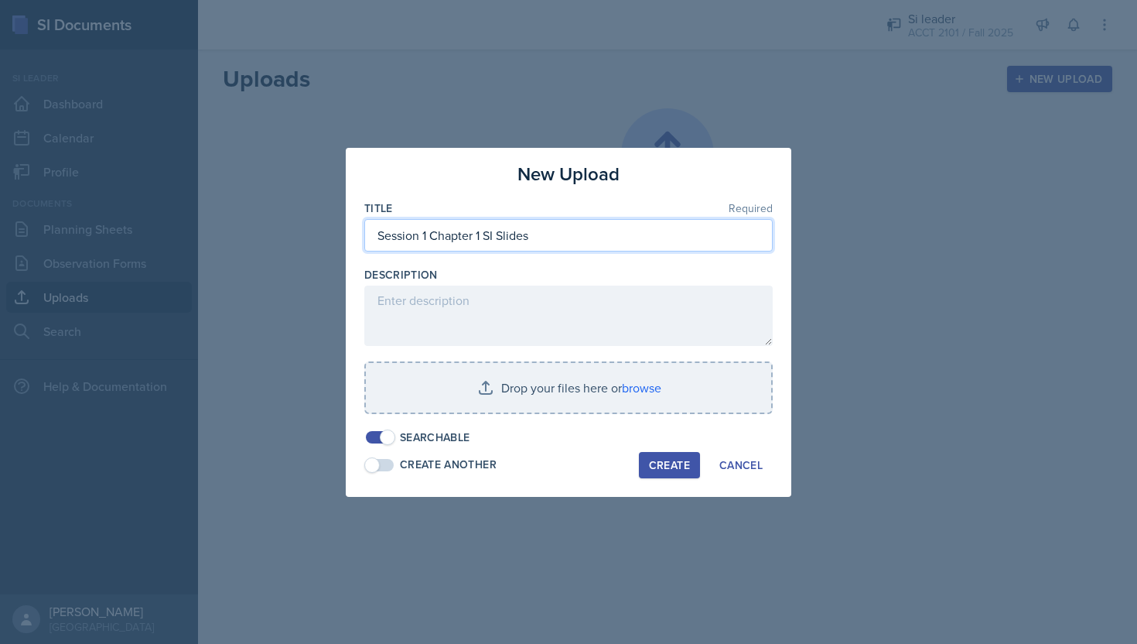
click at [563, 232] on input "Session 1 Chapter 1 SI Slides" at bounding box center [568, 235] width 408 height 32
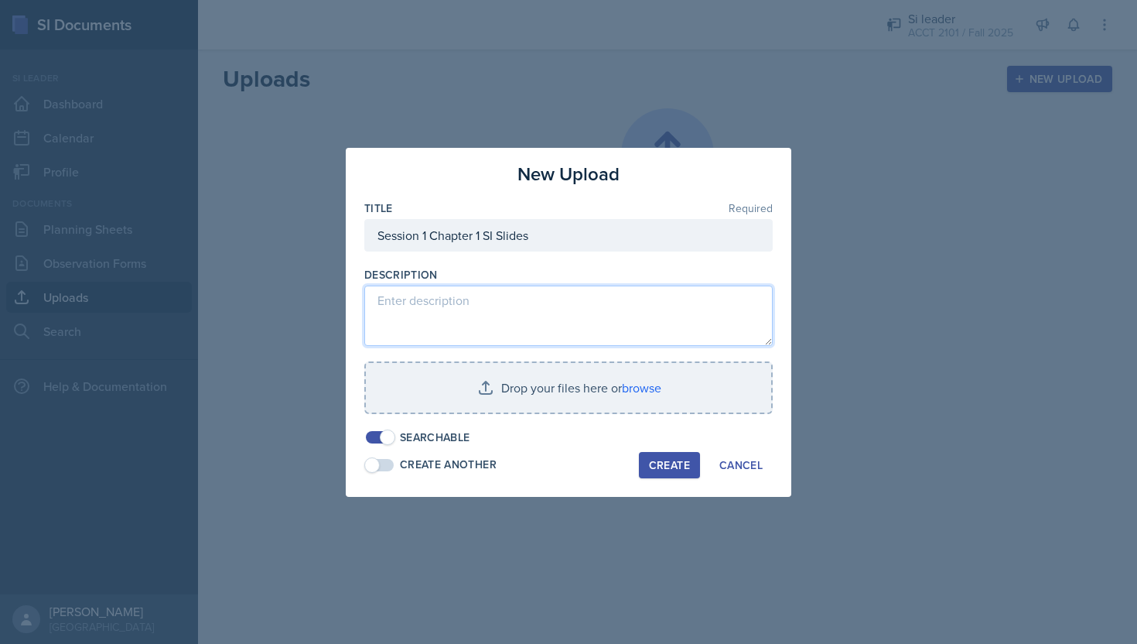
click at [547, 314] on textarea at bounding box center [568, 315] width 408 height 60
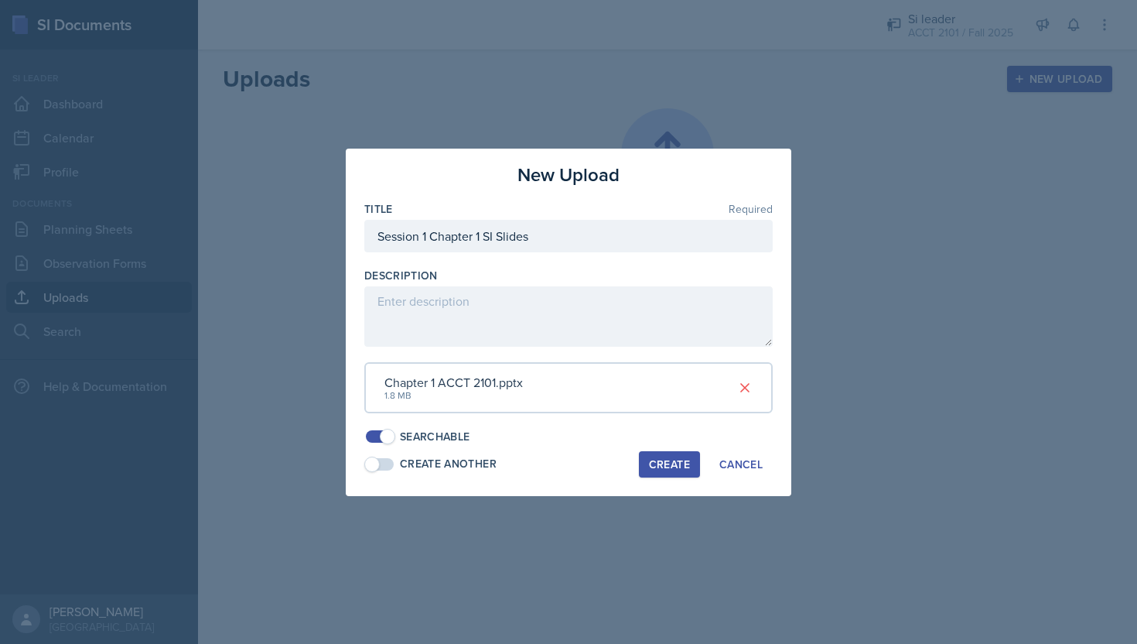
click at [388, 435] on span at bounding box center [387, 436] width 15 height 15
click at [443, 410] on div "Chapter 1 ACCT 2101.pptx 1.8 MB" at bounding box center [568, 387] width 408 height 51
click at [455, 388] on div "Chapter 1 ACCT 2101.pptx" at bounding box center [453, 382] width 138 height 19
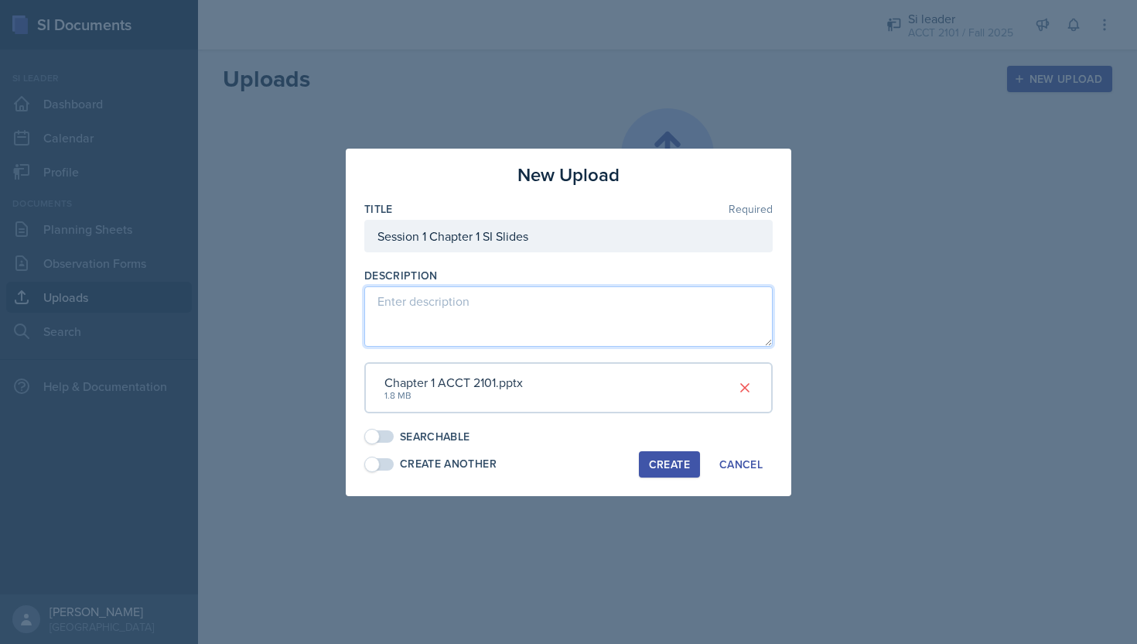
click at [545, 319] on textarea at bounding box center [568, 316] width 408 height 60
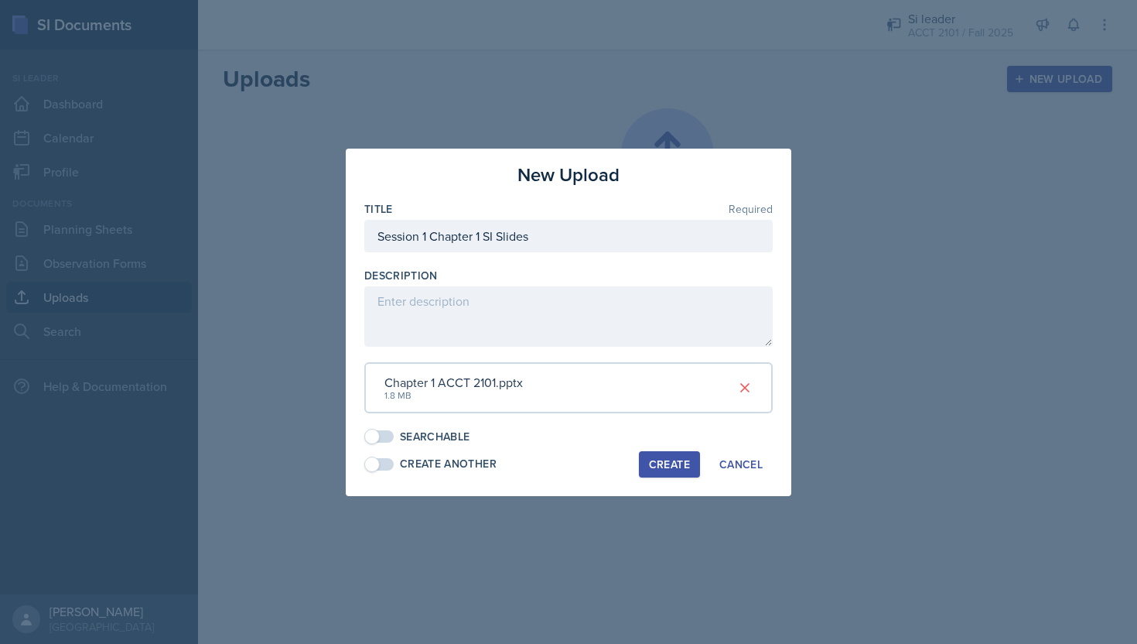
click at [664, 466] on div "Create" at bounding box center [669, 464] width 41 height 12
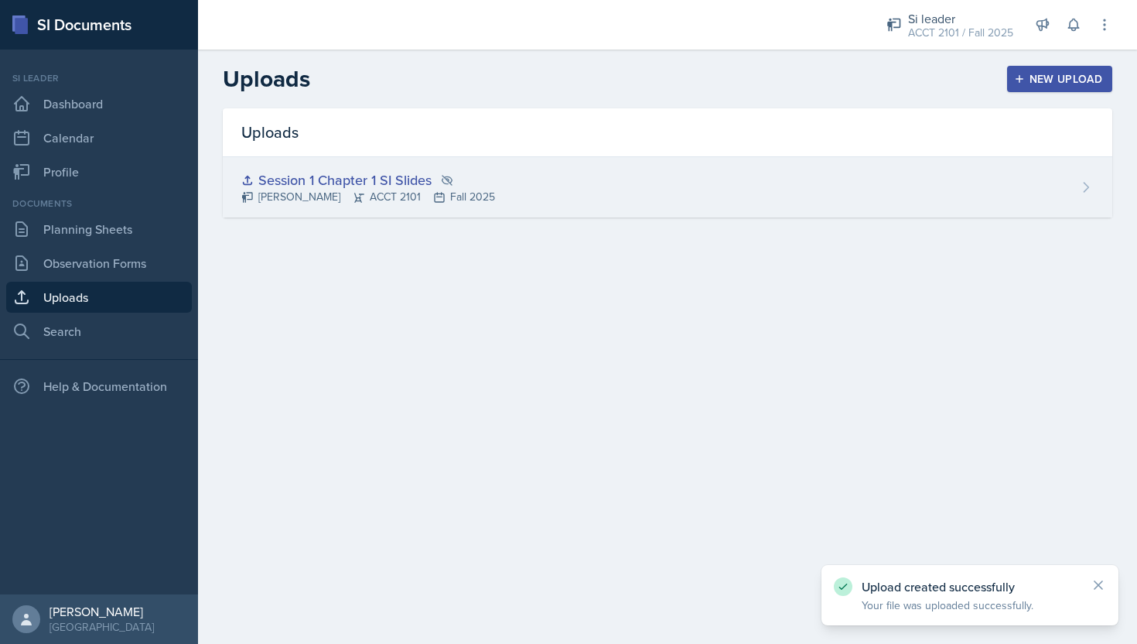
click at [401, 177] on div "Session 1 Chapter 1 SI Slides" at bounding box center [368, 179] width 254 height 21
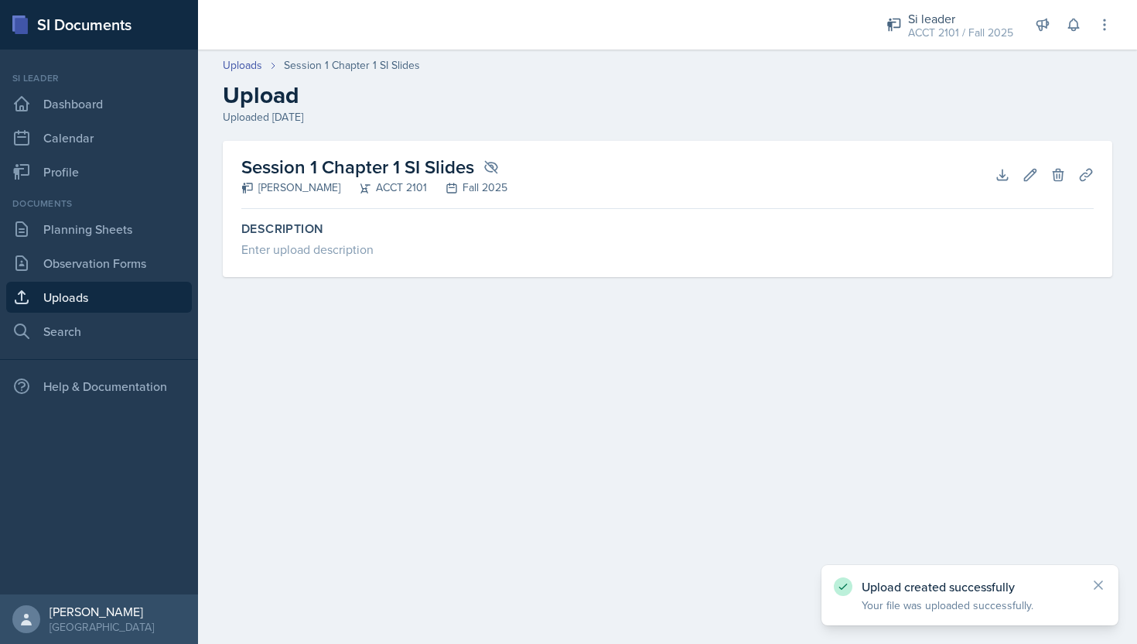
click at [425, 175] on h2 "Session 1 Chapter 1 SI Slides" at bounding box center [374, 167] width 266 height 28
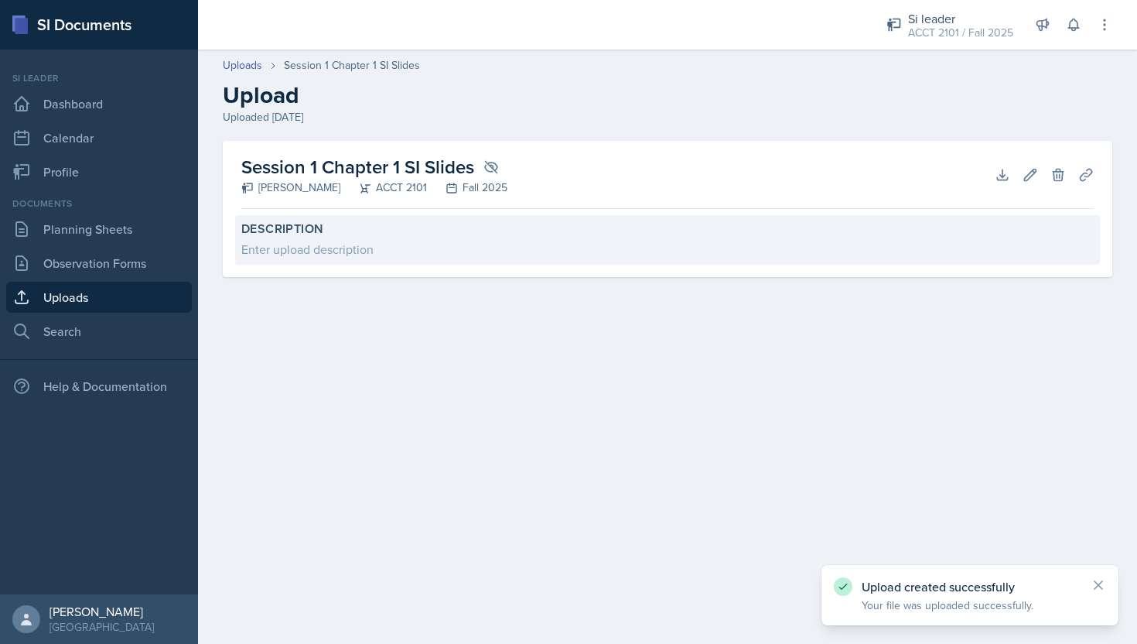
click at [407, 248] on div "Enter upload description" at bounding box center [667, 249] width 853 height 19
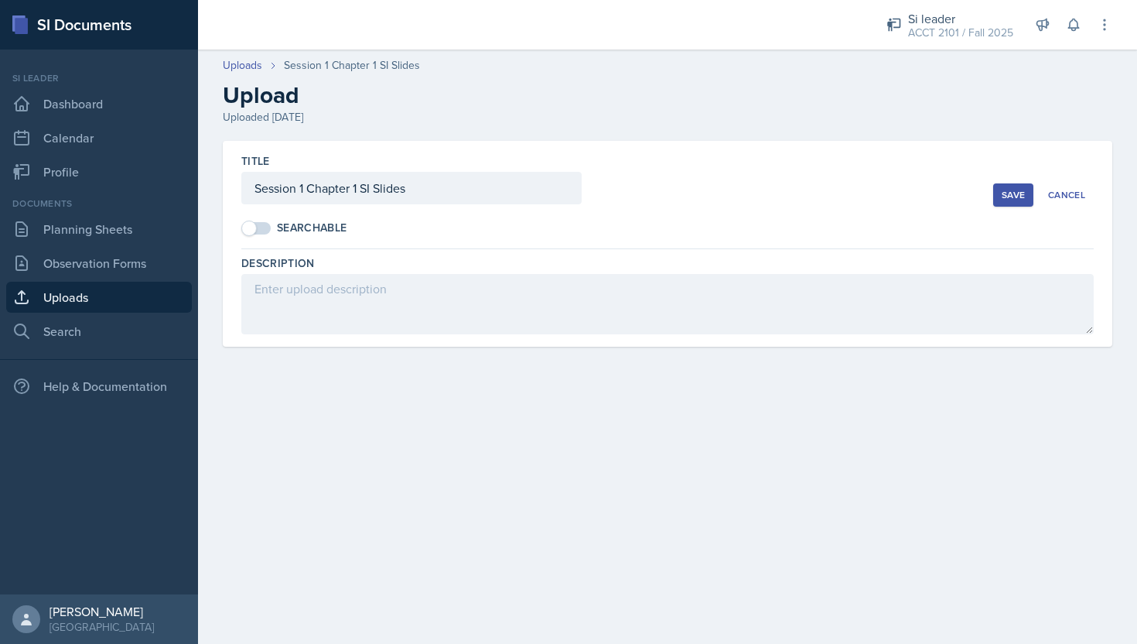
click at [1010, 194] on div "Save" at bounding box center [1013, 195] width 23 height 12
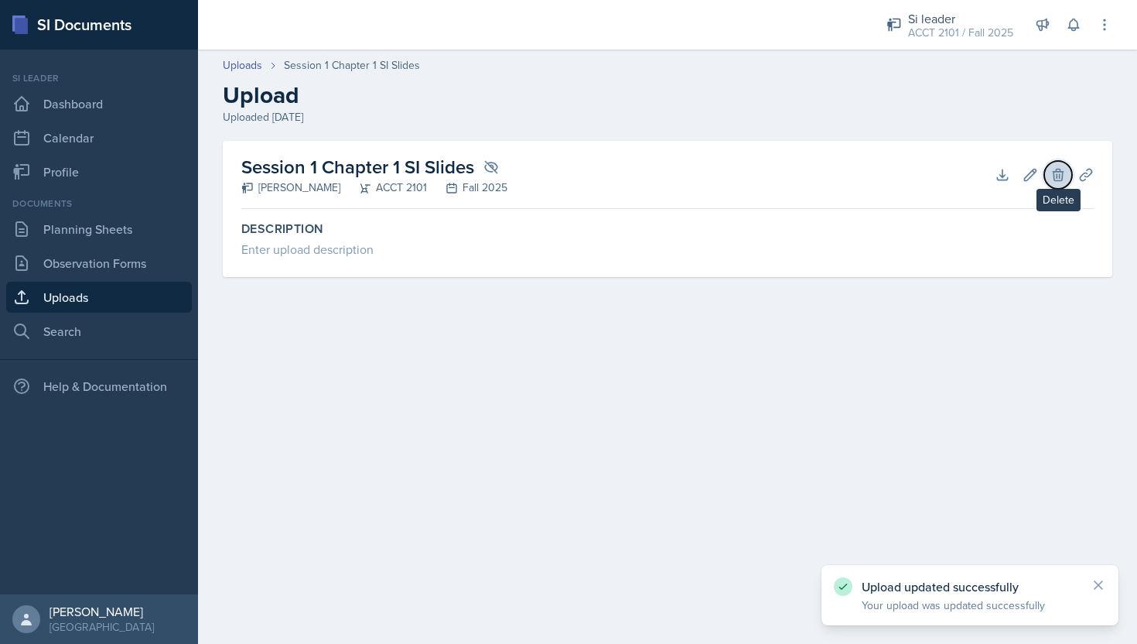
click at [1064, 169] on icon at bounding box center [1058, 174] width 15 height 15
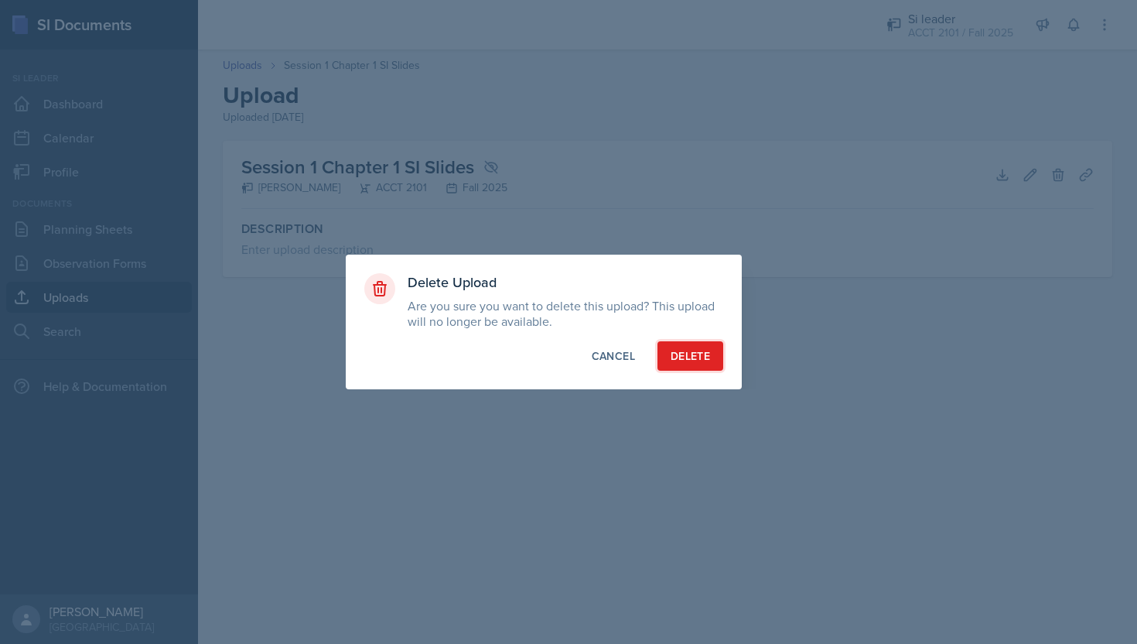
click at [710, 355] on button "Delete" at bounding box center [691, 355] width 66 height 29
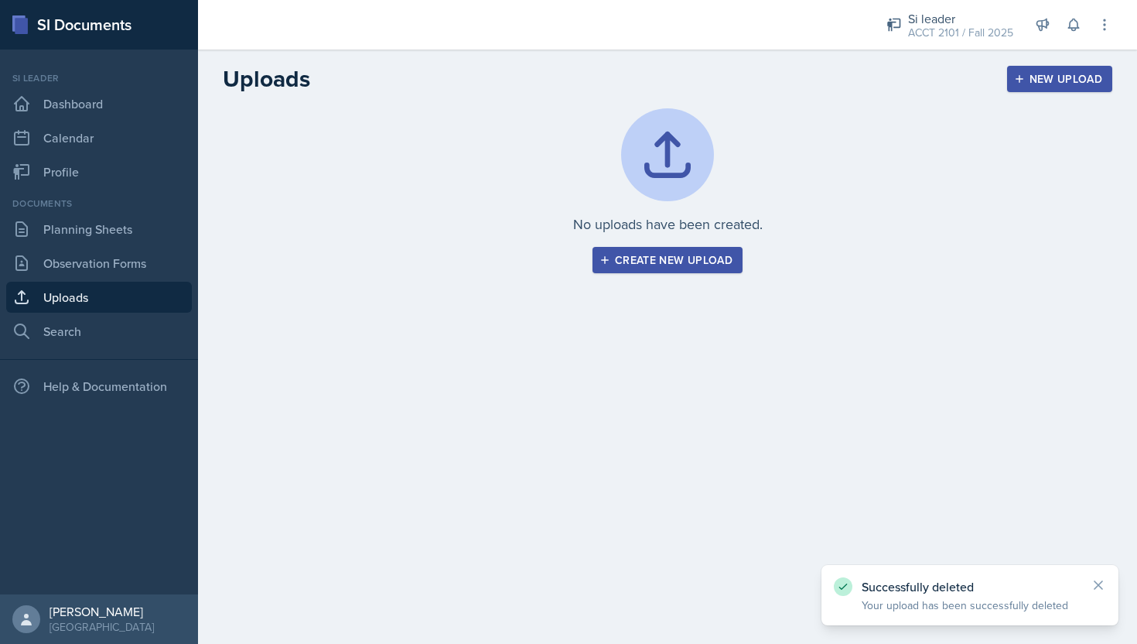
click at [670, 275] on div "No uploads have been created. Create new upload" at bounding box center [667, 209] width 939 height 202
click at [670, 259] on div "Create new upload" at bounding box center [668, 260] width 130 height 12
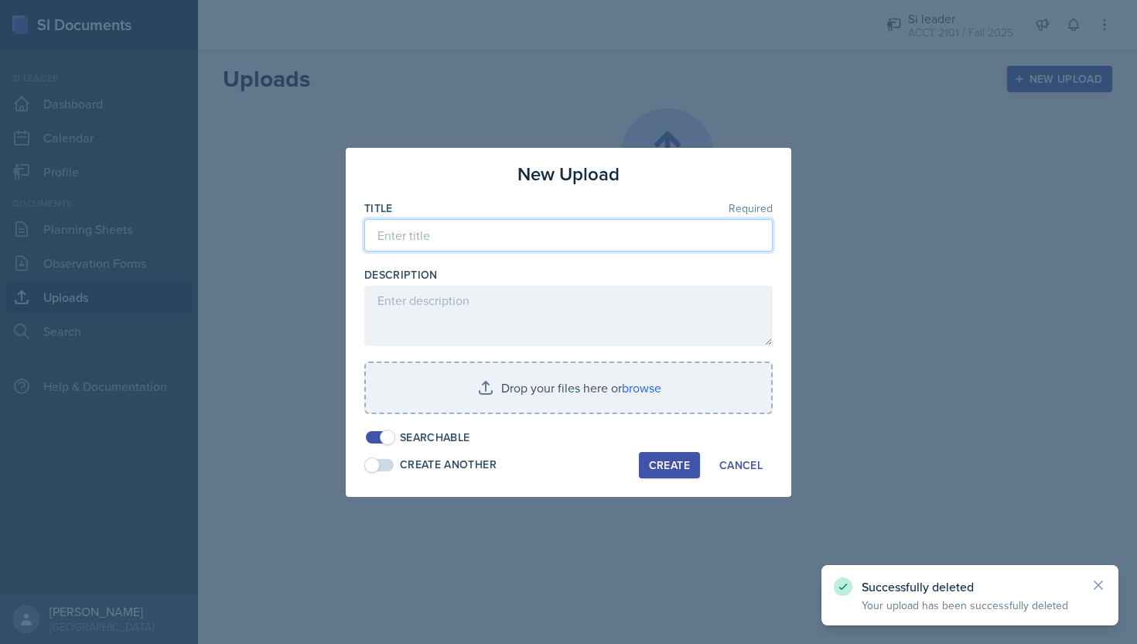
click at [606, 240] on input at bounding box center [568, 235] width 408 height 32
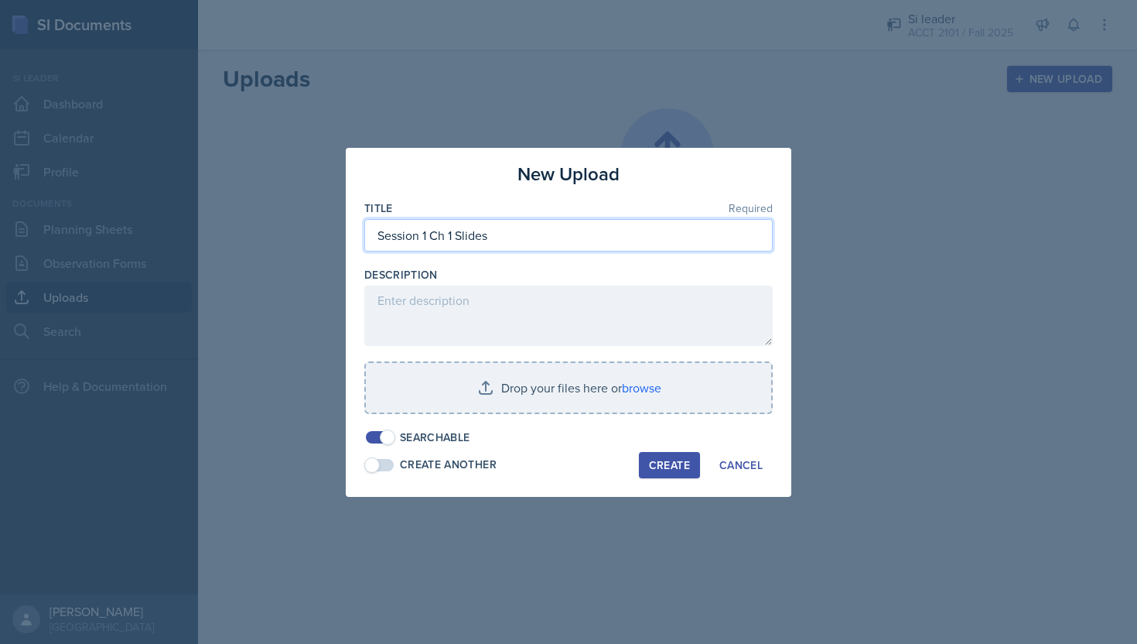
type input "Session 1 Ch 1 Slides"
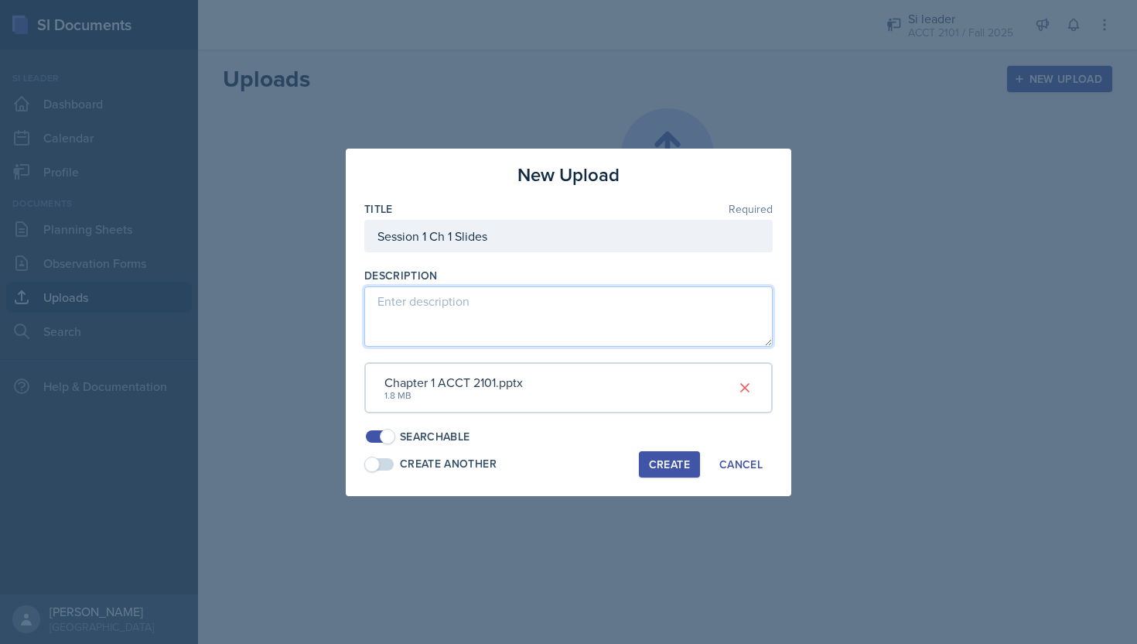
click at [673, 306] on textarea at bounding box center [568, 316] width 408 height 60
type textarea "Quick overview of the chapter. The link to the kahoot activity is also in the s…"
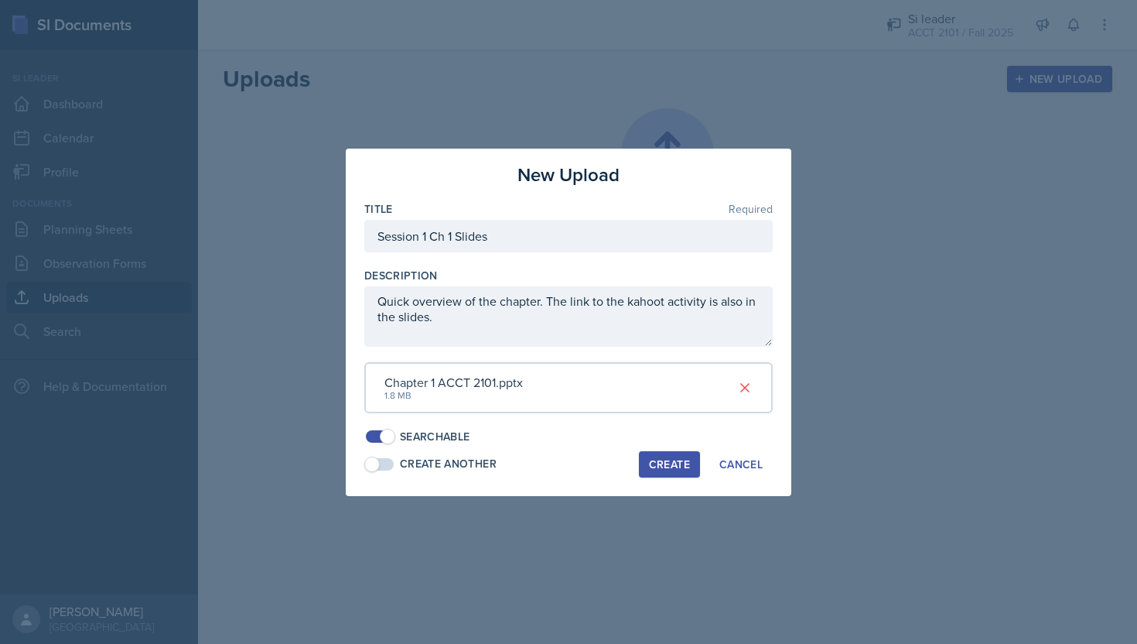
click at [667, 461] on div "Create" at bounding box center [669, 464] width 41 height 12
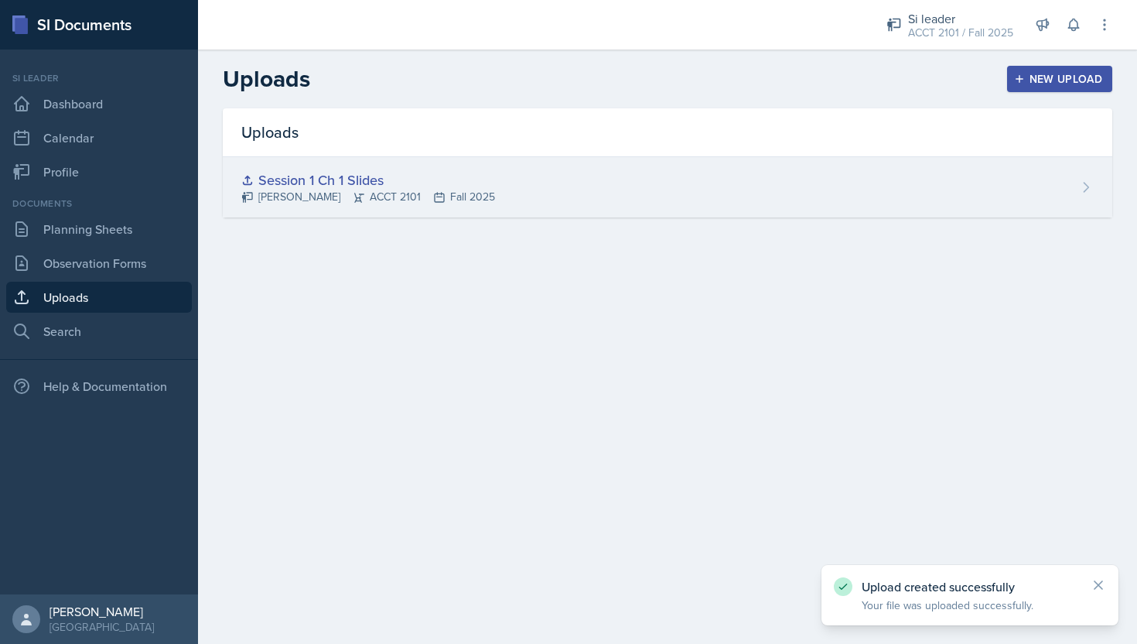
click at [777, 182] on div "Session 1 Ch 1 Slides [PERSON_NAME] ACCT 2101 Fall 2025" at bounding box center [668, 187] width 890 height 60
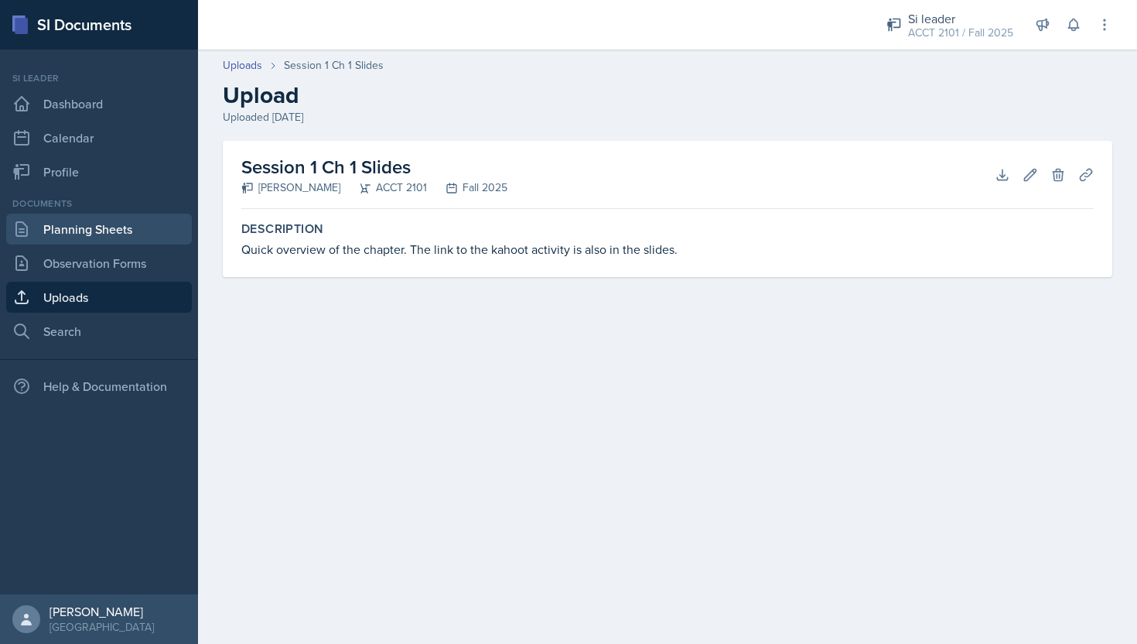
click at [163, 225] on link "Planning Sheets" at bounding box center [99, 229] width 186 height 31
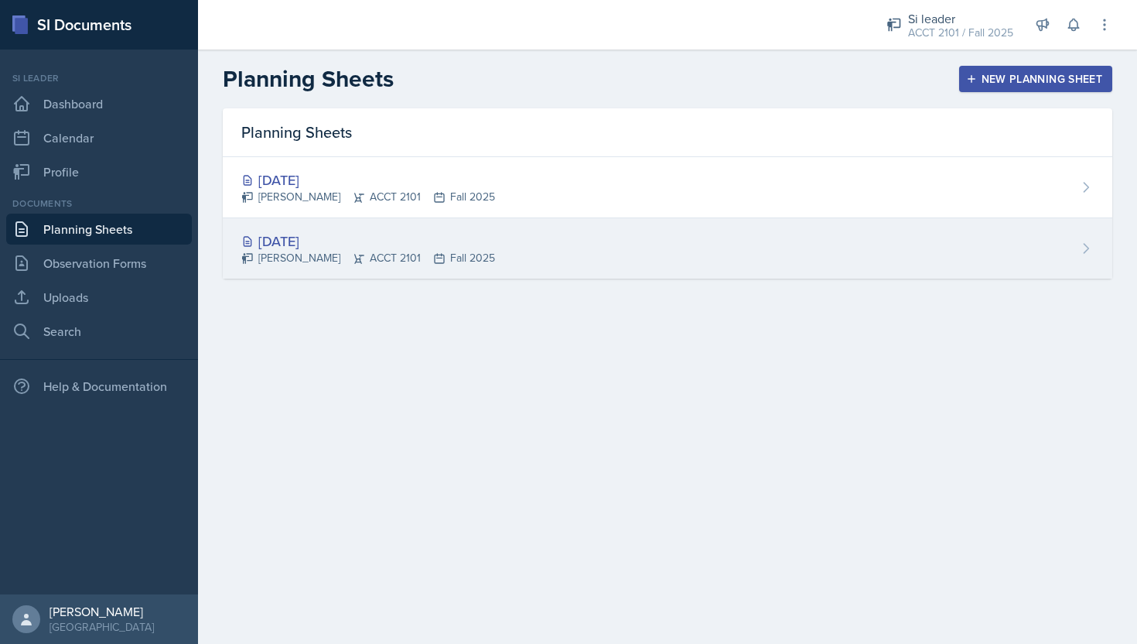
click at [361, 259] on div "[PERSON_NAME] ACCT 2101 Fall 2025" at bounding box center [368, 258] width 254 height 16
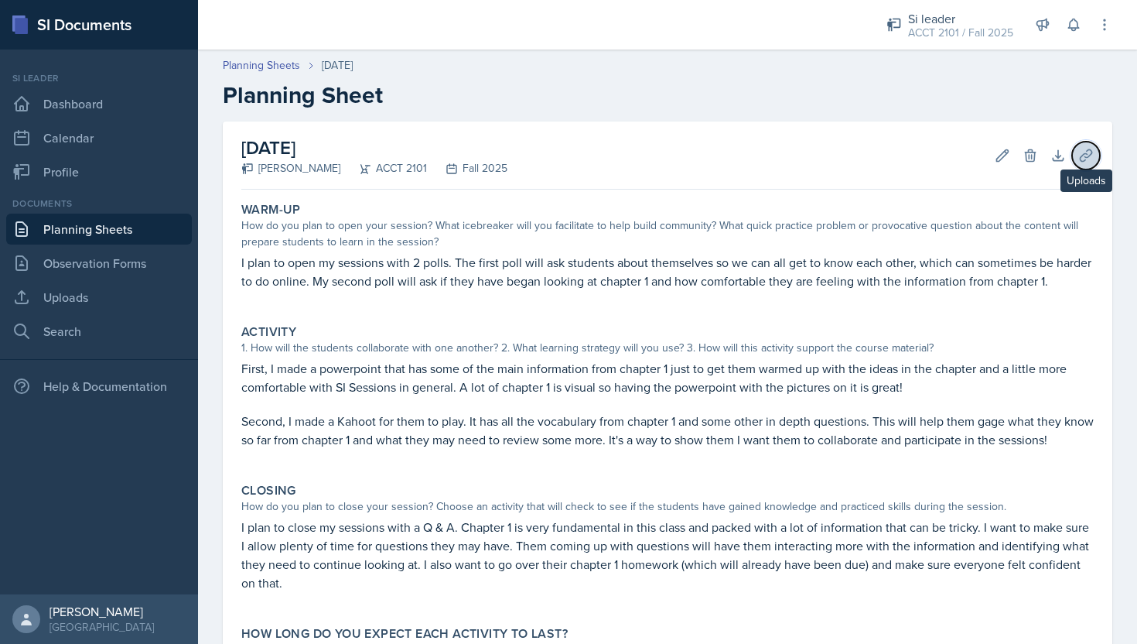
click at [1085, 150] on icon at bounding box center [1085, 155] width 15 height 15
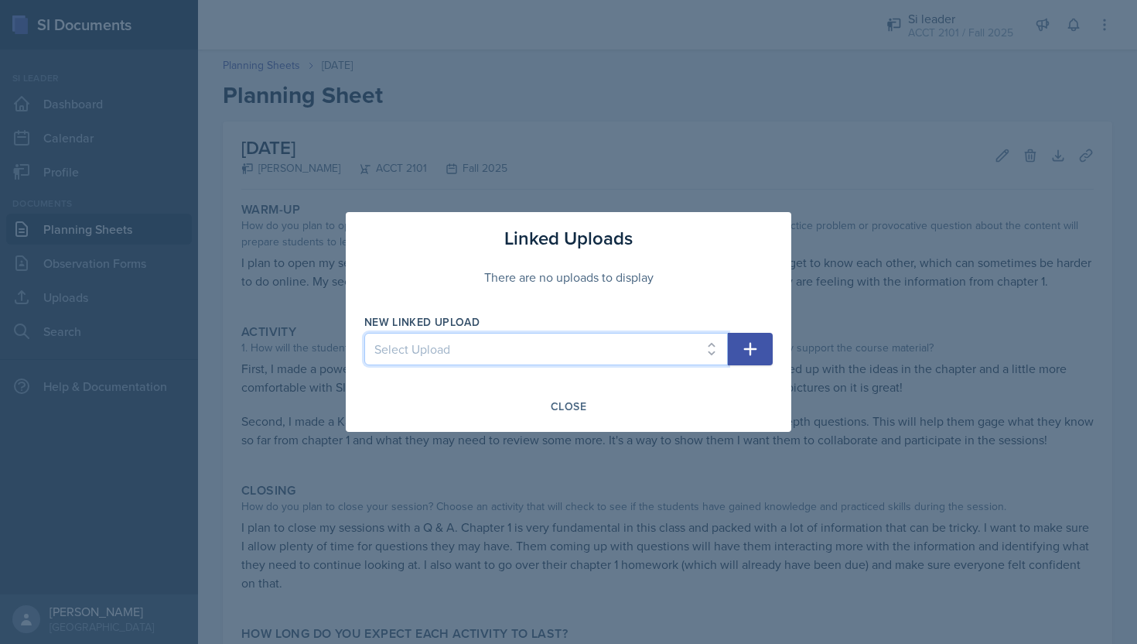
click at [673, 358] on select "Select Upload Session 1 Ch 1 Slides" at bounding box center [546, 349] width 364 height 32
select select "4b6e9c02-853f-4efd-ba30-b8b7845e89b6"
click at [754, 350] on icon "button" at bounding box center [750, 349] width 19 height 19
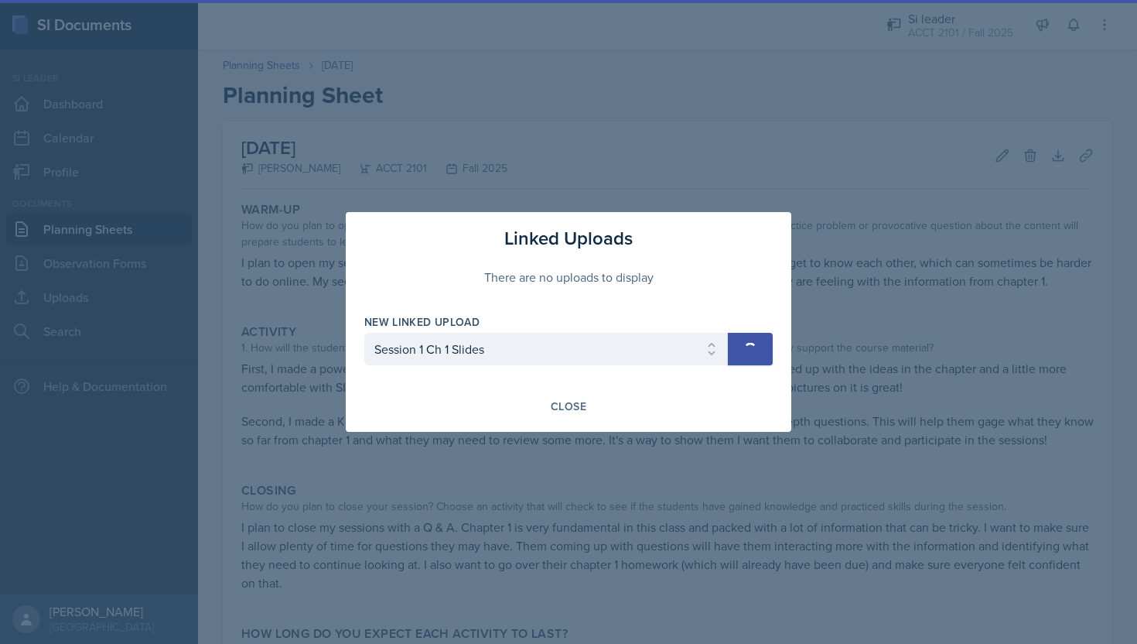
select select
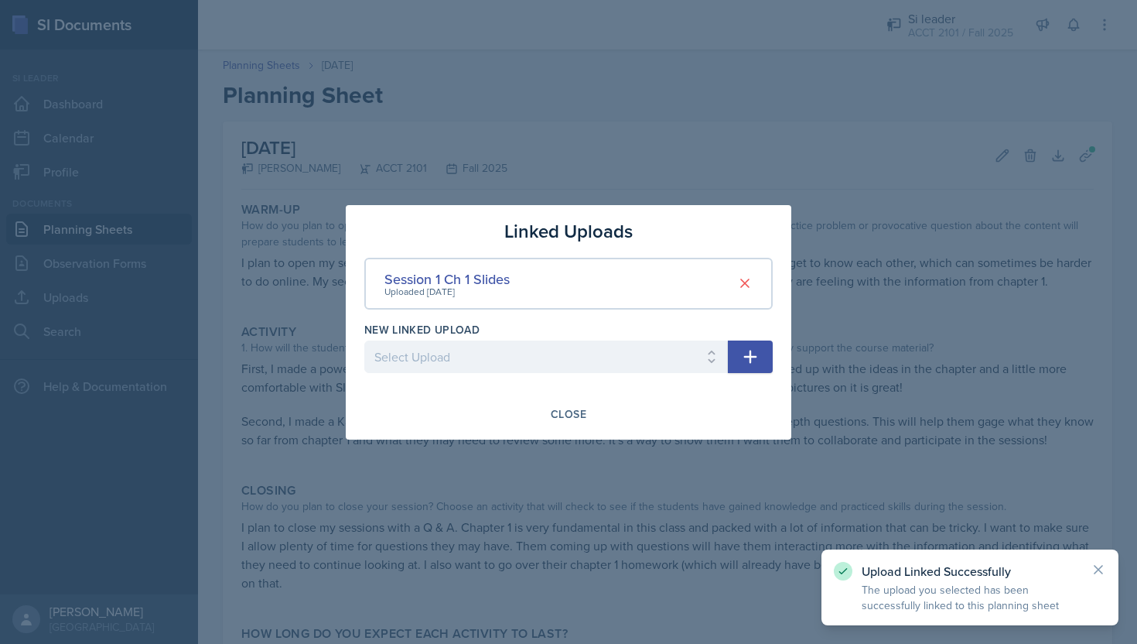
click at [801, 147] on div at bounding box center [568, 322] width 1137 height 644
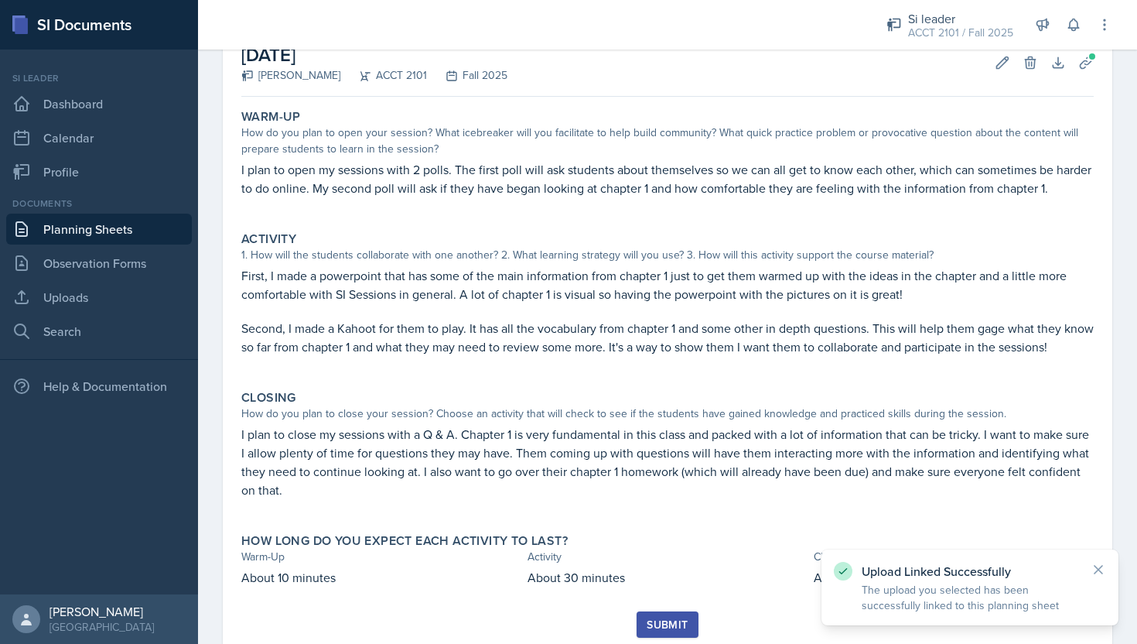
scroll to position [131, 0]
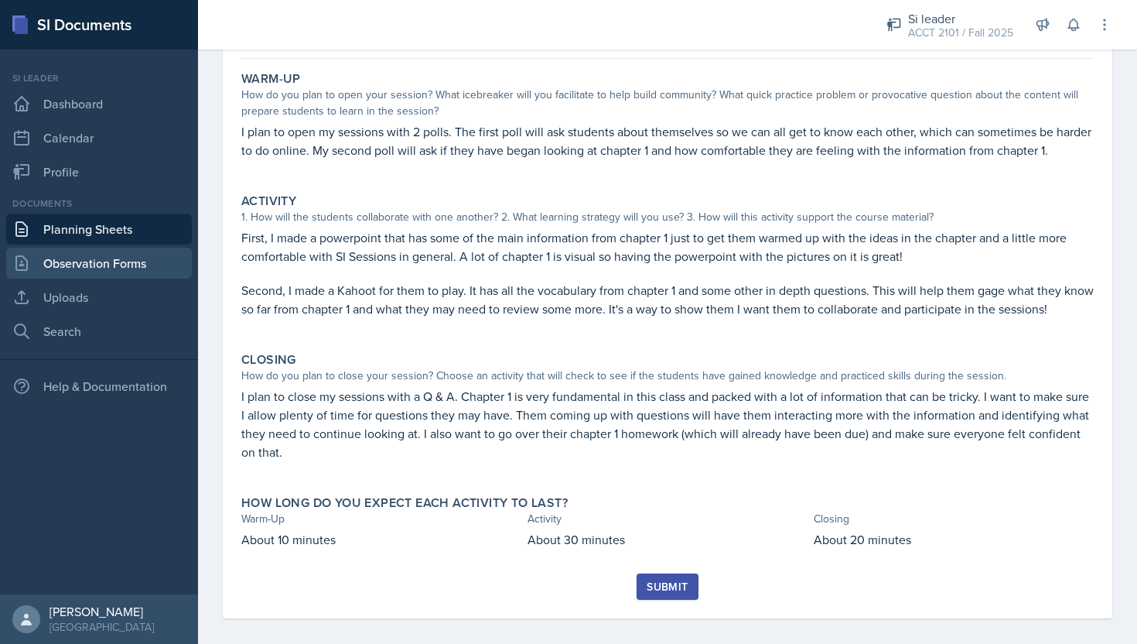
click at [138, 265] on link "Observation Forms" at bounding box center [99, 263] width 186 height 31
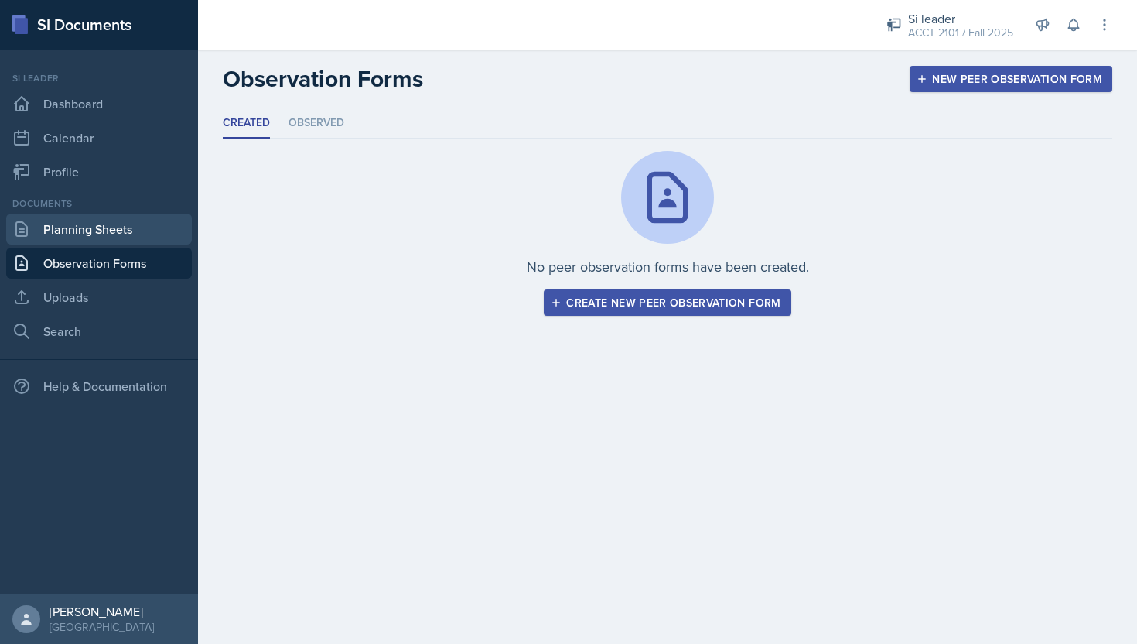
click at [141, 228] on link "Planning Sheets" at bounding box center [99, 229] width 186 height 31
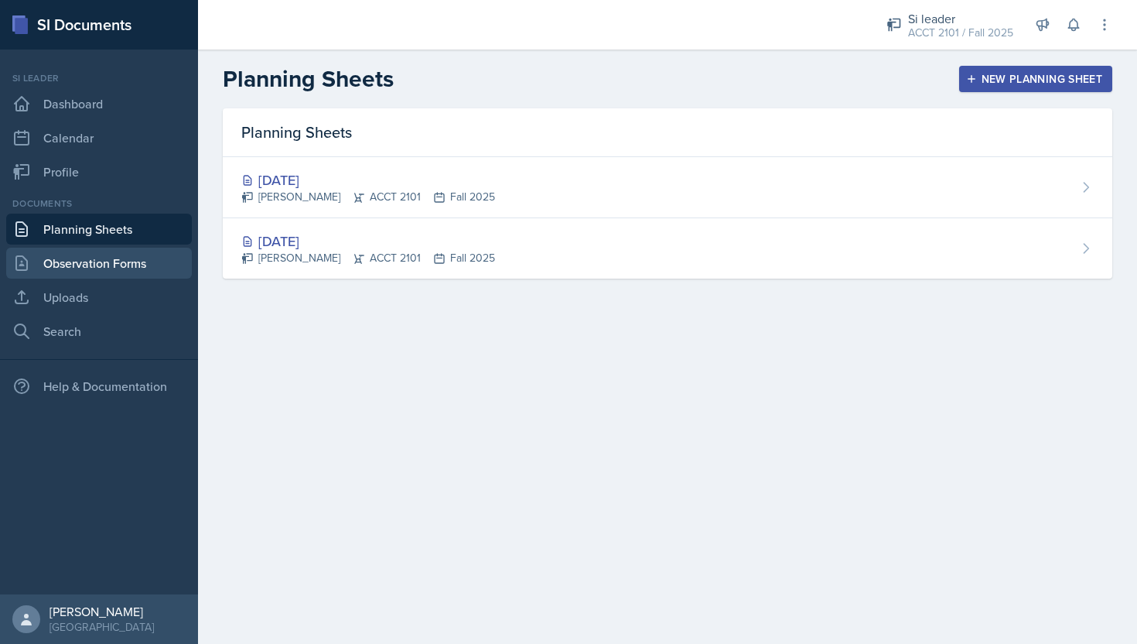
click at [122, 270] on link "Observation Forms" at bounding box center [99, 263] width 186 height 31
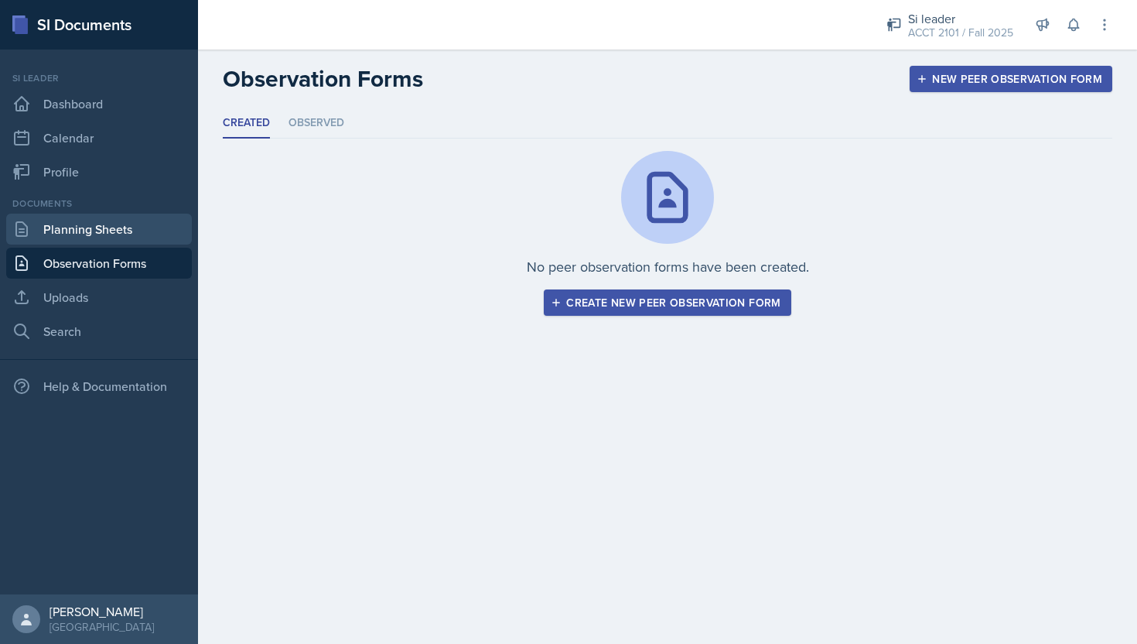
click at [105, 236] on link "Planning Sheets" at bounding box center [99, 229] width 186 height 31
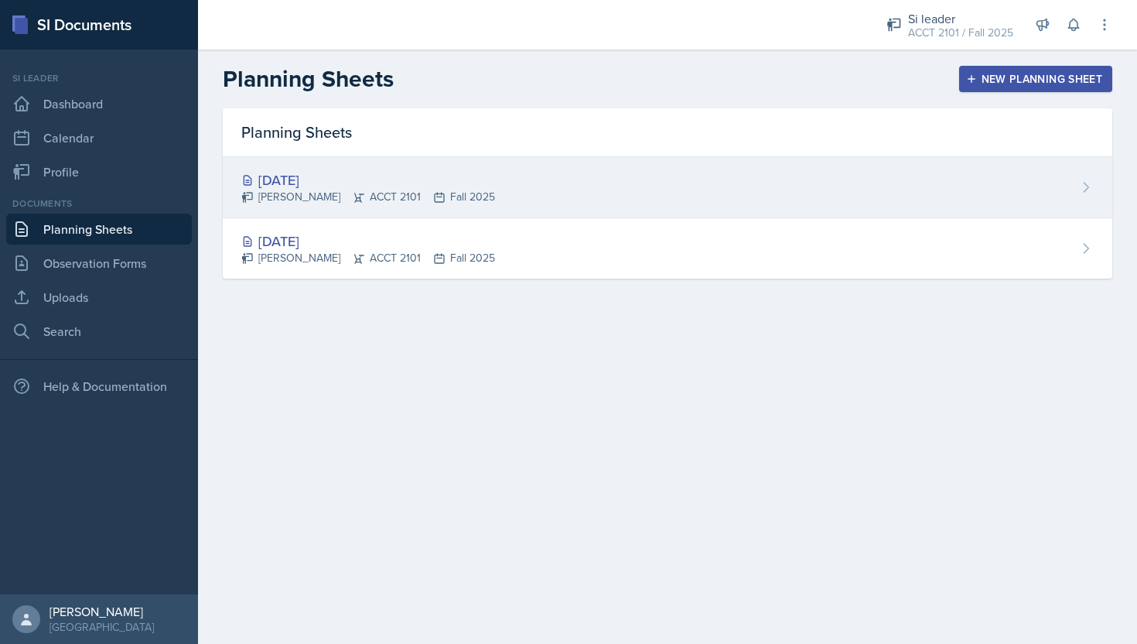
click at [362, 189] on div "[PERSON_NAME] ACCT 2101 Fall 2025" at bounding box center [368, 197] width 254 height 16
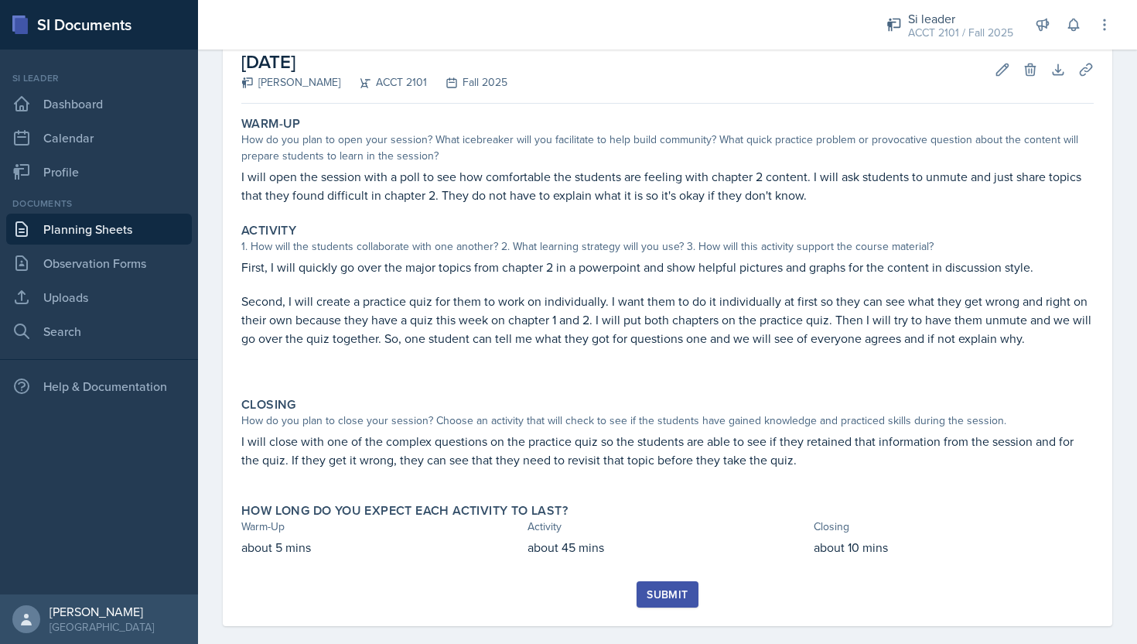
scroll to position [105, 0]
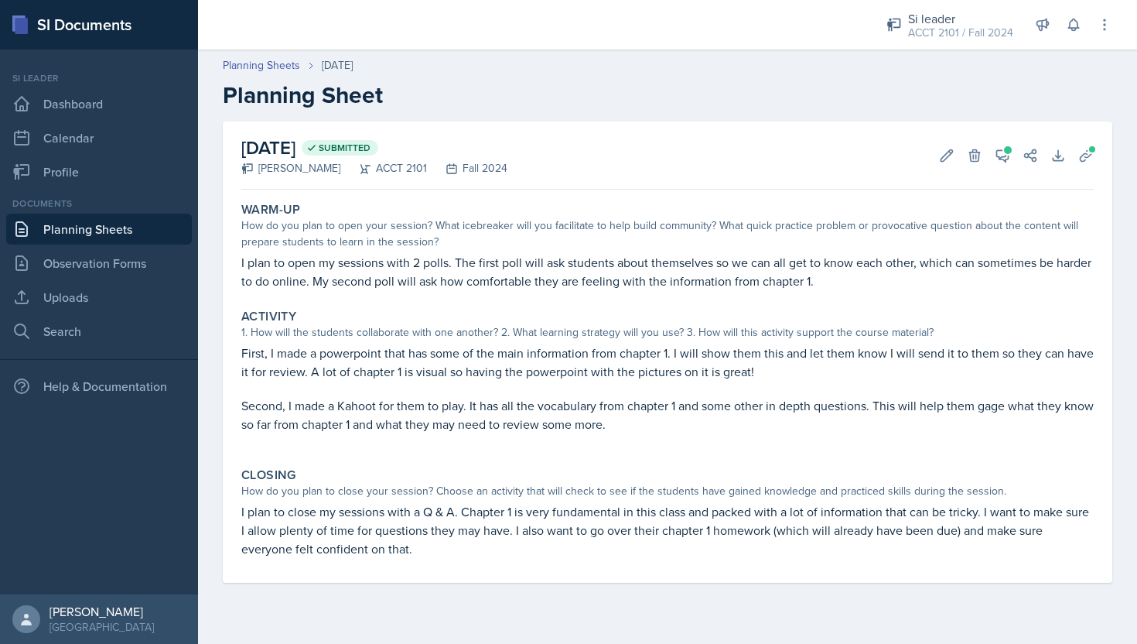
click at [95, 237] on link "Planning Sheets" at bounding box center [99, 229] width 186 height 31
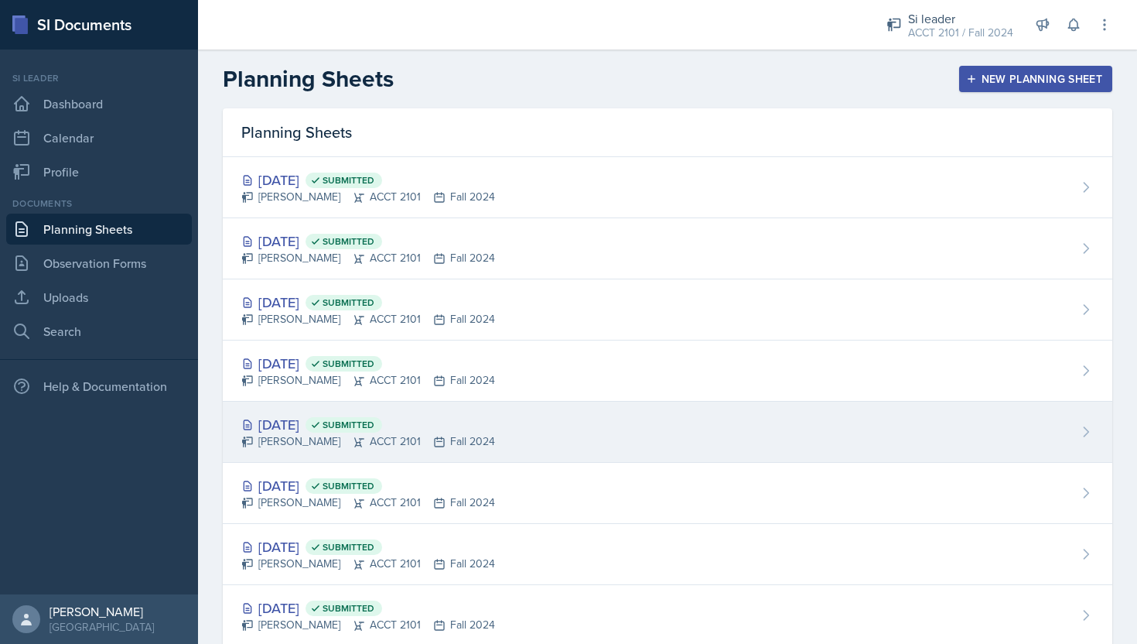
scroll to position [894, 0]
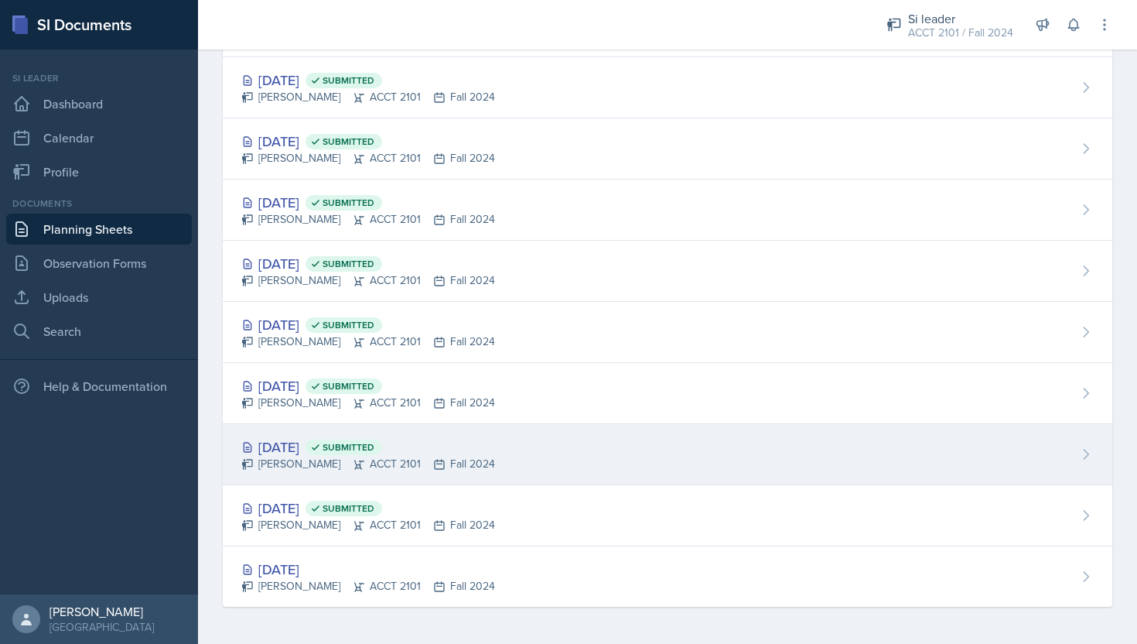
click at [535, 461] on div "[DATE] Submitted [PERSON_NAME] ACCT 2101 Fall 2024" at bounding box center [668, 454] width 890 height 61
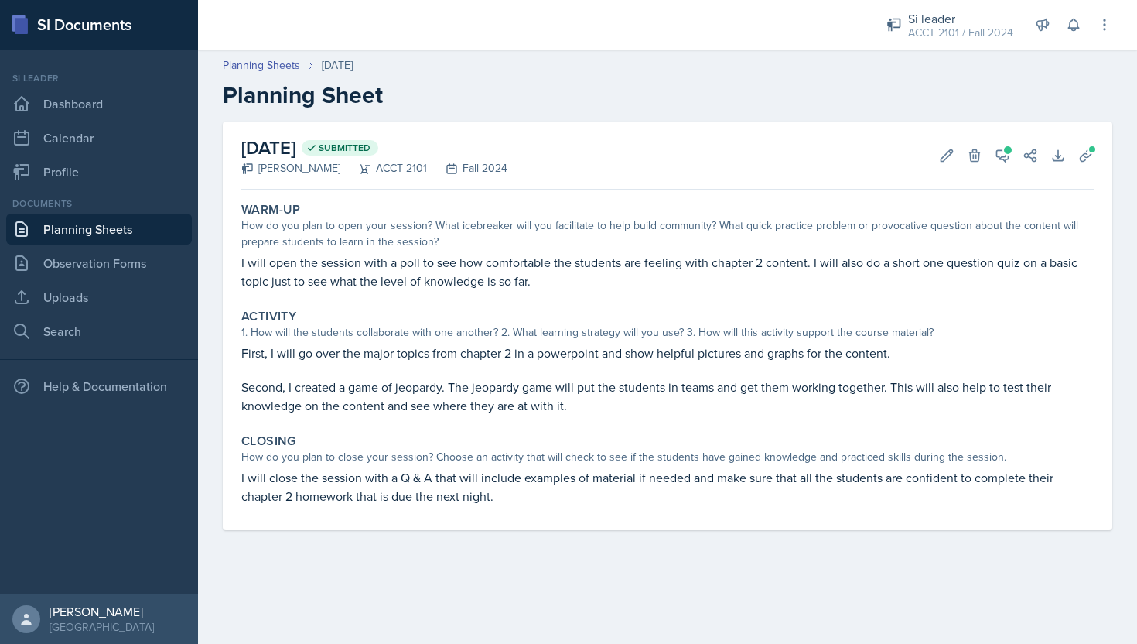
click at [118, 236] on link "Planning Sheets" at bounding box center [99, 229] width 186 height 31
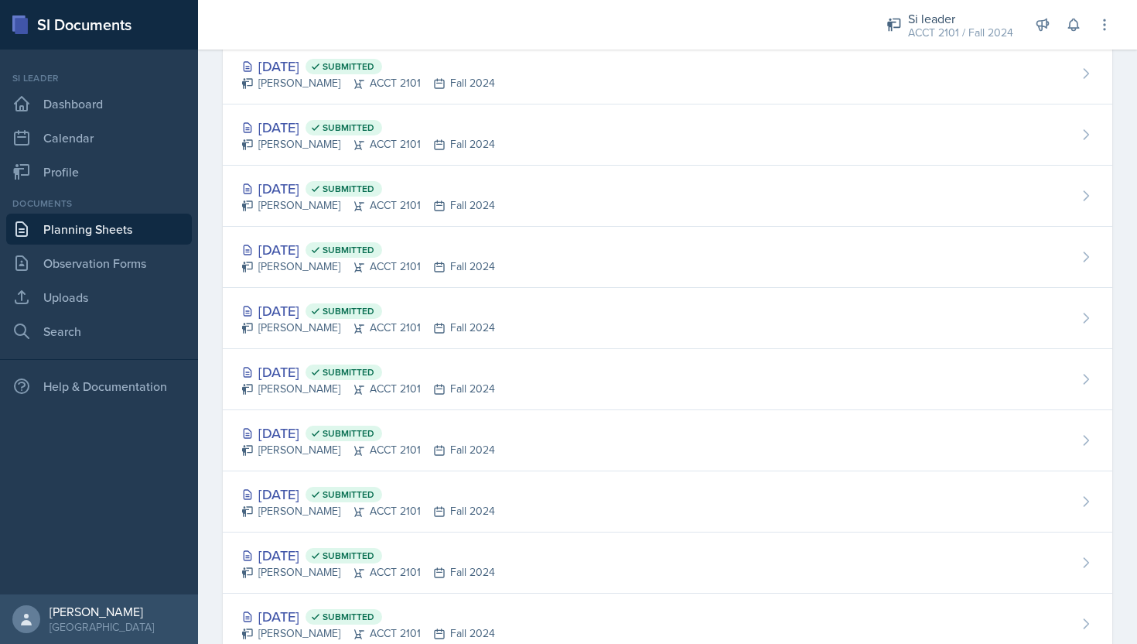
scroll to position [894, 0]
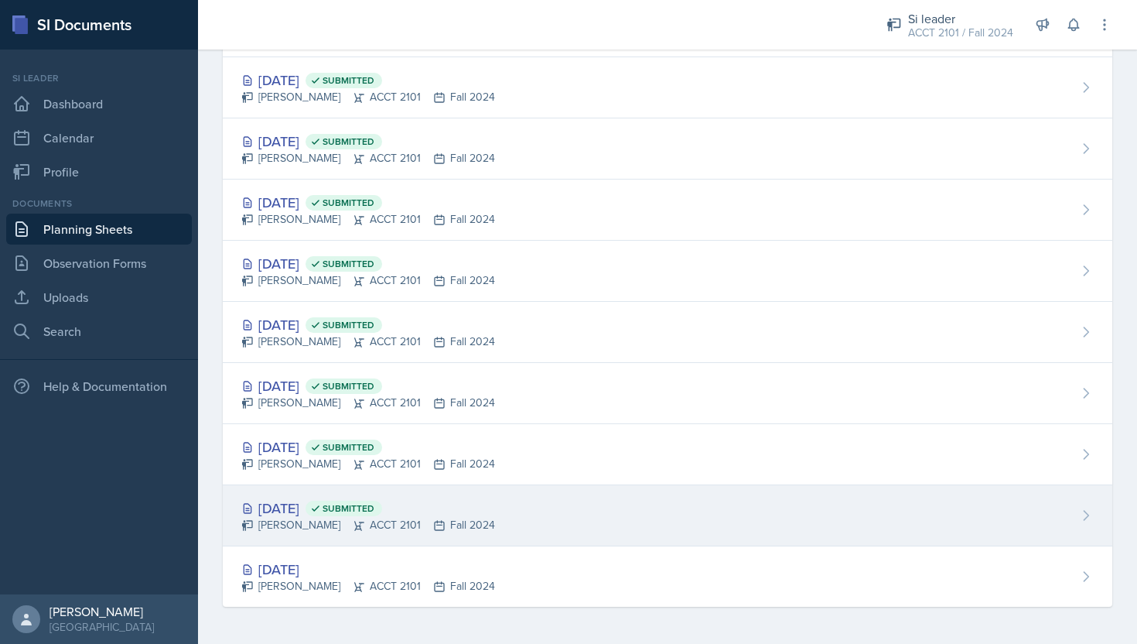
click at [499, 512] on div "Aug 19th, 2024 Submitted Landrea Bishop ACCT 2101 Fall 2024" at bounding box center [668, 515] width 890 height 61
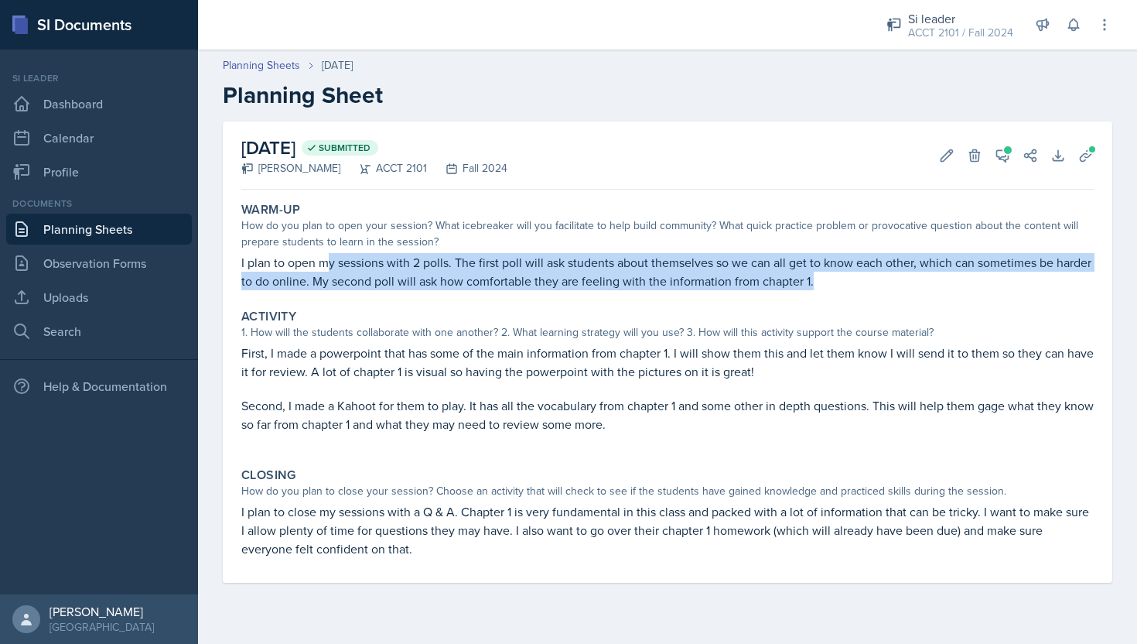
drag, startPoint x: 824, startPoint y: 282, endPoint x: 326, endPoint y: 264, distance: 498.5
click at [326, 264] on p "I plan to open my sessions with 2 polls. The first poll will ask students about…" at bounding box center [667, 271] width 853 height 37
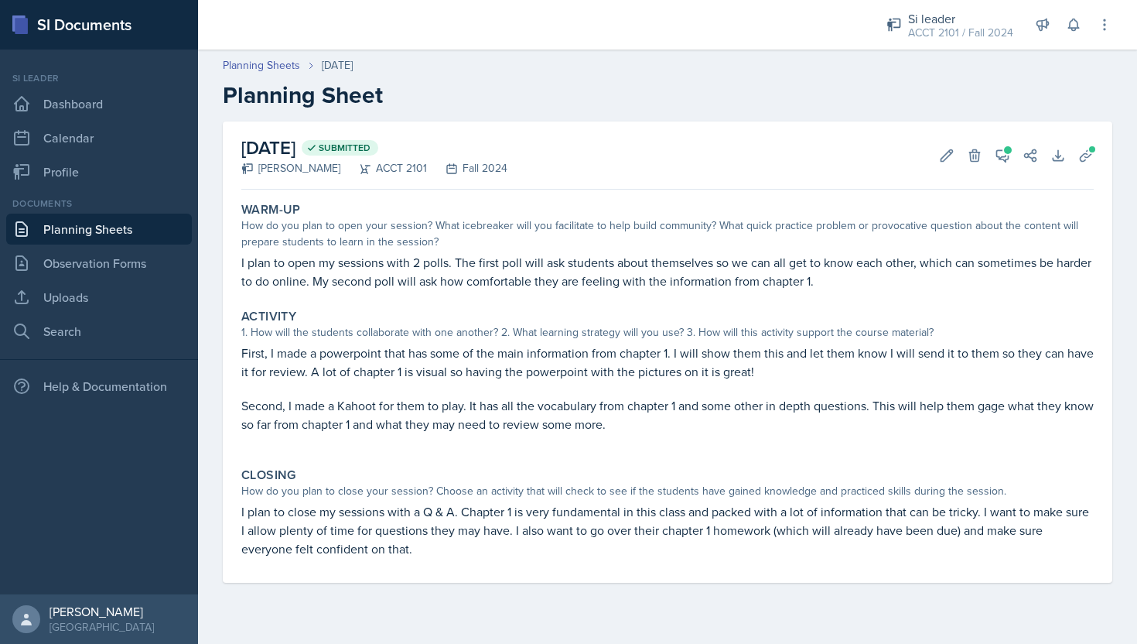
click at [272, 265] on p "I plan to open my sessions with 2 polls. The first poll will ask students about…" at bounding box center [667, 271] width 853 height 37
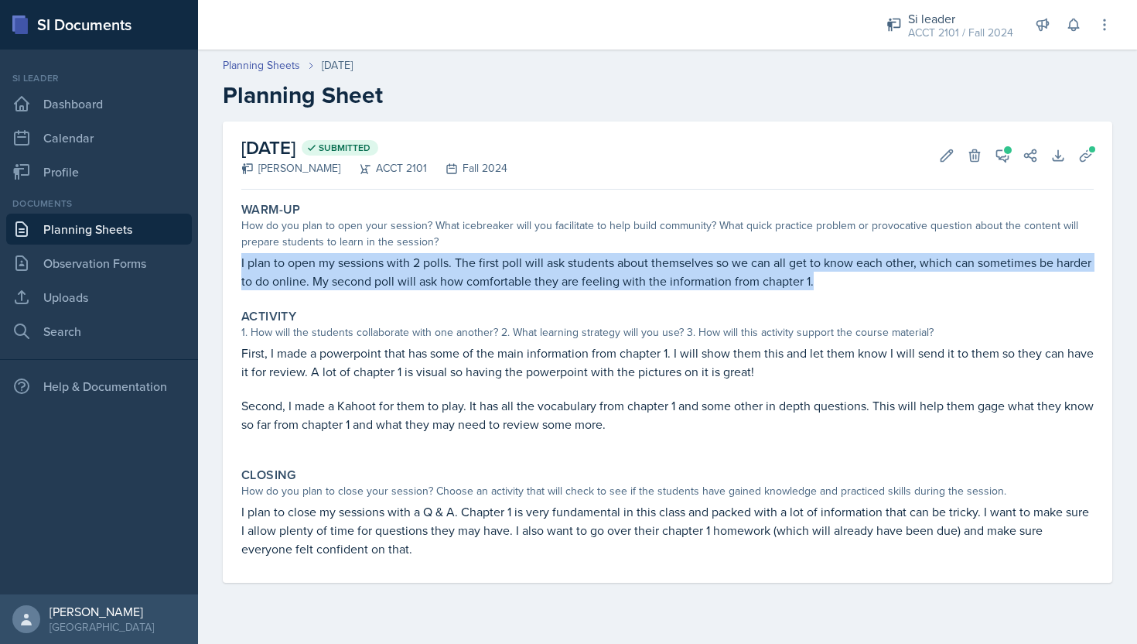
drag, startPoint x: 241, startPoint y: 258, endPoint x: 827, endPoint y: 294, distance: 587.5
click at [827, 294] on div "Warm-Up How do you plan to open your session? What icebreaker will you facilita…" at bounding box center [667, 246] width 865 height 101
copy p "I plan to open my sessions with 2 polls. The first poll will ask students about…"
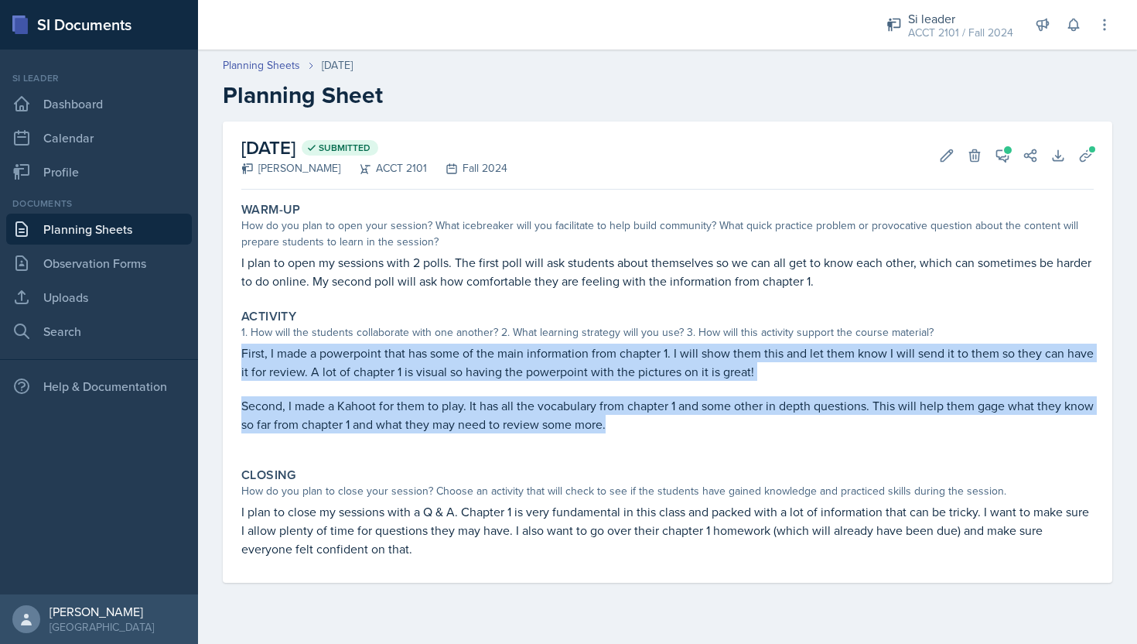
drag, startPoint x: 242, startPoint y: 353, endPoint x: 716, endPoint y: 431, distance: 479.8
click at [716, 431] on div "First, I made a powerpoint that has some of the main information from chapter 1…" at bounding box center [667, 395] width 853 height 105
copy div "First, I made a powerpoint that has some of the main information from chapter 1…"
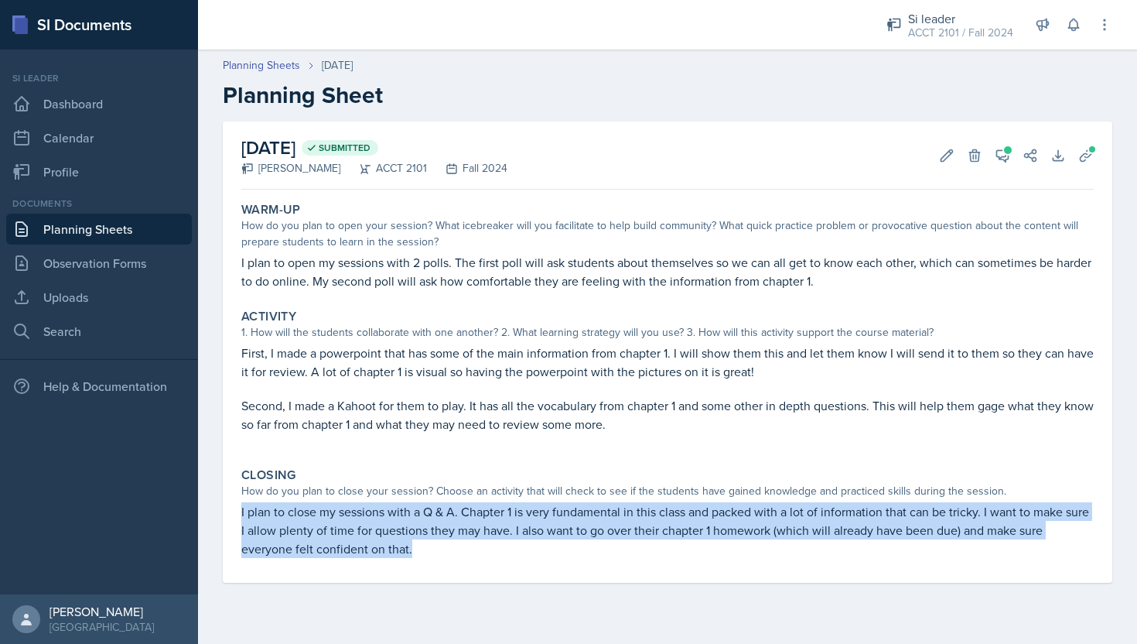
drag, startPoint x: 238, startPoint y: 510, endPoint x: 419, endPoint y: 546, distance: 183.9
click at [419, 546] on div "Closing How do you plan to close your session? Choose an activity that will che…" at bounding box center [667, 512] width 865 height 103
copy p "I plan to close my sessions with a Q & A. Chapter 1 is very fundamental in this…"
click at [64, 231] on link "Planning Sheets" at bounding box center [99, 229] width 186 height 31
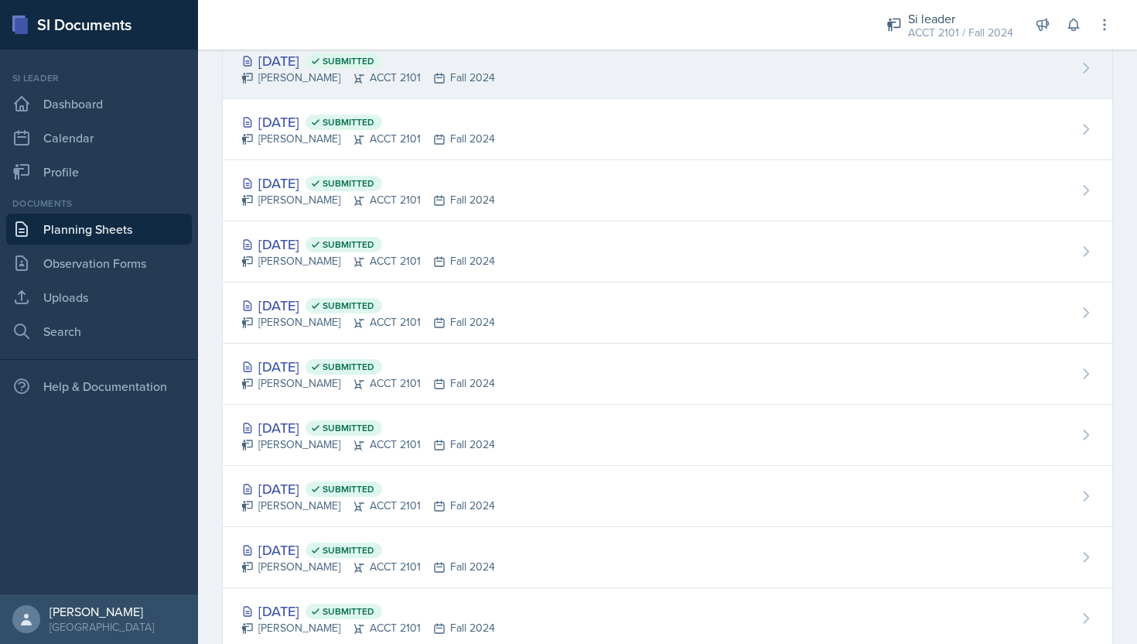
scroll to position [894, 0]
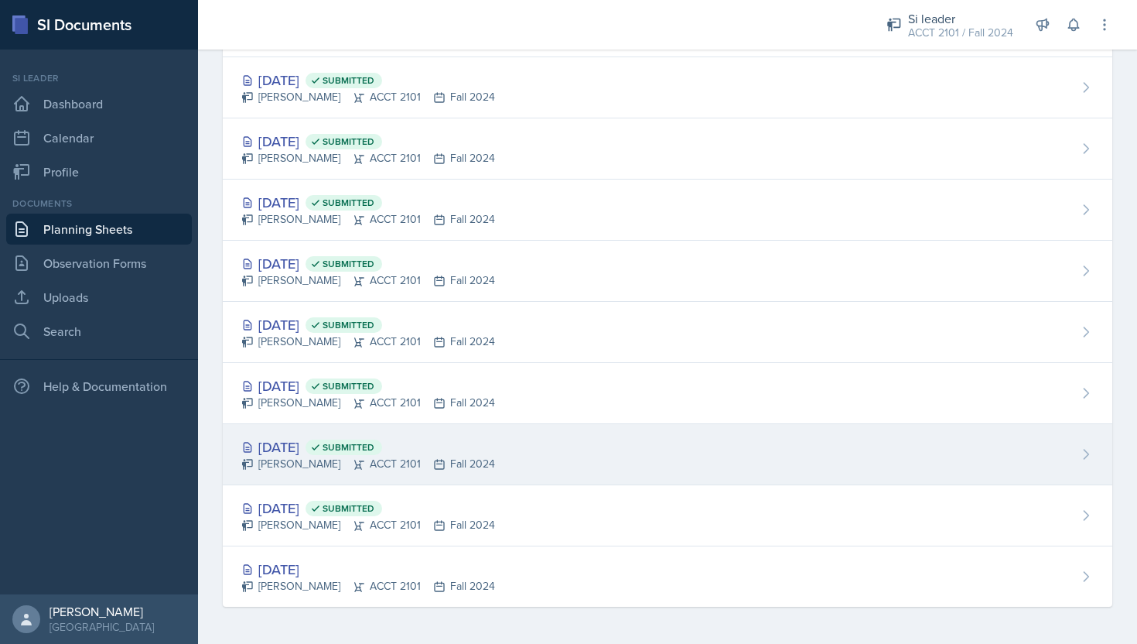
click at [353, 465] on icon at bounding box center [359, 464] width 12 height 12
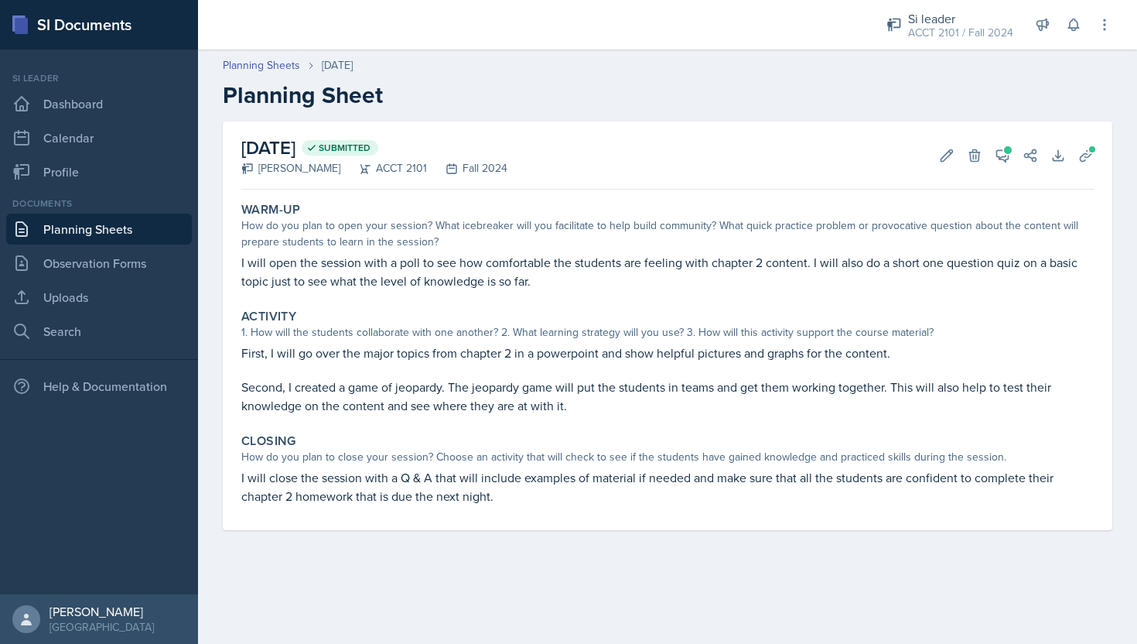
click at [149, 230] on link "Planning Sheets" at bounding box center [99, 229] width 186 height 31
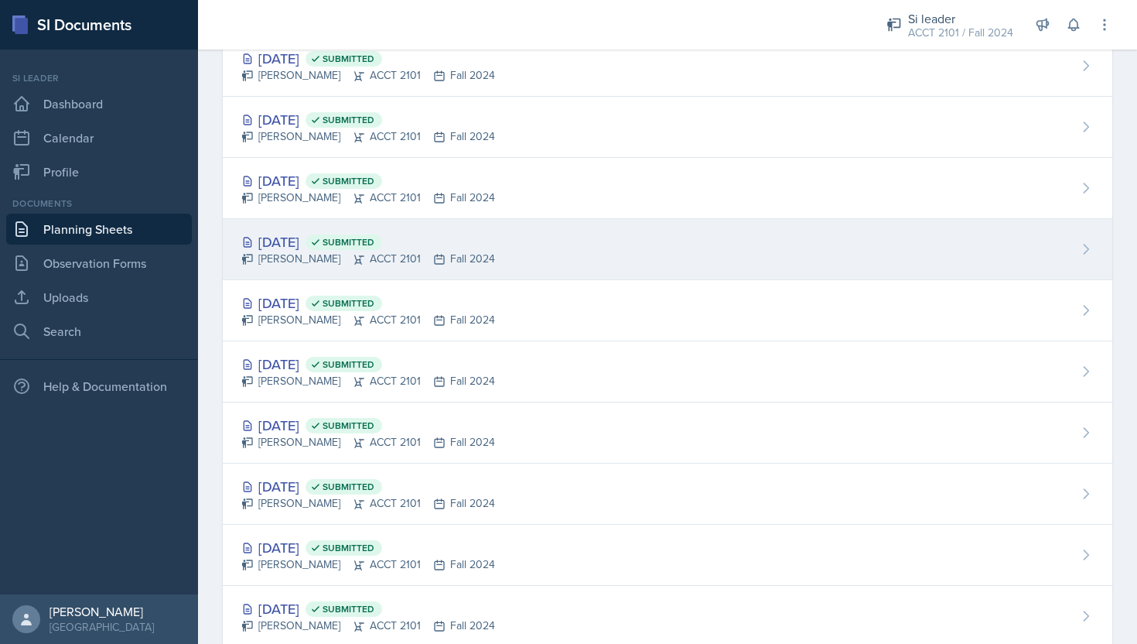
scroll to position [894, 0]
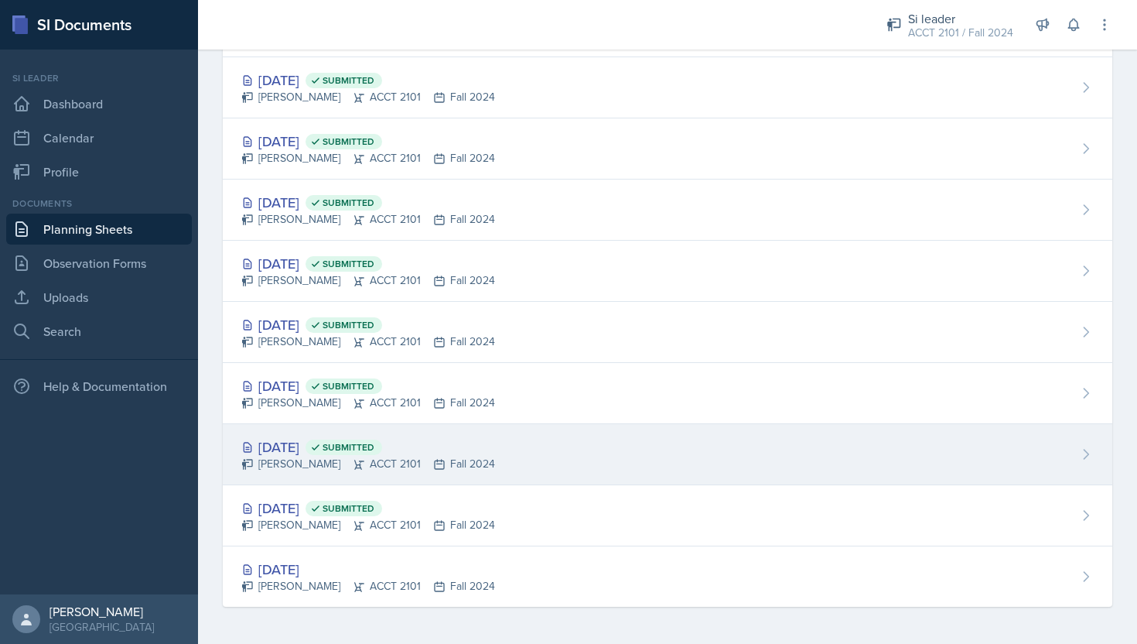
click at [374, 449] on span "Submitted" at bounding box center [349, 447] width 52 height 12
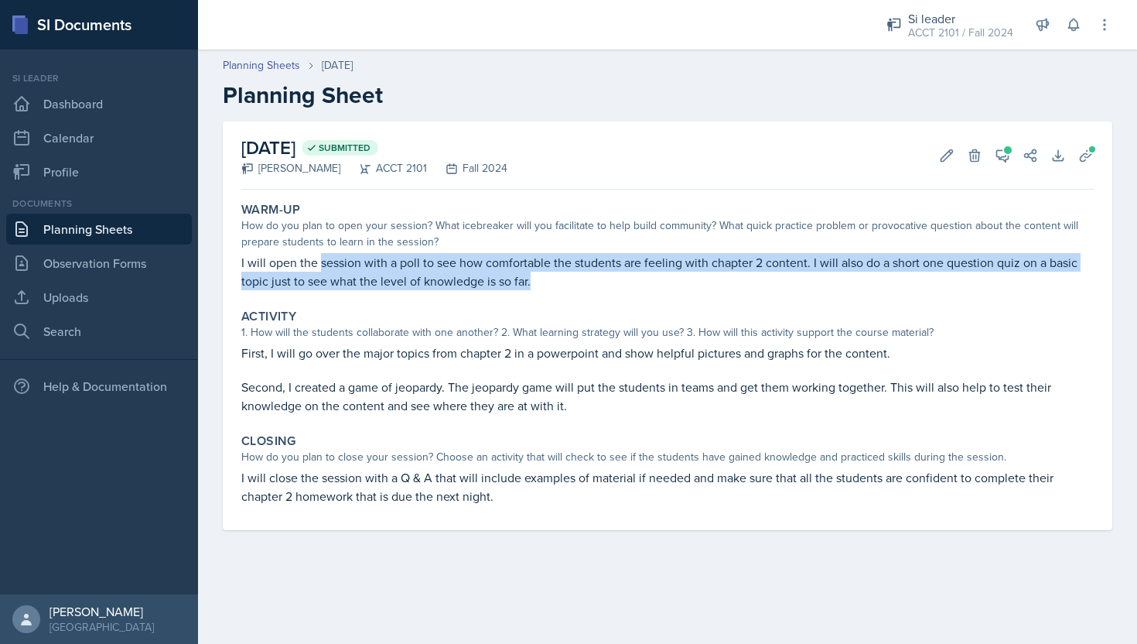
drag, startPoint x: 554, startPoint y: 283, endPoint x: 316, endPoint y: 258, distance: 238.8
click at [319, 259] on p "I will open the session with a poll to see how comfortable the students are fee…" at bounding box center [667, 271] width 853 height 37
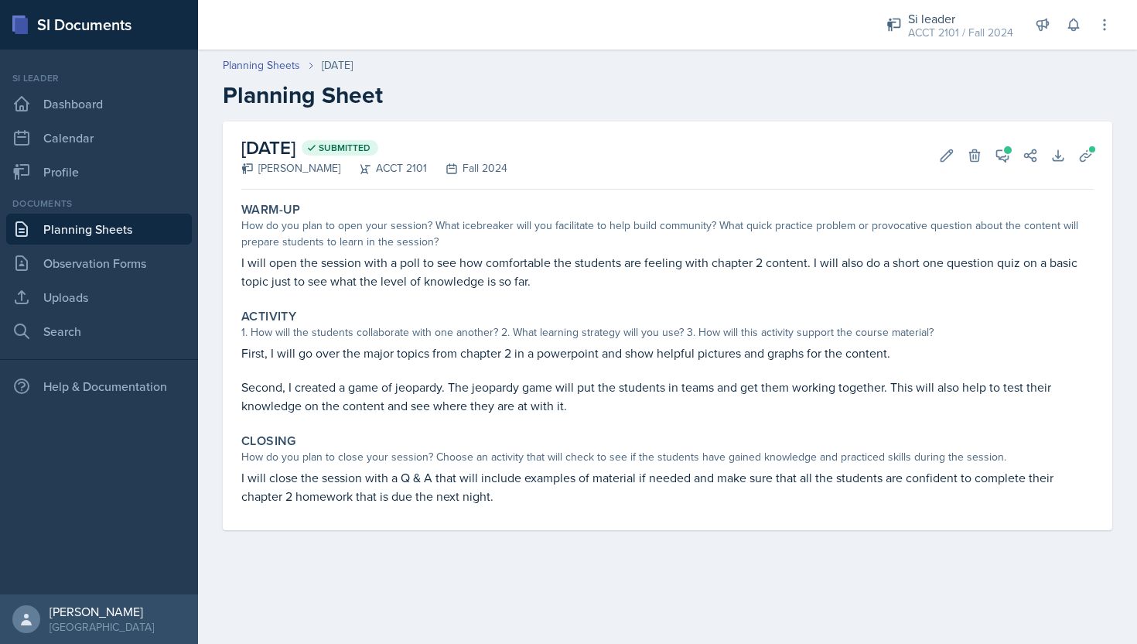
click at [248, 262] on p "I will open the session with a poll to see how comfortable the students are fee…" at bounding box center [667, 271] width 853 height 37
drag, startPoint x: 269, startPoint y: 275, endPoint x: 240, endPoint y: 261, distance: 32.2
click at [240, 261] on div "Warm-Up How do you plan to open your session? What icebreaker will you facilita…" at bounding box center [667, 246] width 865 height 101
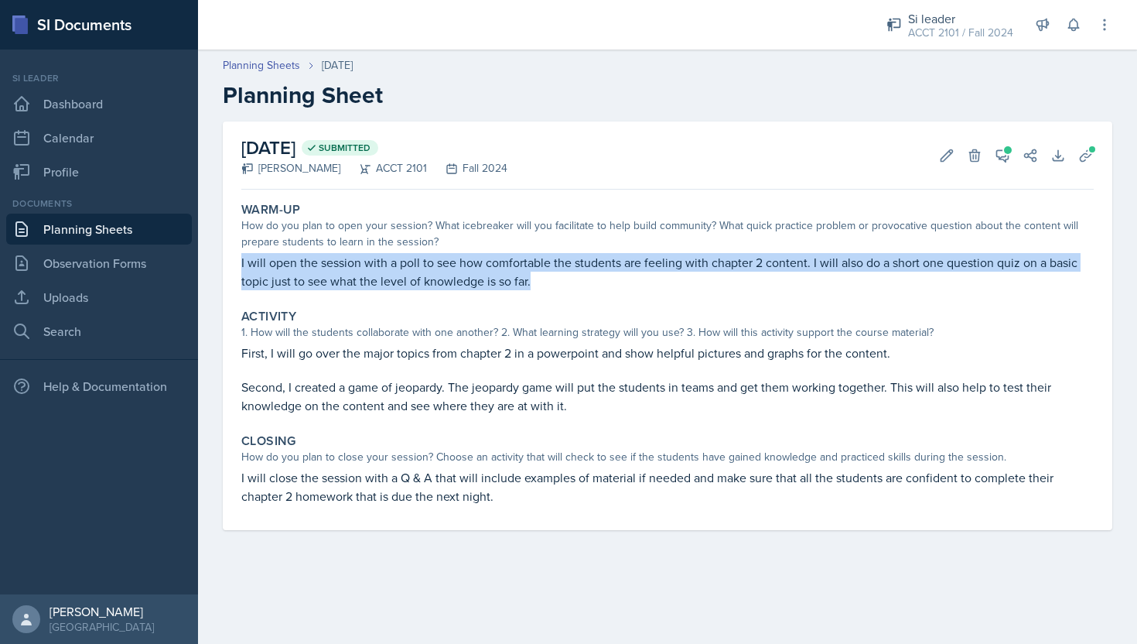
drag, startPoint x: 240, startPoint y: 261, endPoint x: 549, endPoint y: 295, distance: 311.2
click at [549, 295] on div "Warm-Up How do you plan to open your session? What icebreaker will you facilita…" at bounding box center [667, 246] width 865 height 101
copy p "I will open the session with a poll to see how comfortable the students are fee…"
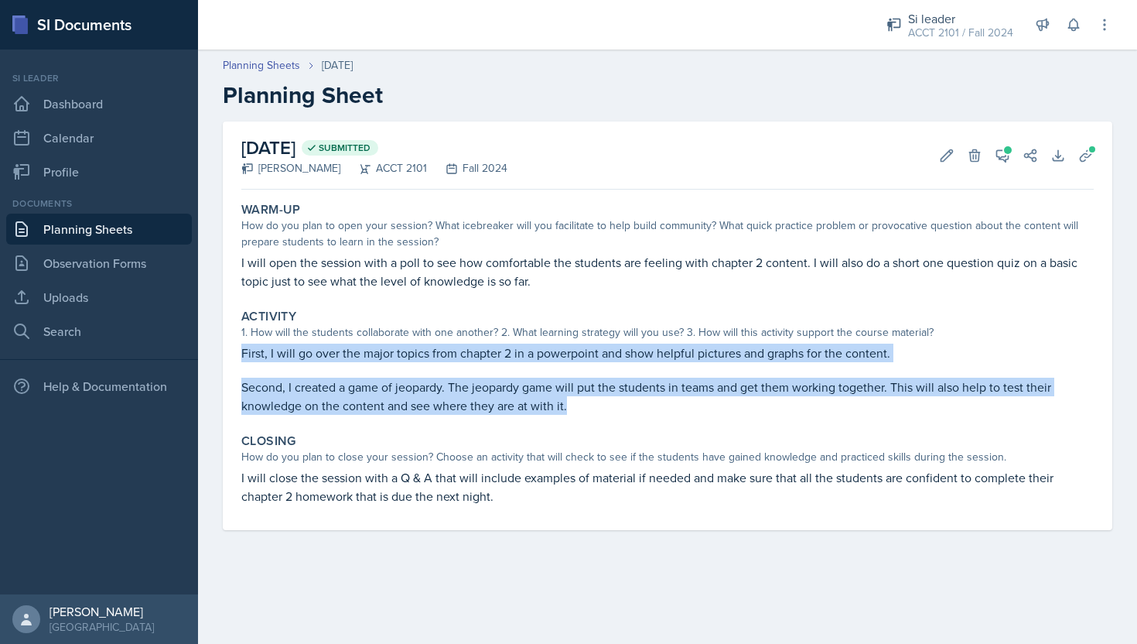
drag, startPoint x: 240, startPoint y: 352, endPoint x: 591, endPoint y: 411, distance: 356.1
click at [591, 411] on div "Activity 1. How will the students collaborate with one another? 2. What learnin…" at bounding box center [667, 361] width 865 height 118
copy div "First, I will go over the major topics from chapter 2 in a powerpoint and show …"
click at [591, 411] on p "Second, I created a game of jeopardy. The jeopardy game will put the students i…" at bounding box center [667, 396] width 853 height 37
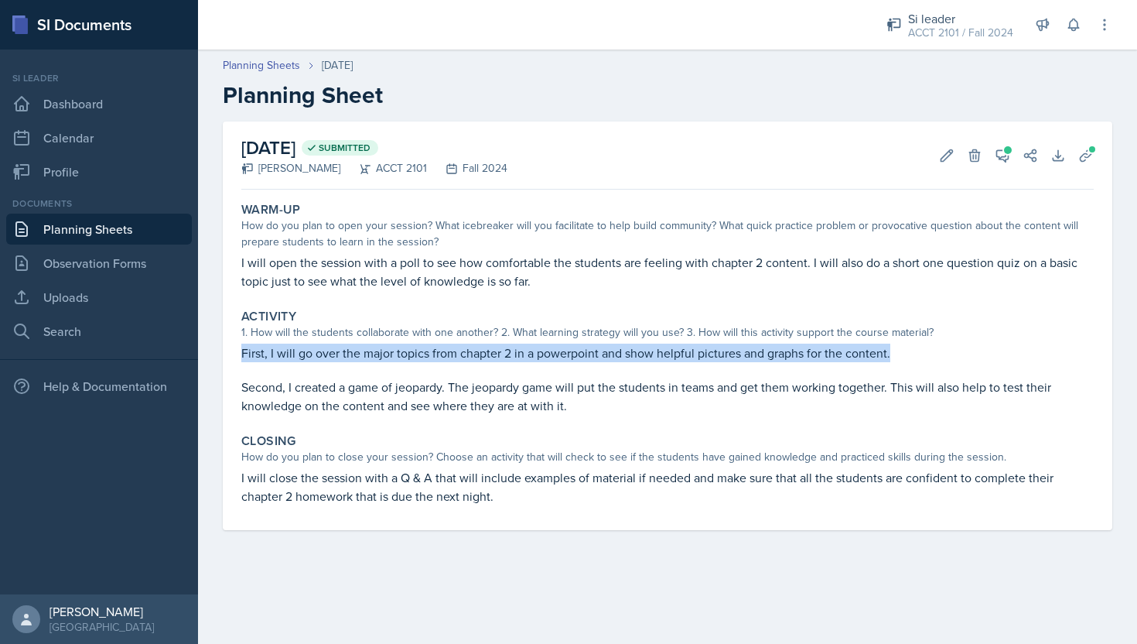
drag, startPoint x: 241, startPoint y: 353, endPoint x: 916, endPoint y: 350, distance: 675.4
click at [916, 350] on p "First, I will go over the major topics from chapter 2 in a powerpoint and show …" at bounding box center [667, 352] width 853 height 19
copy p "First, I will go over the major topics from chapter 2 in a powerpoint and show …"
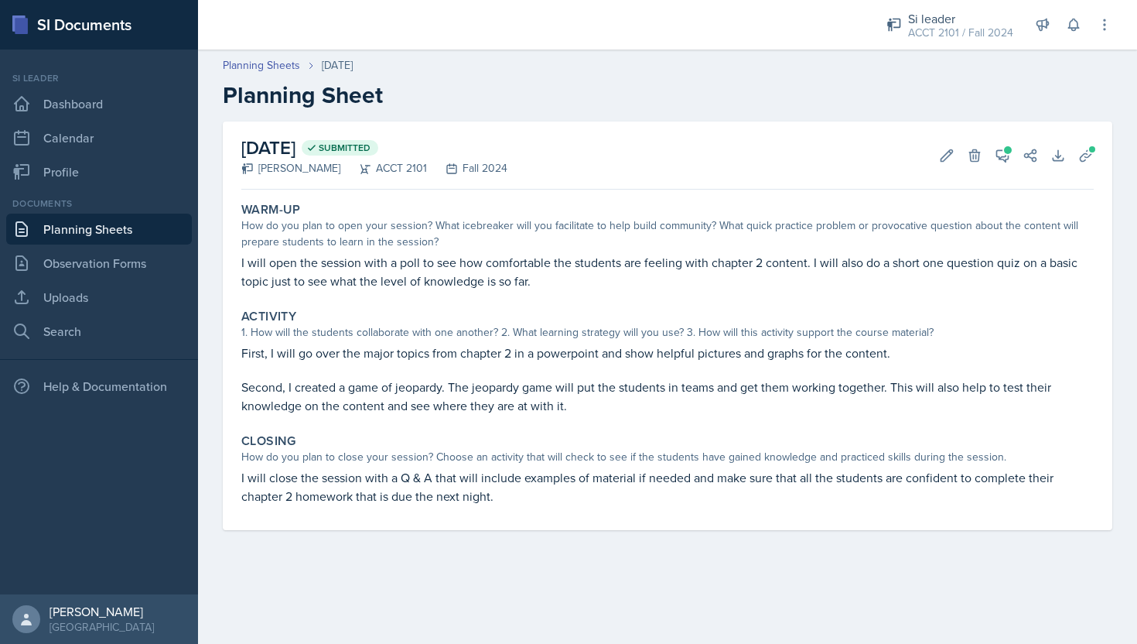
click at [501, 501] on p "I will close the session with a Q & A that will include examples of material if…" at bounding box center [667, 486] width 853 height 37
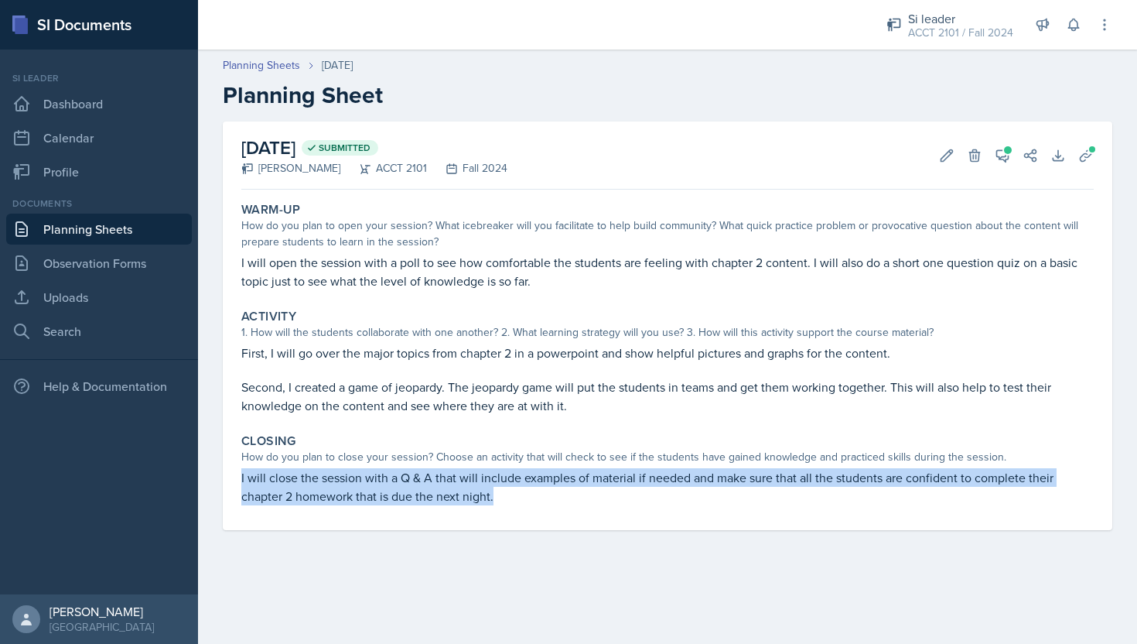
drag, startPoint x: 501, startPoint y: 501, endPoint x: 240, endPoint y: 480, distance: 261.6
click at [240, 480] on div "Closing How do you plan to close your session? Choose an activity that will che…" at bounding box center [667, 469] width 865 height 84
copy p "I will close the session with a Q & A that will include examples of material if…"
